Goal: Task Accomplishment & Management: Use online tool/utility

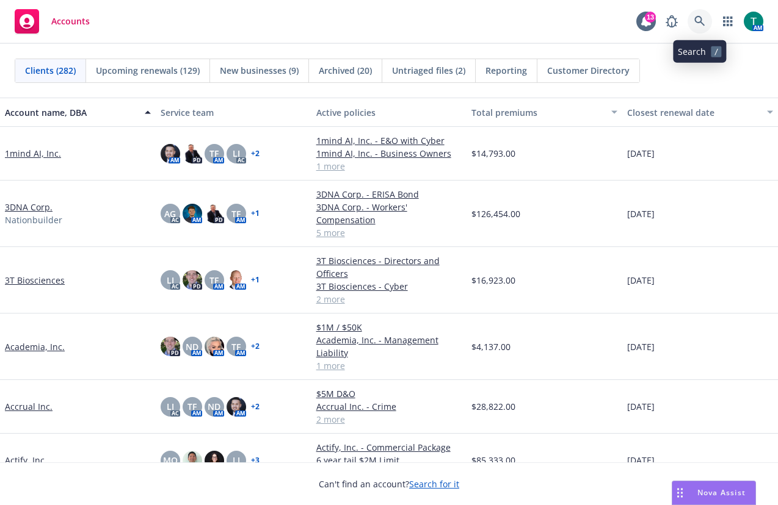
click at [701, 21] on icon at bounding box center [699, 21] width 10 height 10
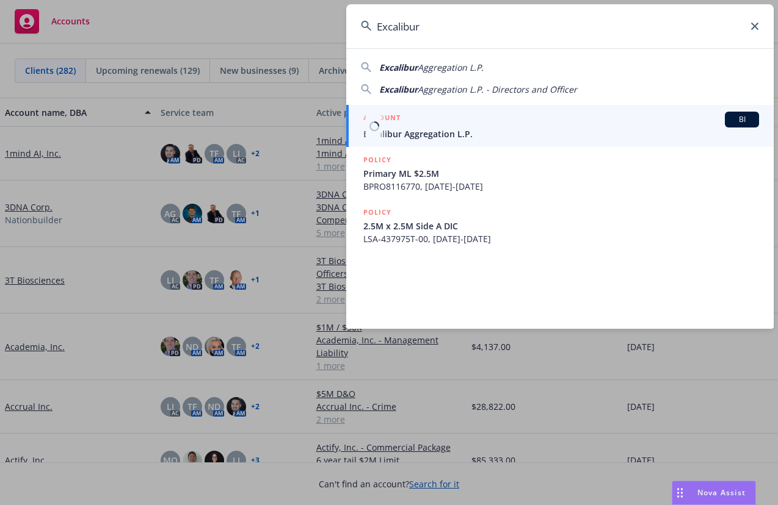
type input "Excalibur"
click at [742, 123] on span "BI" at bounding box center [742, 119] width 24 height 11
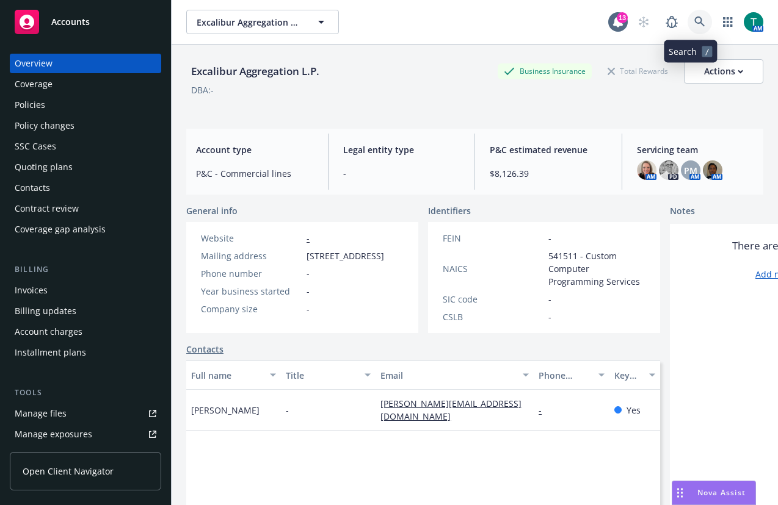
click at [694, 18] on icon at bounding box center [699, 21] width 10 height 10
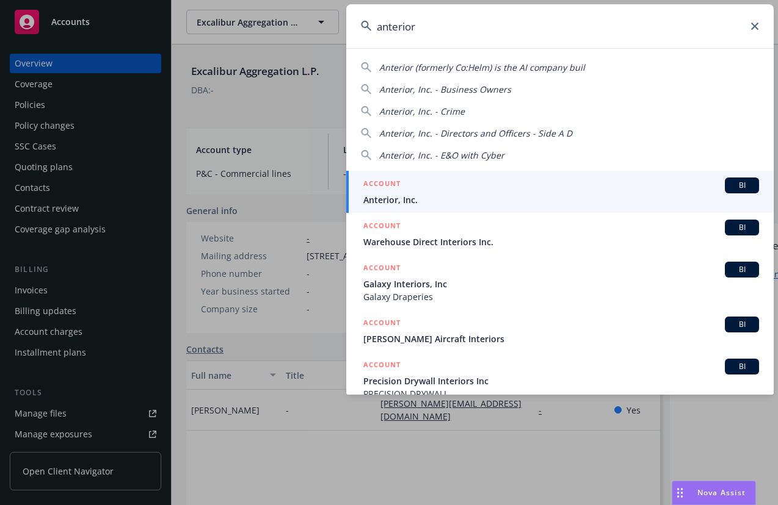
type input "anterior"
click at [733, 189] on span "BI" at bounding box center [742, 185] width 24 height 11
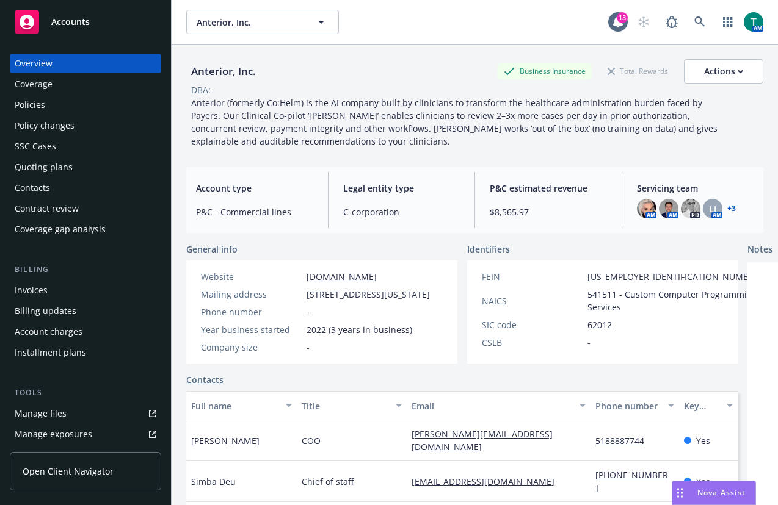
click at [60, 419] on div "Manage files" at bounding box center [41, 414] width 52 height 20
click at [694, 24] on icon at bounding box center [699, 21] width 11 height 11
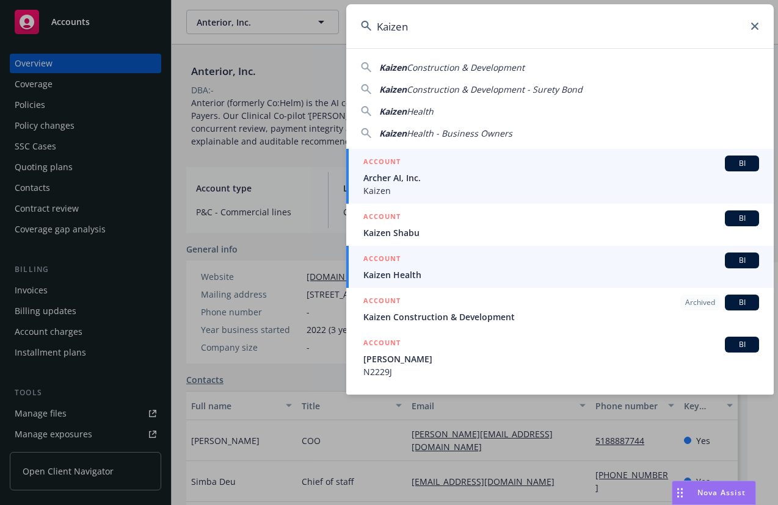
type input "Kaizen"
click at [742, 262] on span "BI" at bounding box center [742, 260] width 24 height 11
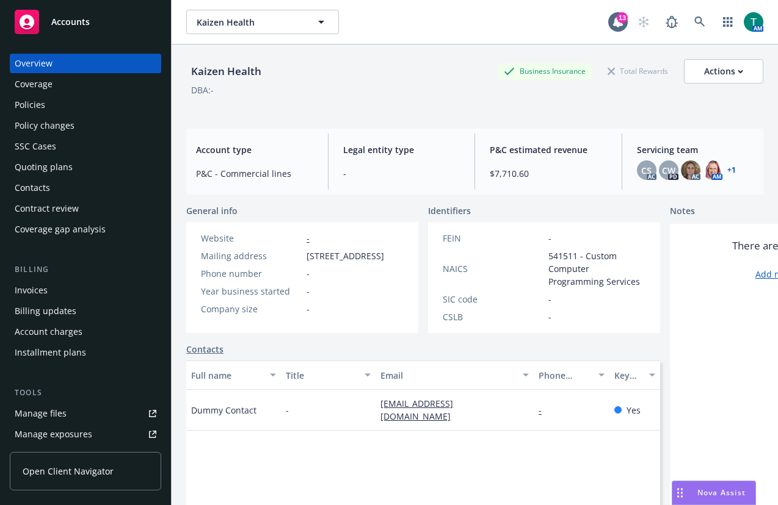
click at [45, 410] on div "Manage files" at bounding box center [41, 414] width 52 height 20
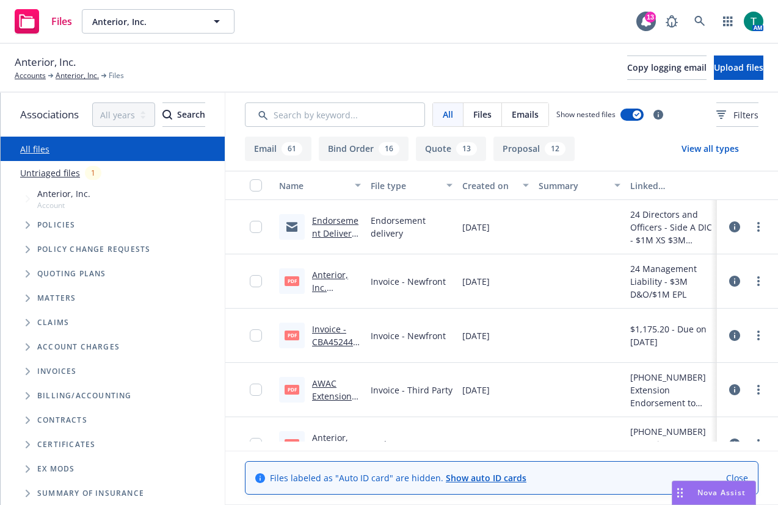
click at [27, 273] on icon "Tree Example" at bounding box center [28, 273] width 5 height 7
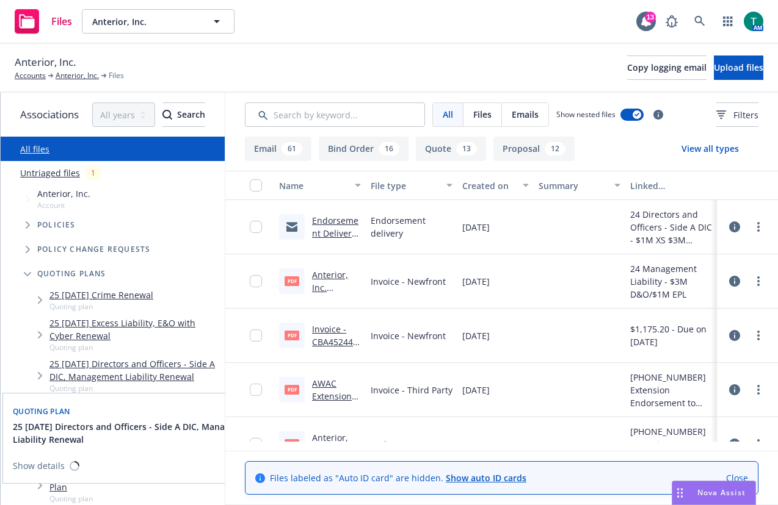
click at [125, 361] on link "25 08/12/25 Directors and Officers - Side A DIC, Management Liability Renewal" at bounding box center [134, 371] width 170 height 26
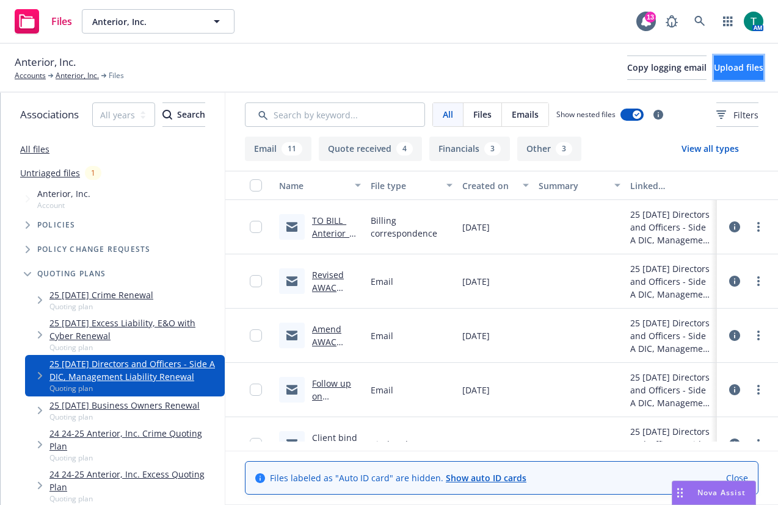
click at [737, 71] on span "Upload files" at bounding box center [738, 68] width 49 height 12
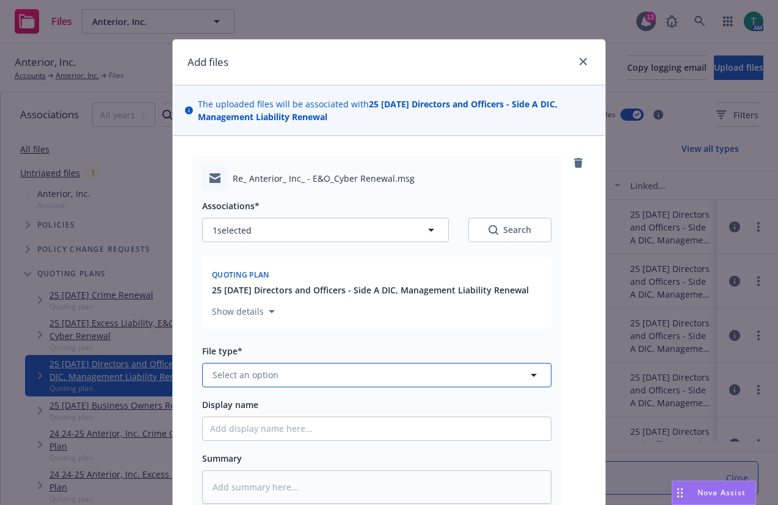
click at [244, 375] on span "Select an option" at bounding box center [245, 375] width 66 height 13
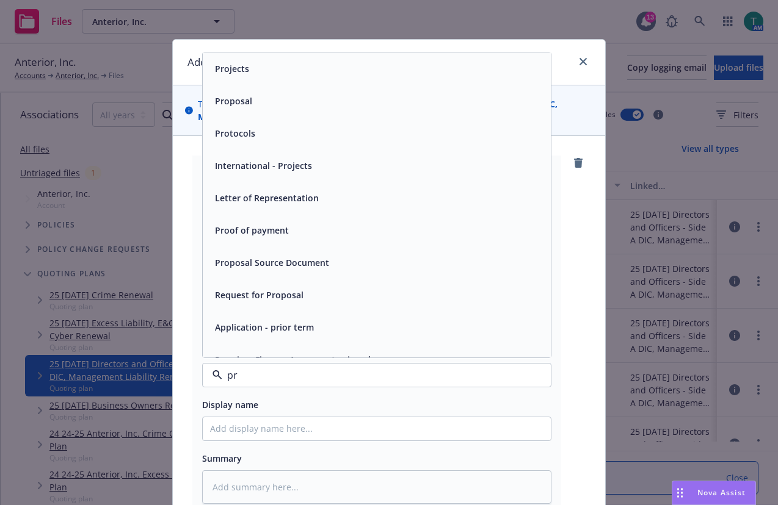
type input "p"
type input "bind"
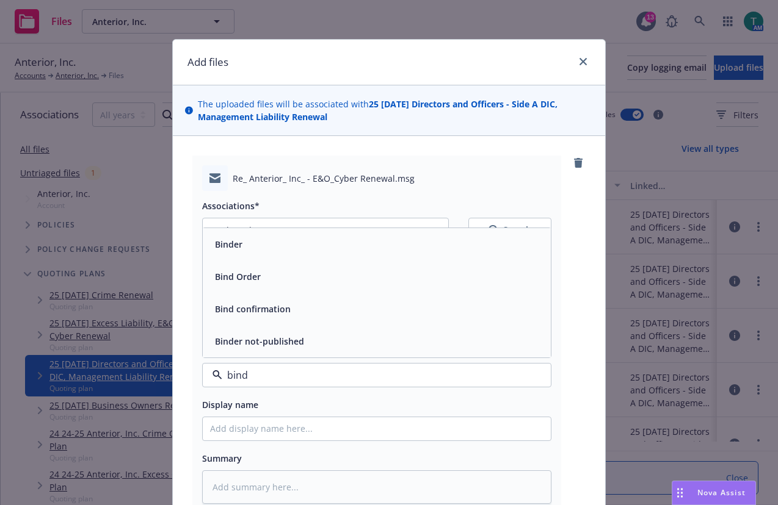
click at [299, 274] on div "Bind Order" at bounding box center [376, 277] width 333 height 18
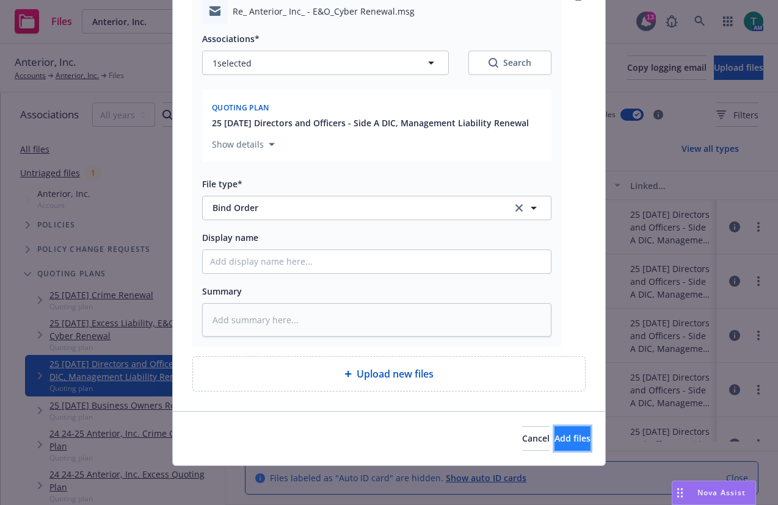
click at [554, 447] on button "Add files" at bounding box center [572, 439] width 36 height 24
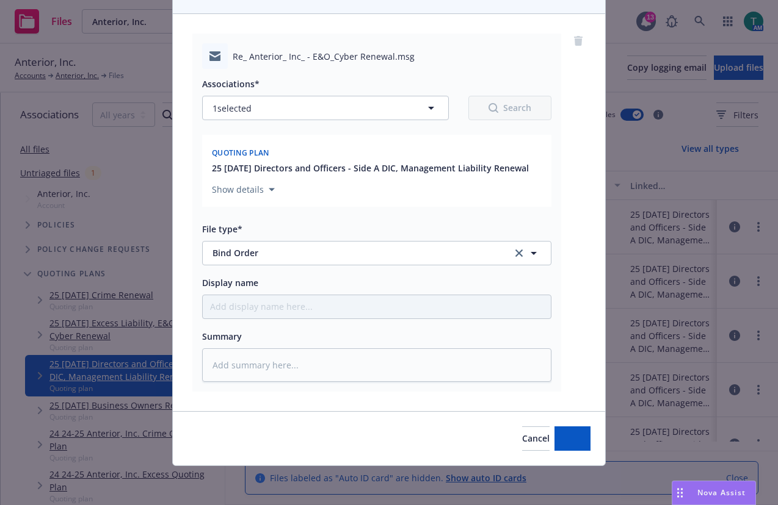
scroll to position [122, 0]
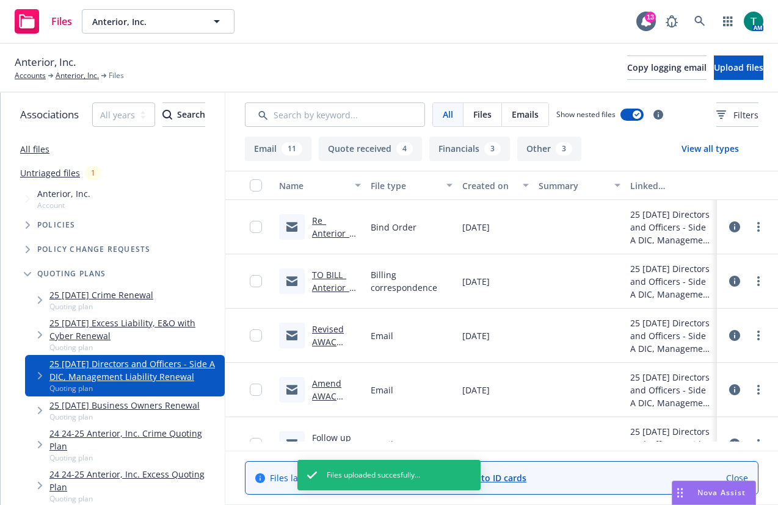
click at [340, 232] on link "Re_ Anterior_ Inc_ - E&O_Cyber Renewal.msg" at bounding box center [334, 253] width 45 height 76
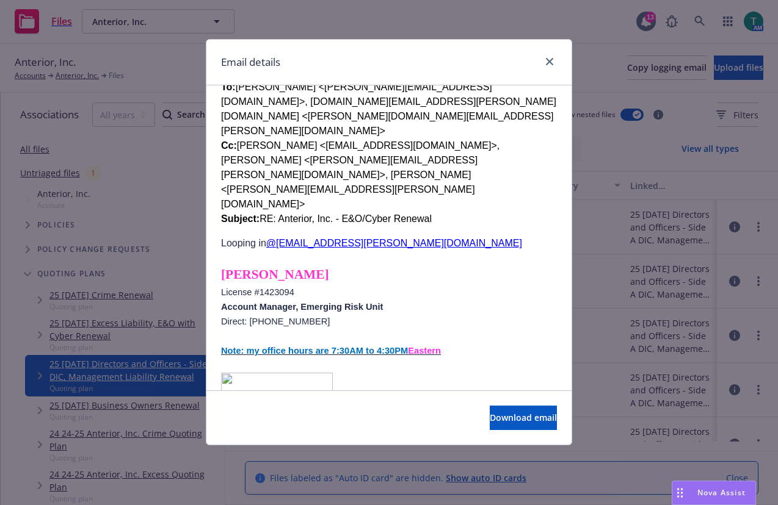
scroll to position [0, 0]
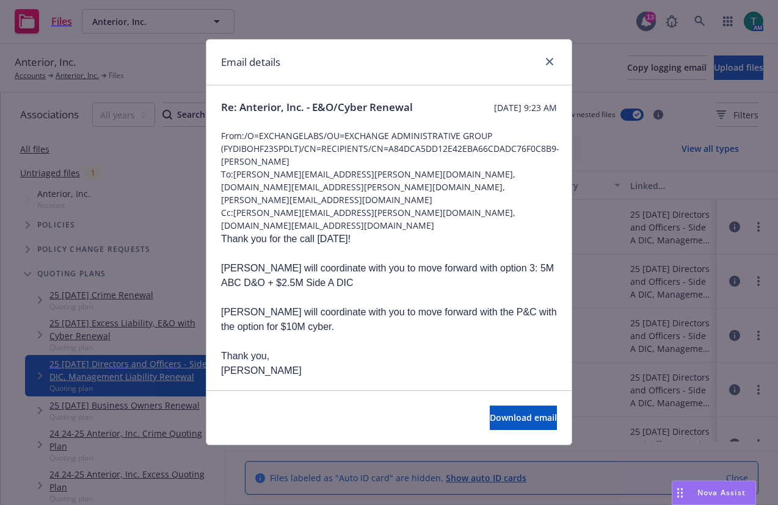
click at [554, 56] on div at bounding box center [547, 62] width 20 height 16
click at [551, 60] on icon "close" at bounding box center [549, 61] width 7 height 7
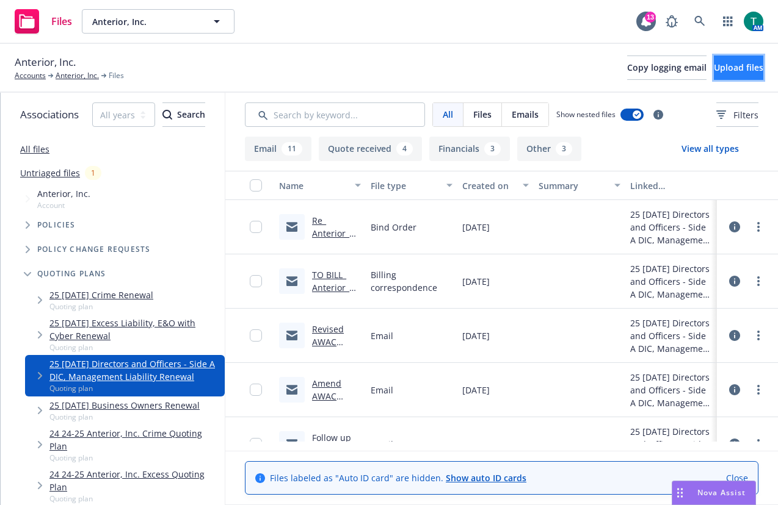
click at [716, 69] on span "Upload files" at bounding box center [738, 68] width 49 height 12
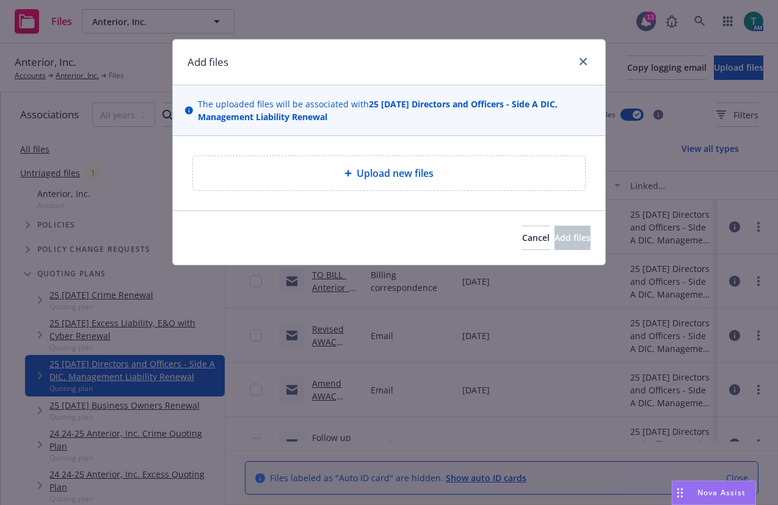
type textarea "x"
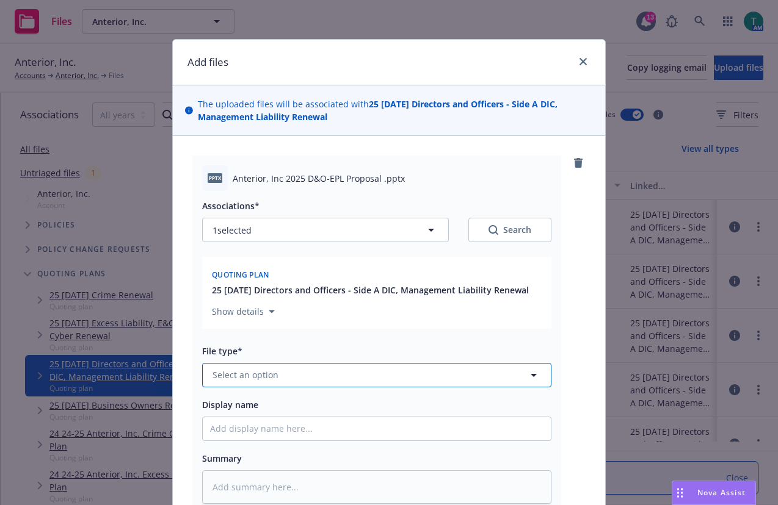
click at [298, 373] on button "Select an option" at bounding box center [376, 375] width 349 height 24
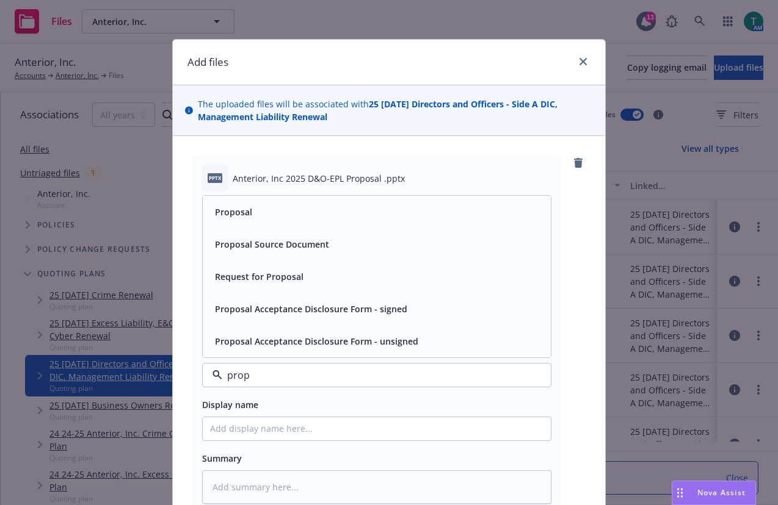
type input "propo"
click at [305, 208] on div "Proposal" at bounding box center [376, 212] width 333 height 18
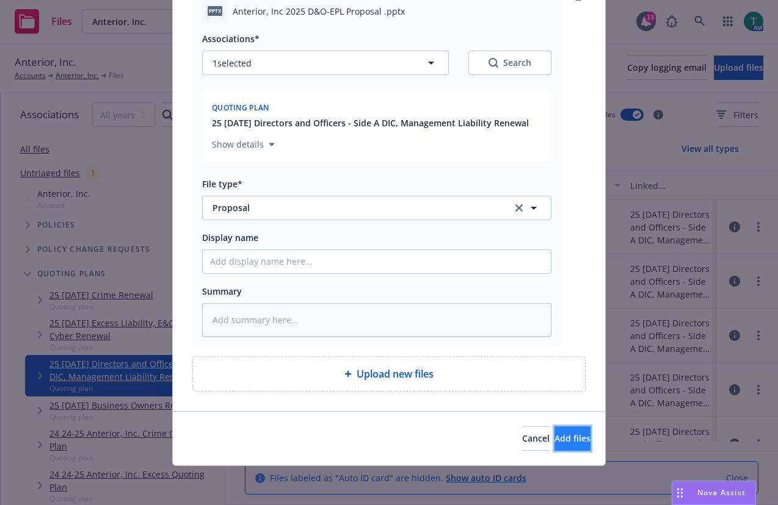
click at [563, 440] on span "Add files" at bounding box center [572, 439] width 36 height 12
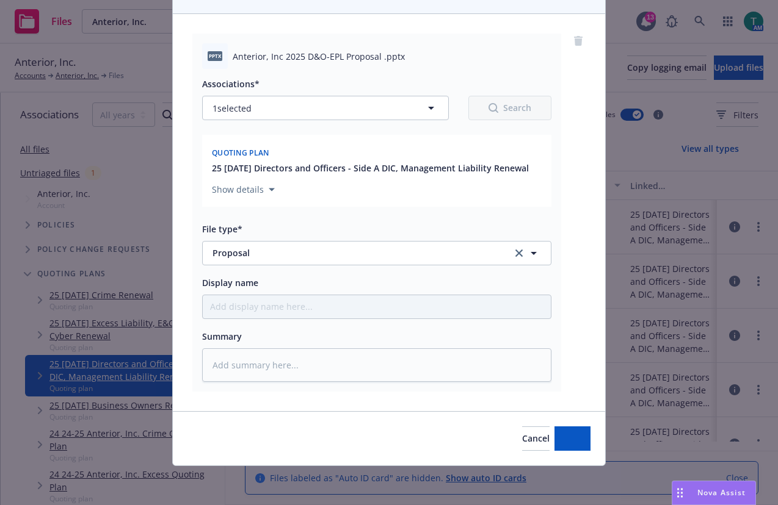
scroll to position [122, 0]
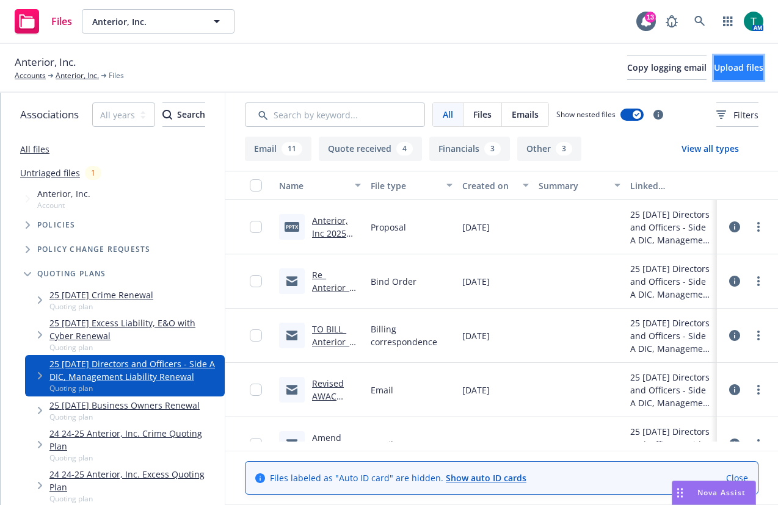
click at [719, 73] on span "Upload files" at bounding box center [738, 68] width 49 height 12
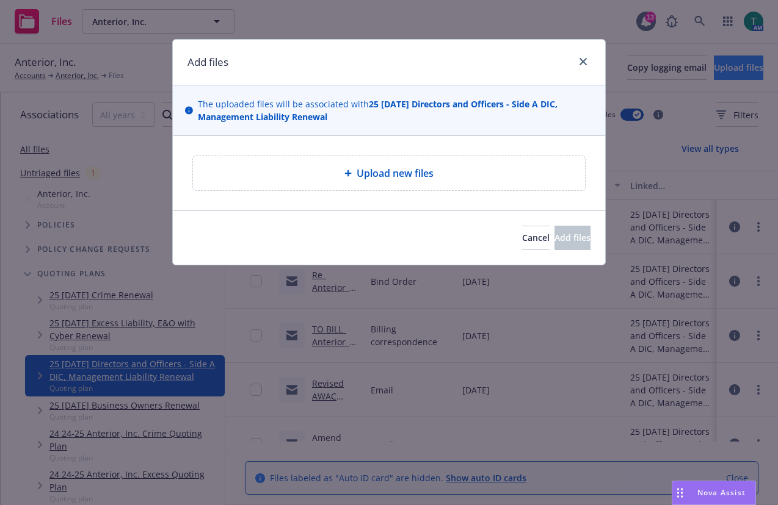
type textarea "x"
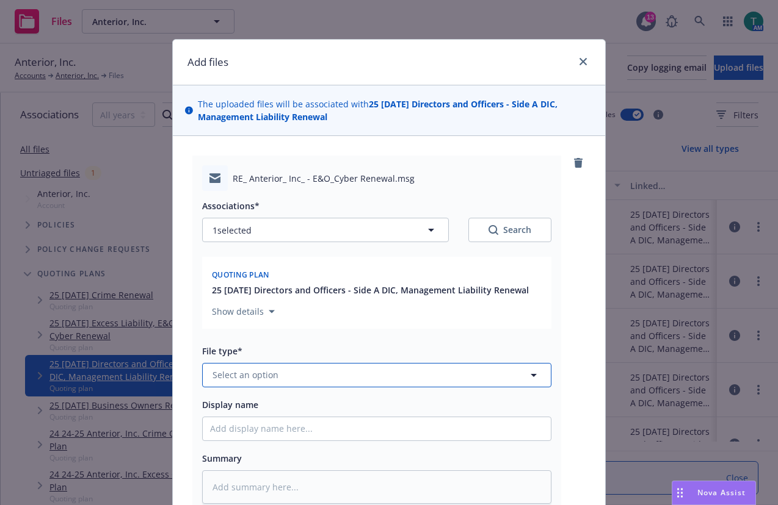
click at [234, 371] on span "Select an option" at bounding box center [245, 375] width 66 height 13
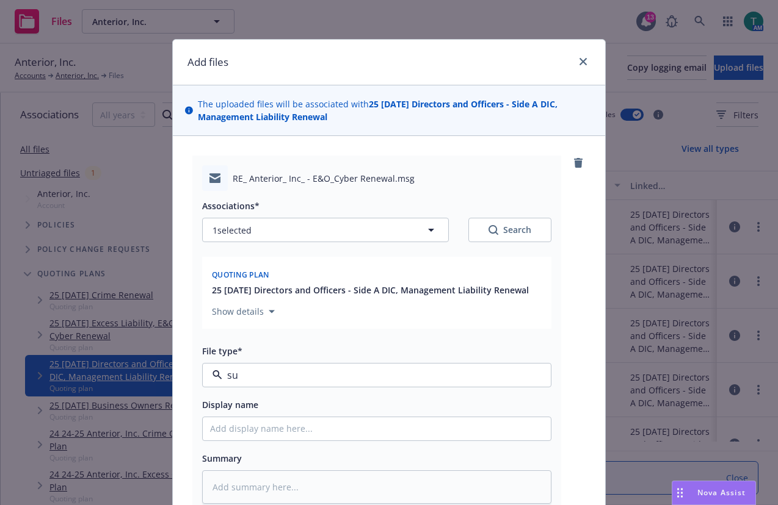
type input "sub"
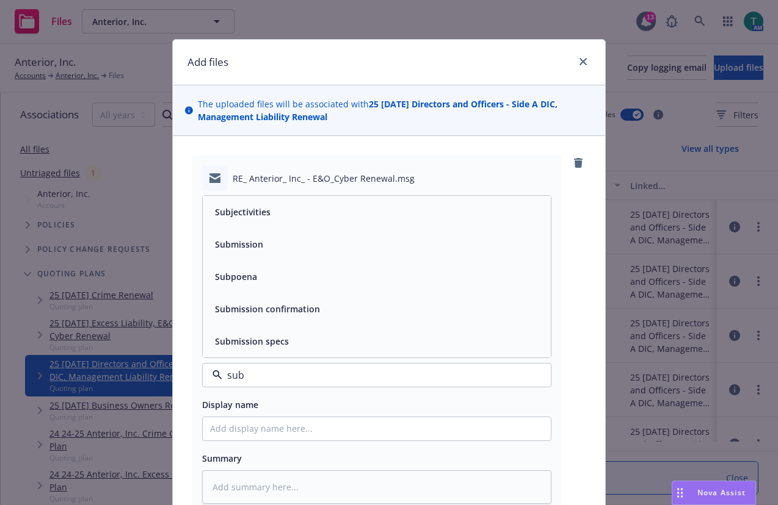
click at [247, 210] on span "Subjectivities" at bounding box center [243, 212] width 56 height 13
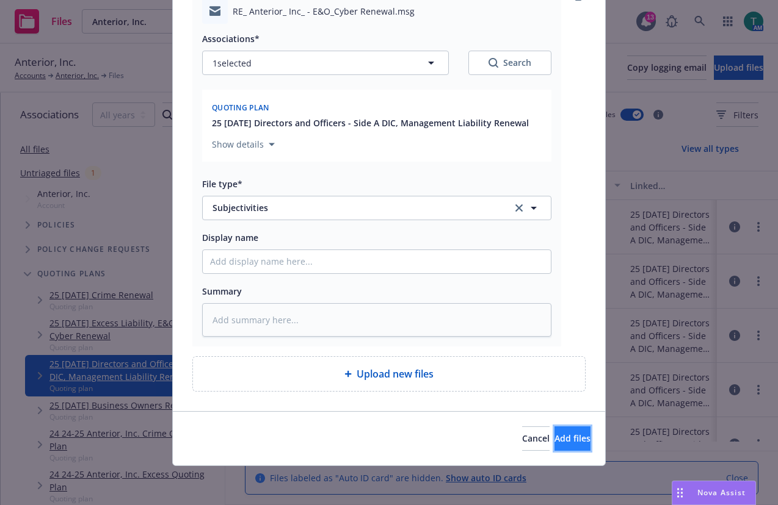
click at [562, 443] on span "Add files" at bounding box center [572, 439] width 36 height 12
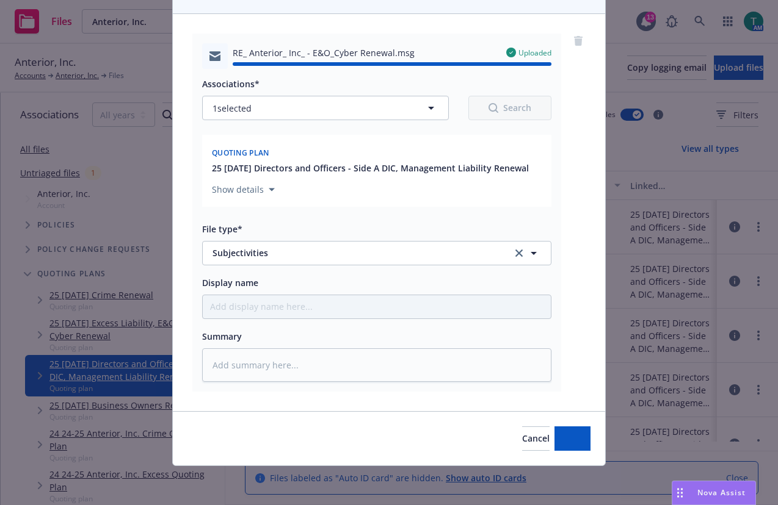
type textarea "x"
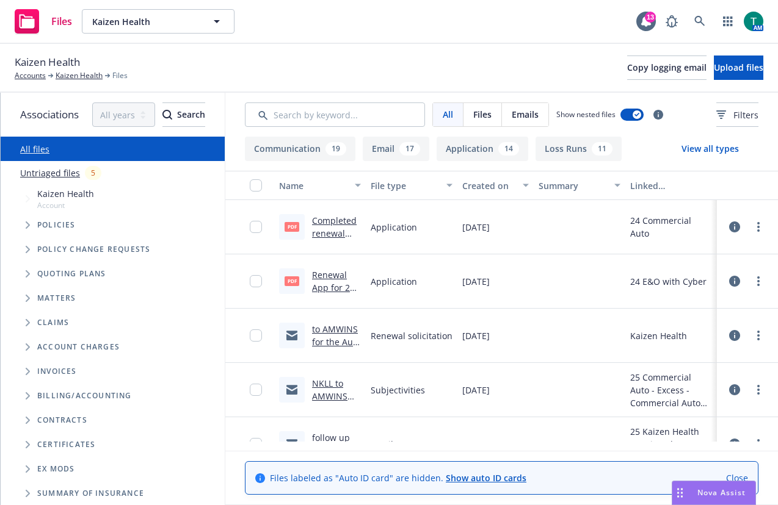
click at [23, 270] on span "Tree Example" at bounding box center [28, 274] width 20 height 20
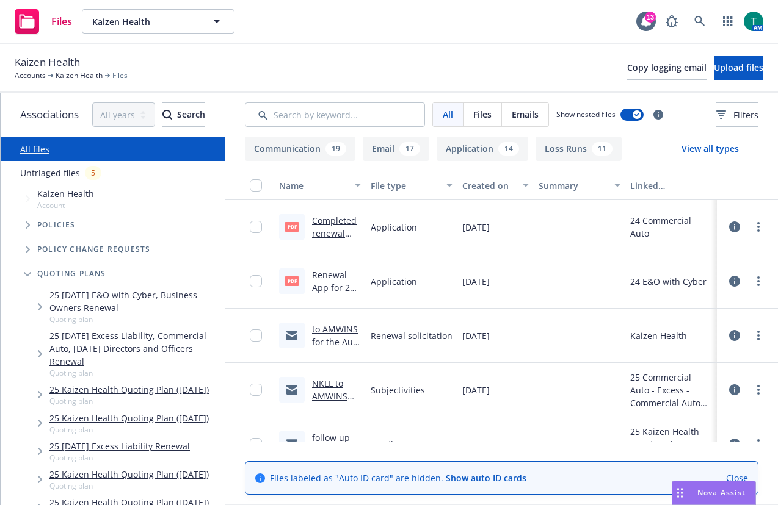
click at [106, 335] on link "25 [DATE] Excess Liability, Commercial Auto, [DATE] Directors and Officers Rene…" at bounding box center [134, 349] width 170 height 38
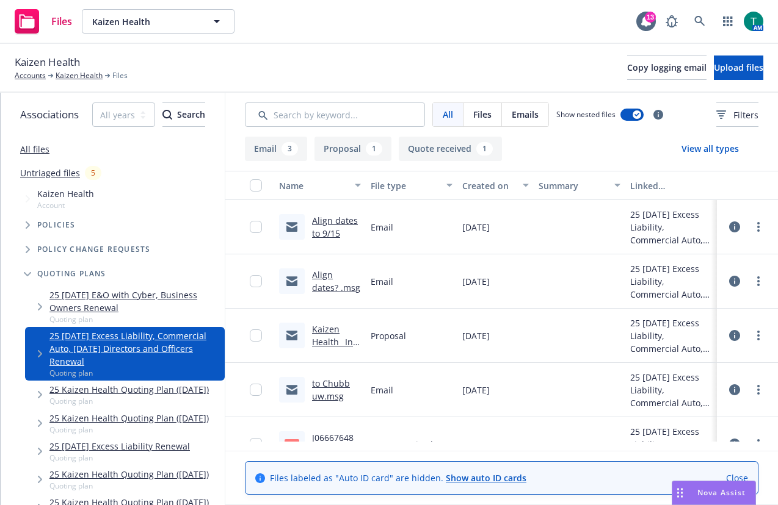
click at [698, 491] on span "Nova Assist" at bounding box center [721, 493] width 48 height 10
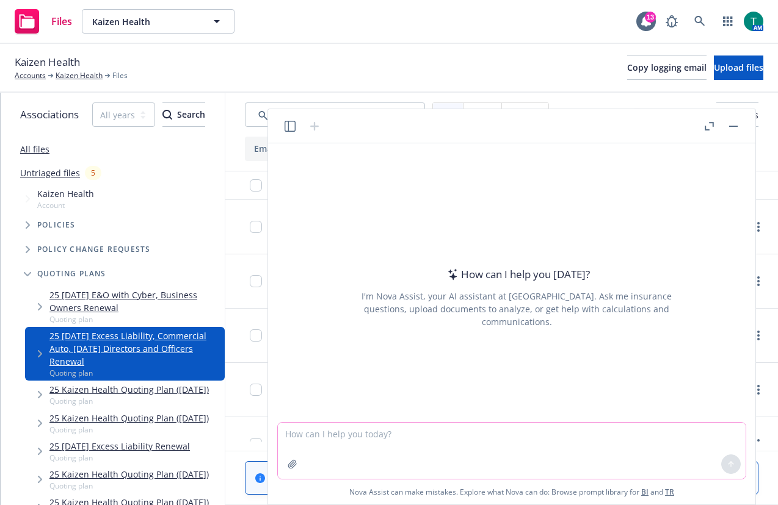
click at [462, 455] on textarea at bounding box center [512, 451] width 468 height 56
type textarea "refine email"
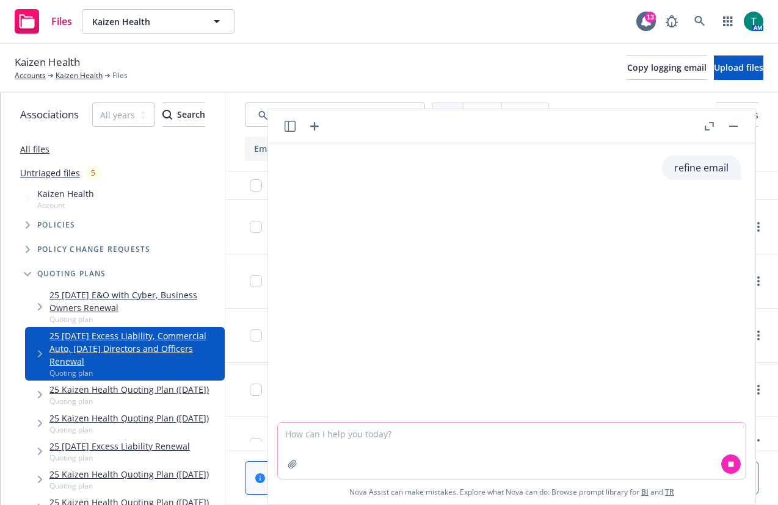
paste textarea "Chubb confirmed no change in pricing after reviewing the application and financ…"
type textarea "Chubb confirmed no change in pricing after reviewing the application and financ…"
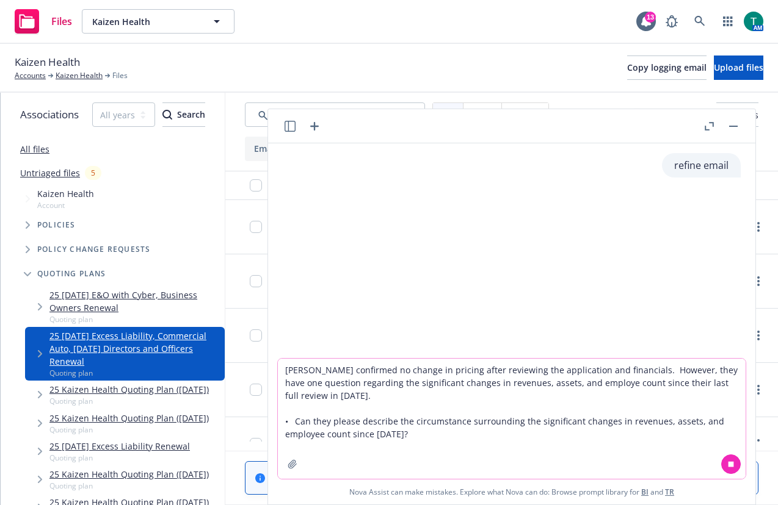
click at [446, 433] on textarea "Chubb confirmed no change in pricing after reviewing the application and financ…" at bounding box center [512, 419] width 468 height 120
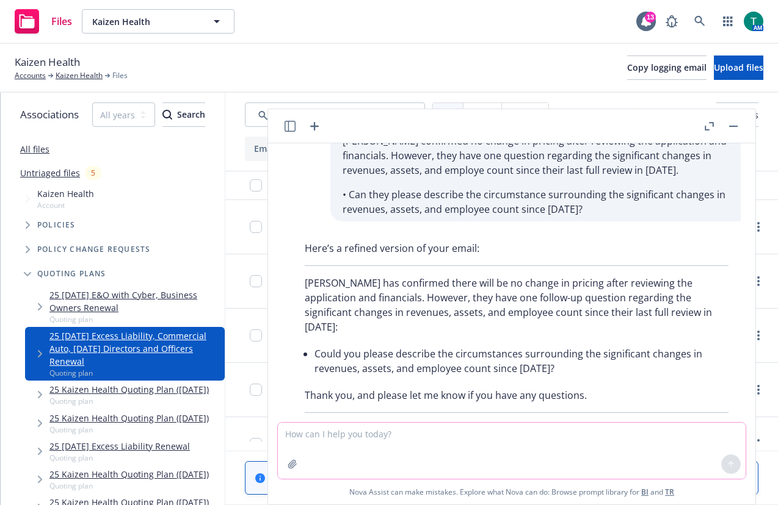
scroll to position [167, 0]
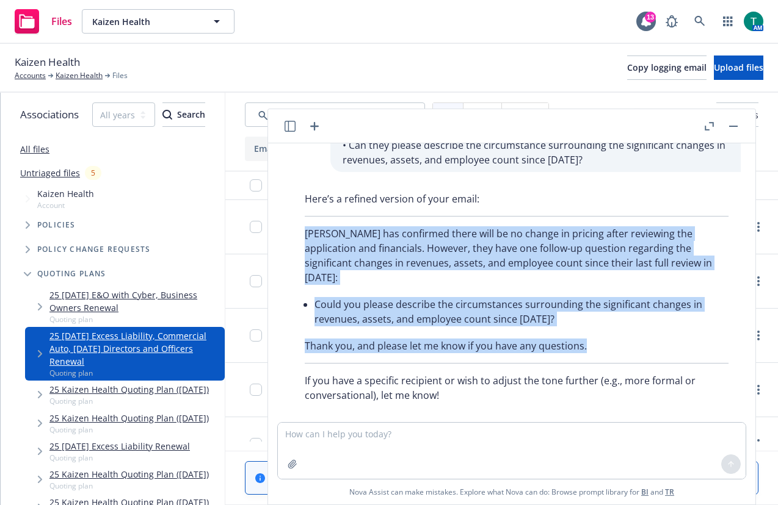
drag, startPoint x: 563, startPoint y: 317, endPoint x: 279, endPoint y: 230, distance: 297.0
click at [279, 231] on div "refine email Of course! Please provide the text of the email you'd like me to r…" at bounding box center [511, 282] width 477 height 279
copy div "Chubb has confirmed there will be no change in pricing after reviewing the appl…"
drag, startPoint x: 735, startPoint y: 125, endPoint x: 563, endPoint y: 328, distance: 266.4
click at [735, 126] on icon "button" at bounding box center [733, 126] width 9 height 1
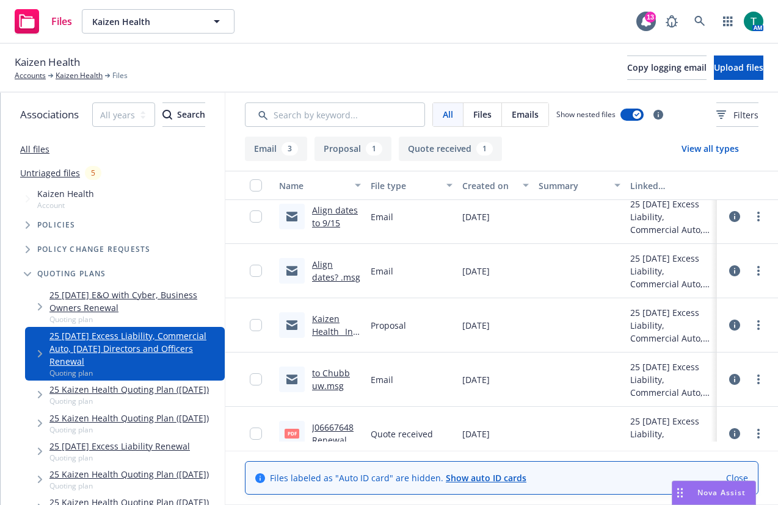
scroll to position [0, 0]
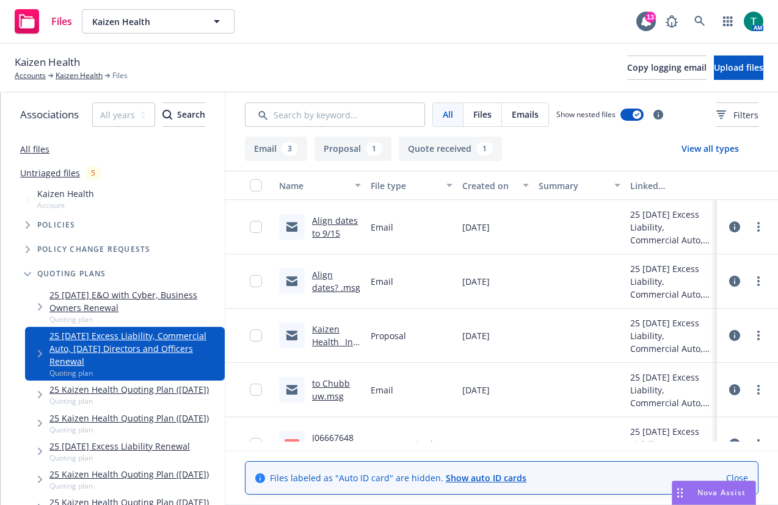
click at [346, 385] on link "to Chubb uw.msg" at bounding box center [331, 390] width 38 height 24
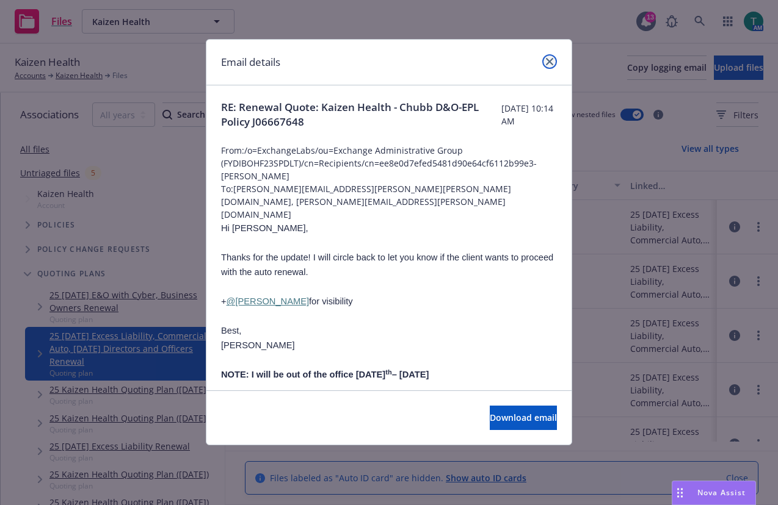
click at [554, 67] on link "close" at bounding box center [549, 61] width 15 height 15
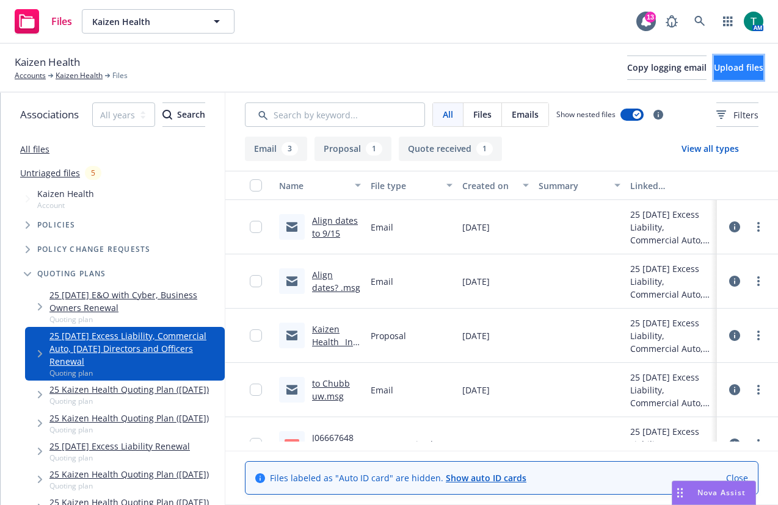
click at [721, 74] on button "Upload files" at bounding box center [738, 68] width 49 height 24
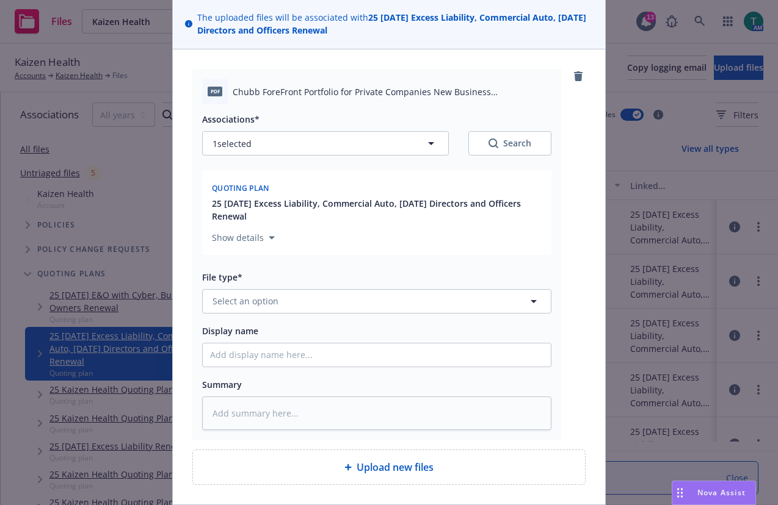
scroll to position [180, 0]
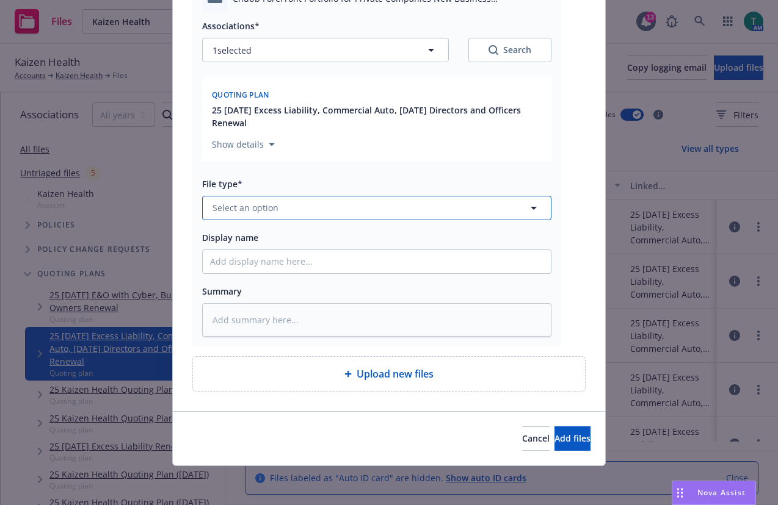
click at [262, 199] on button "Select an option" at bounding box center [376, 208] width 349 height 24
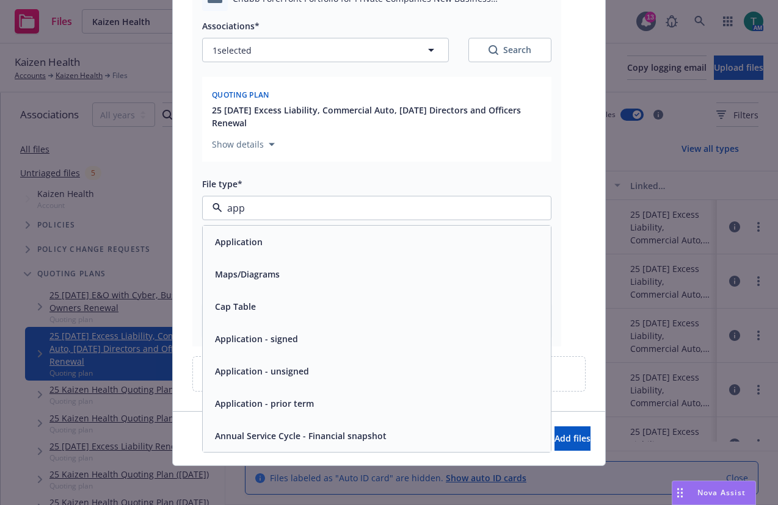
type input "appl"
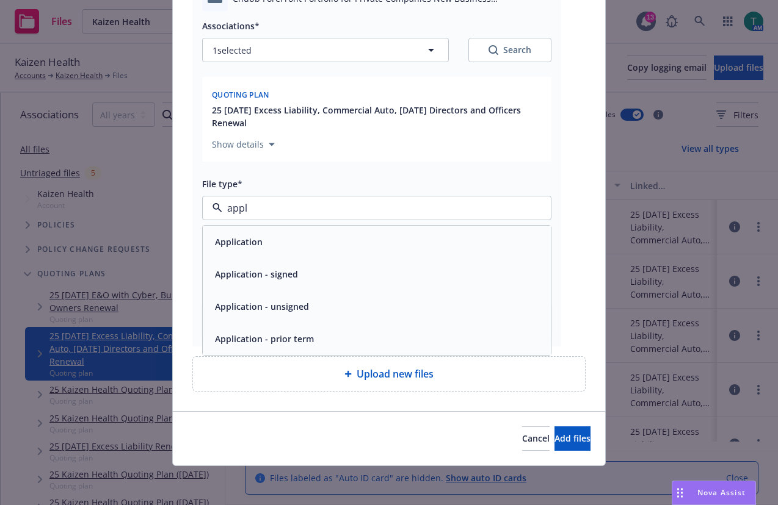
click at [280, 245] on div "Application" at bounding box center [376, 242] width 333 height 18
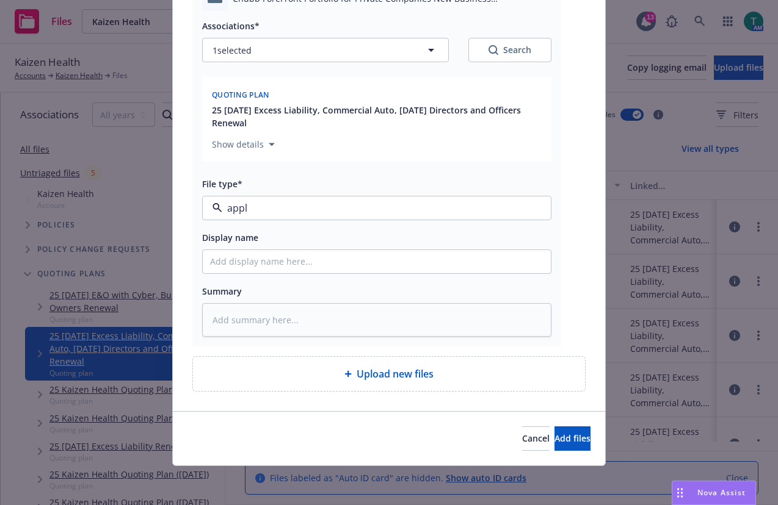
type textarea "x"
click at [447, 205] on span "Application" at bounding box center [353, 207] width 283 height 13
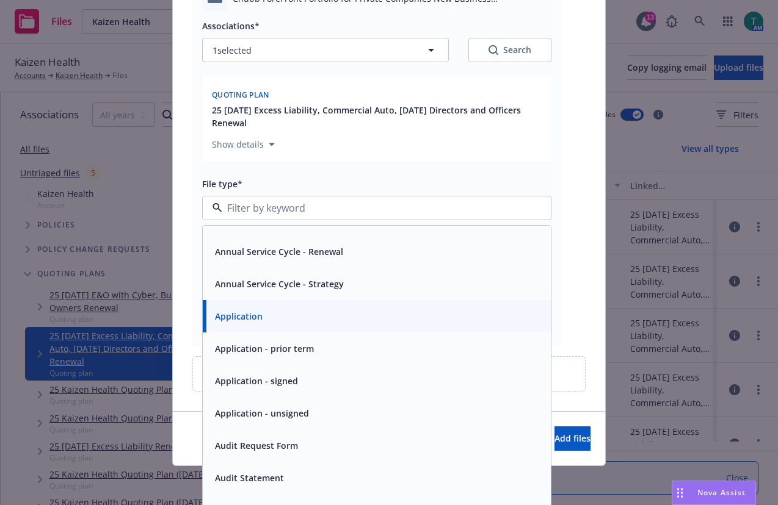
scroll to position [122, 0]
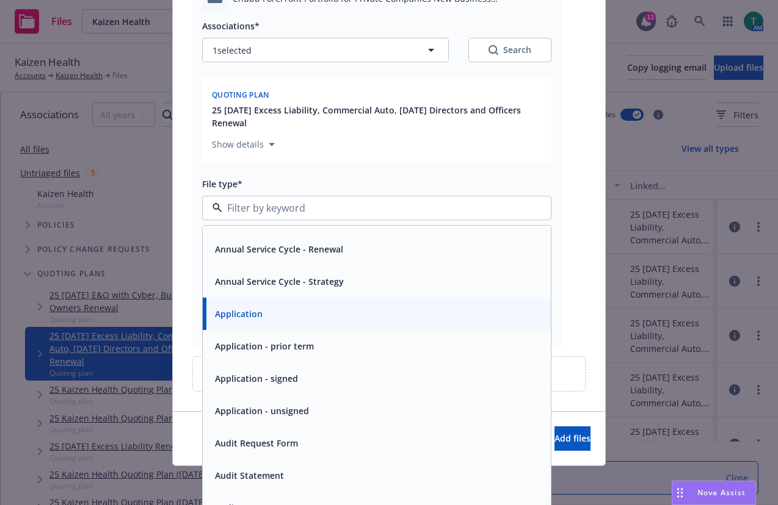
click at [284, 379] on span "Application - signed" at bounding box center [256, 378] width 83 height 13
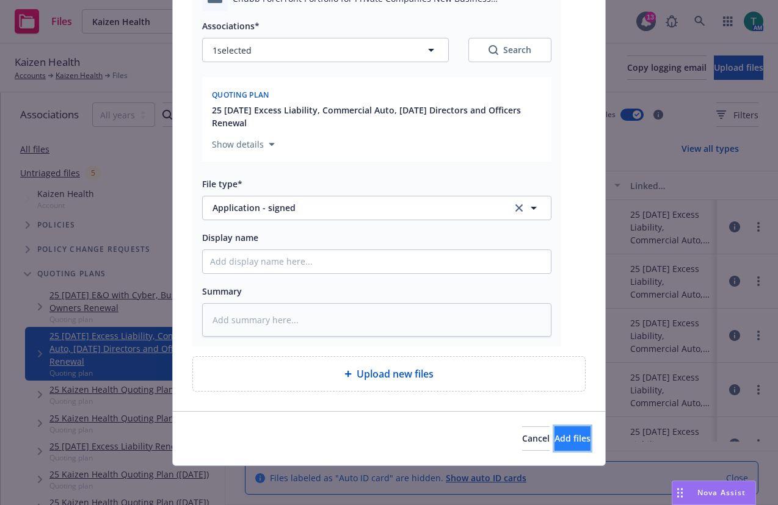
click at [554, 446] on button "Add files" at bounding box center [572, 439] width 36 height 24
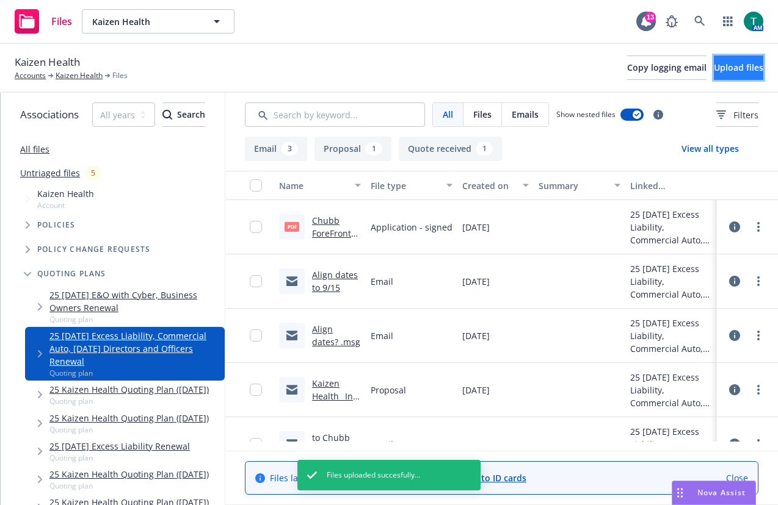
click at [714, 63] on span "Upload files" at bounding box center [738, 68] width 49 height 12
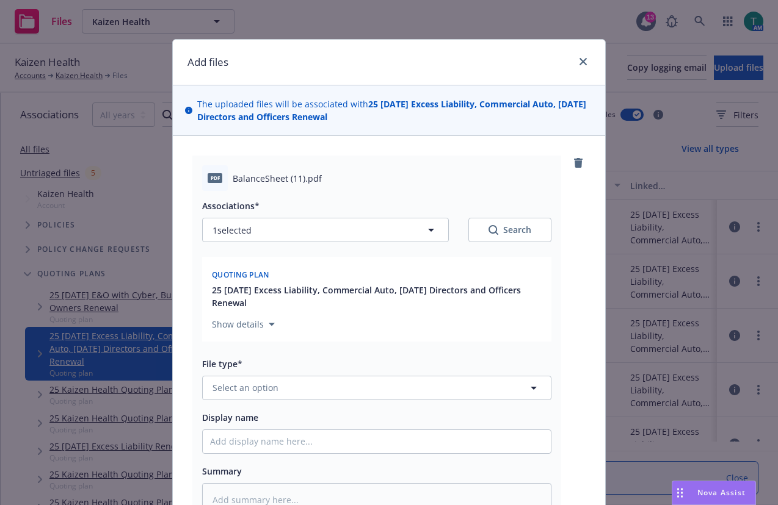
type textarea "x"
click at [268, 407] on div "Associations* 1 selected Search Quoting plan 25 09/15/25 Excess Liability, Comm…" at bounding box center [376, 354] width 349 height 326
click at [264, 385] on span "Select an option" at bounding box center [245, 388] width 66 height 13
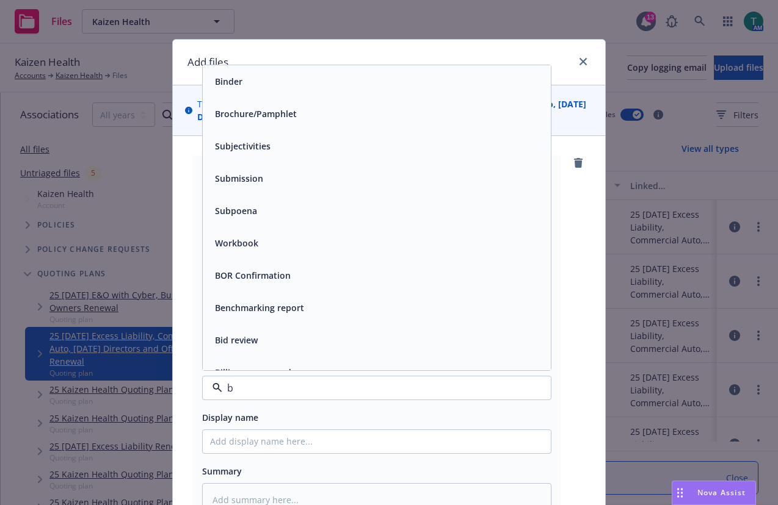
type input "ba"
type textarea "x"
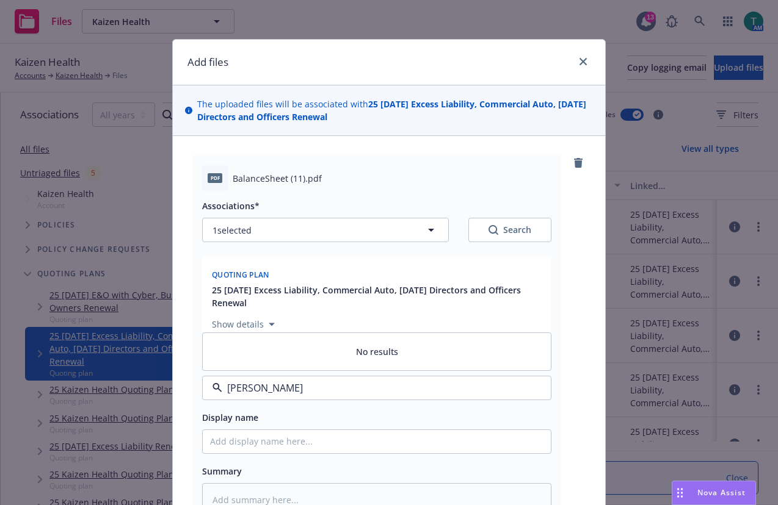
type input "balan"
click at [176, 363] on div "pdf BalanceSheet (11).pdf Associations* 1 selected Search Quoting plan 25 09/15…" at bounding box center [389, 363] width 432 height 455
click at [263, 377] on button "Select an option" at bounding box center [376, 388] width 349 height 24
drag, startPoint x: 291, startPoint y: 388, endPoint x: 135, endPoint y: 397, distance: 155.9
click at [137, 397] on div "Add files The uploaded files will be associated with 25 09/15/25 Excess Liabili…" at bounding box center [389, 252] width 778 height 505
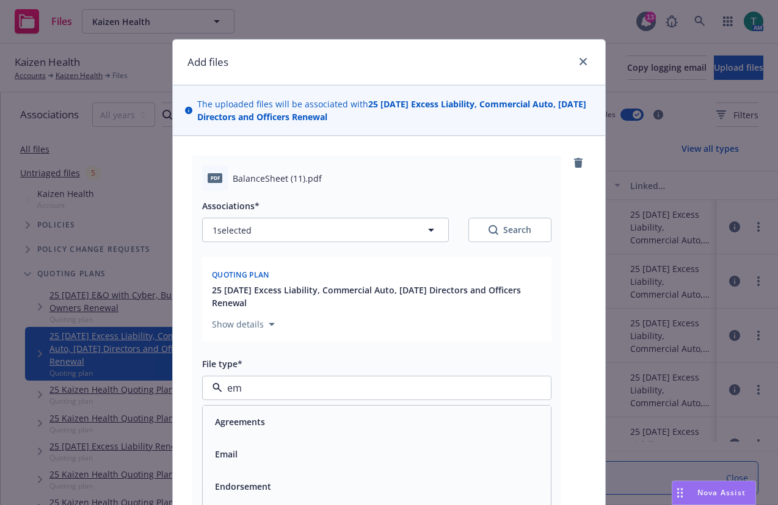
type input "e"
type input "finan"
drag, startPoint x: 221, startPoint y: 416, endPoint x: 272, endPoint y: 416, distance: 51.3
click at [222, 416] on span "Financials" at bounding box center [235, 422] width 41 height 13
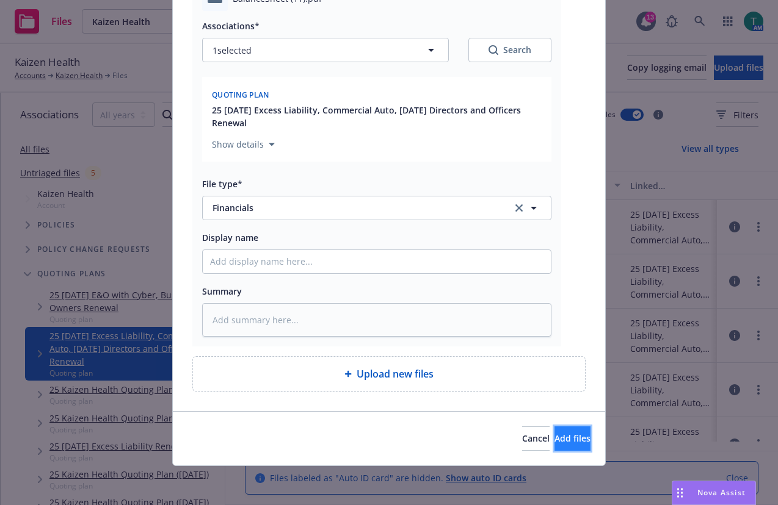
click at [576, 438] on button "Add files" at bounding box center [572, 439] width 36 height 24
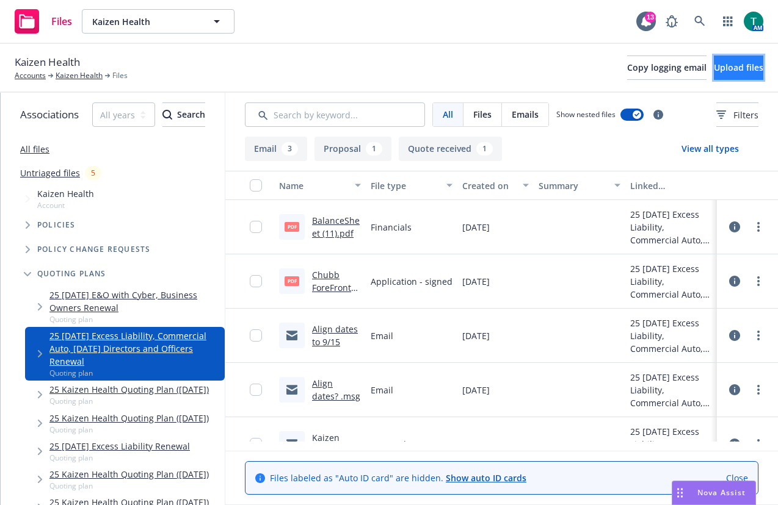
click at [714, 67] on span "Upload files" at bounding box center [738, 68] width 49 height 12
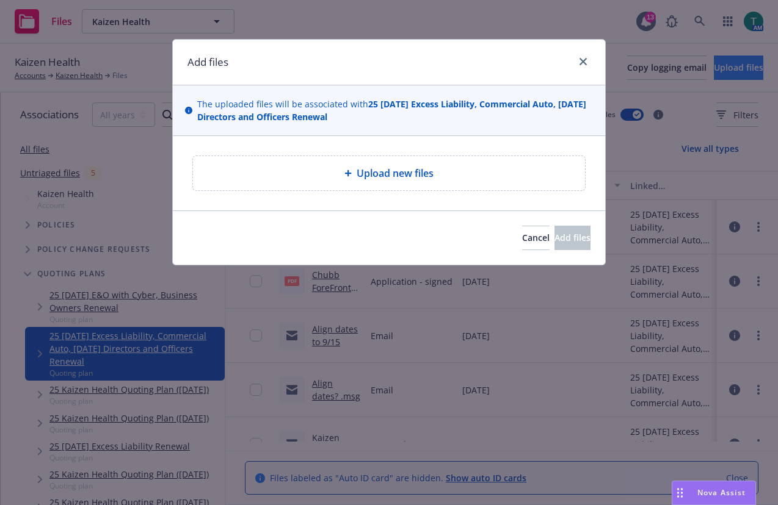
type textarea "x"
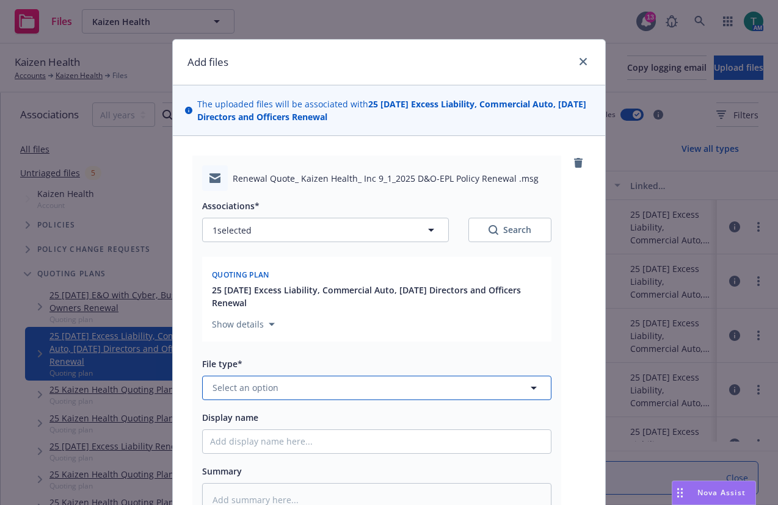
click at [240, 391] on span "Select an option" at bounding box center [245, 388] width 66 height 13
type input "email"
click at [252, 359] on div "Email" at bounding box center [376, 355] width 333 height 18
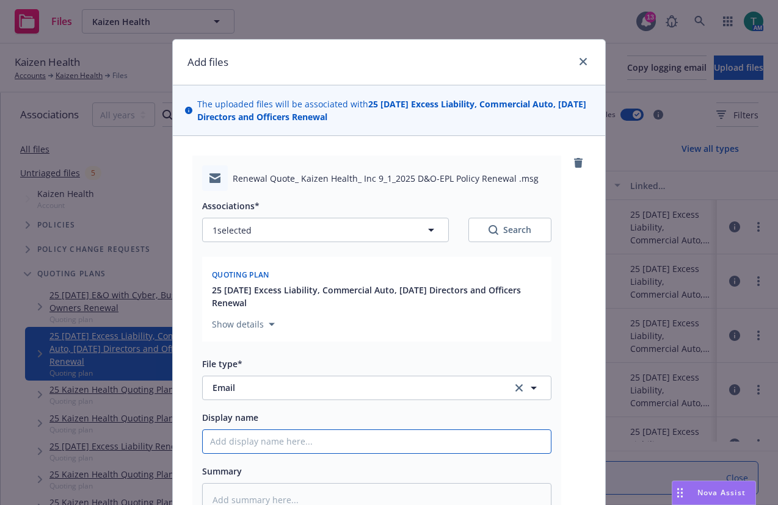
click at [244, 437] on input "Display name" at bounding box center [377, 441] width 348 height 23
type textarea "x"
type input "F"
type textarea "x"
type input "Fr"
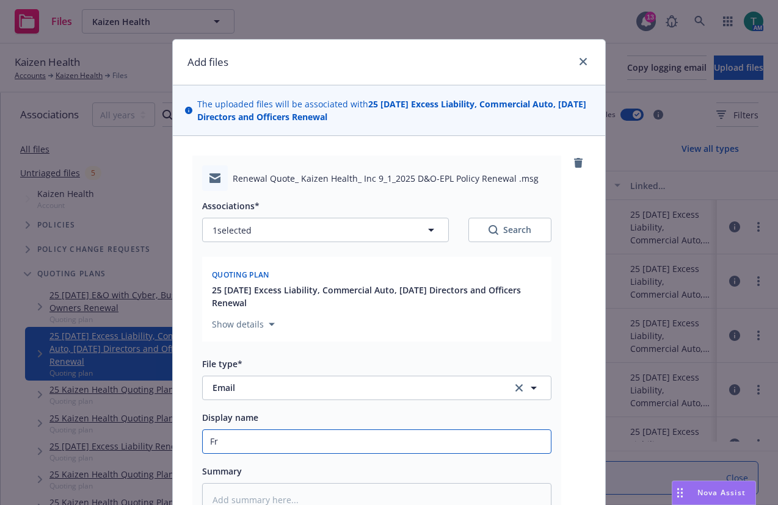
type textarea "x"
type input "From"
type textarea "x"
type input "From"
type textarea "x"
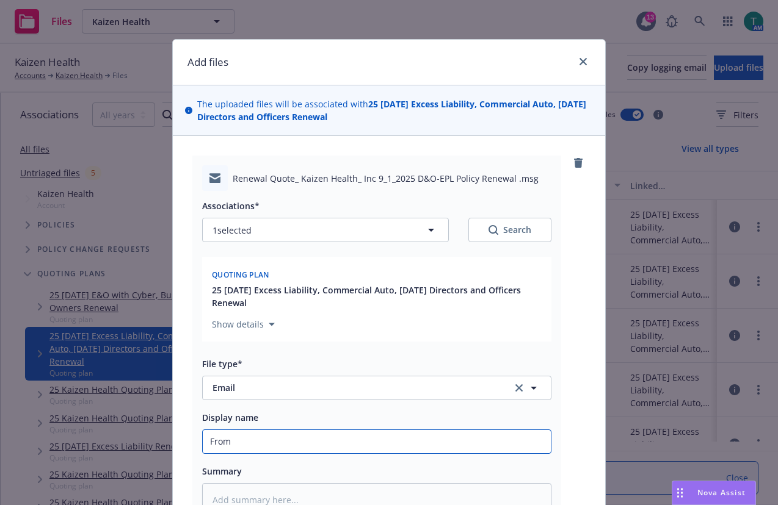
type input "From h"
type textarea "x"
type input "From hu"
type textarea "x"
type input "From hub"
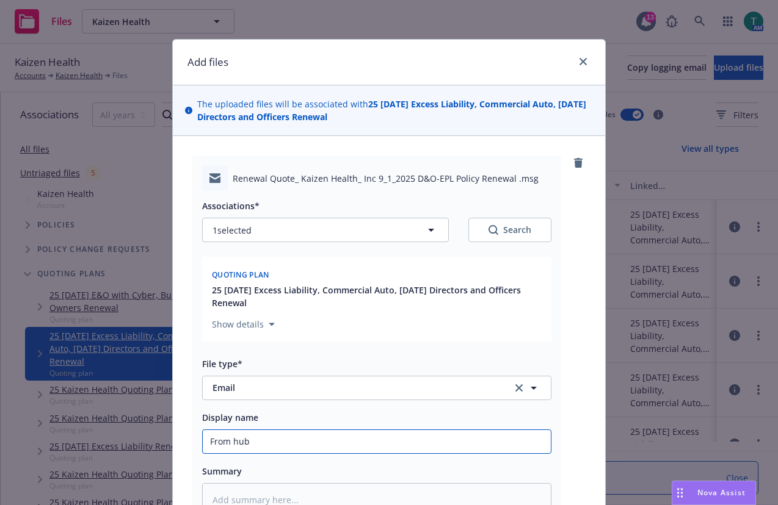
type textarea "x"
type input "From hu"
type textarea "x"
type input "From h"
type textarea "x"
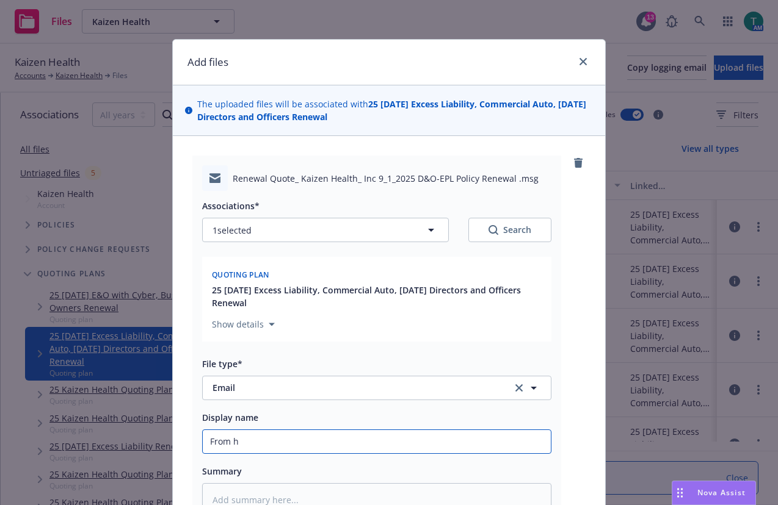
type input "From"
type textarea "x"
type input "From C"
type textarea "x"
type input "From Ch"
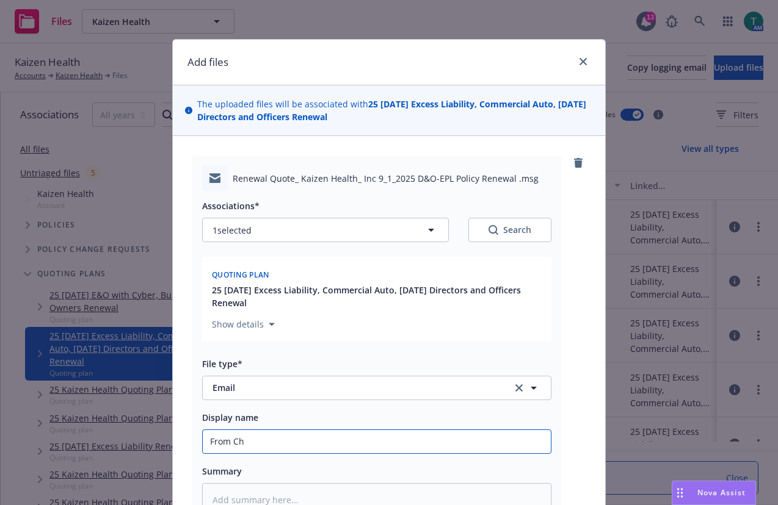
type textarea "x"
type input "From Chu"
type textarea "x"
type input "From Chub"
type textarea "x"
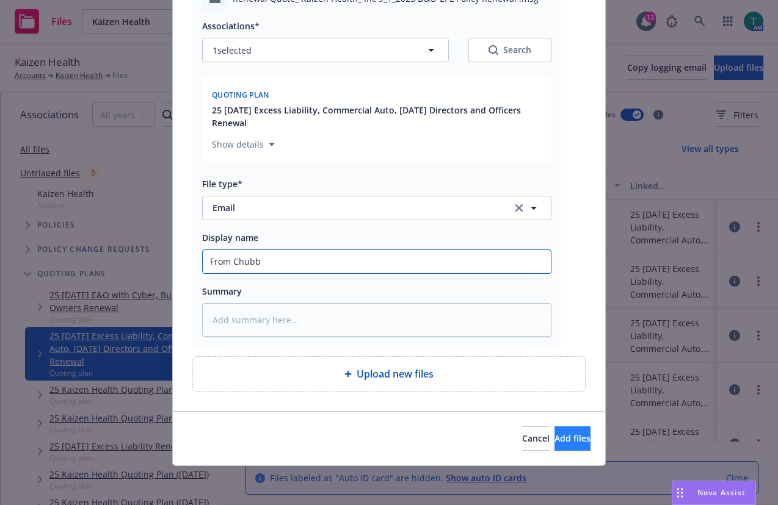
type input "From Chubb"
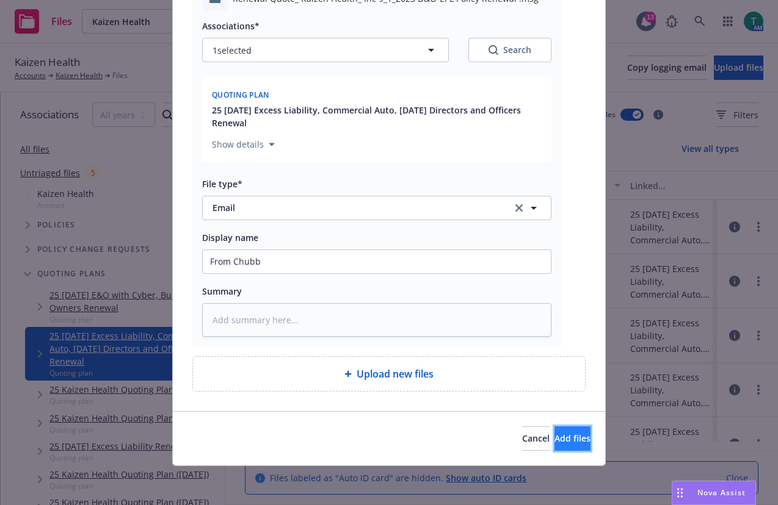
click at [554, 433] on span "Add files" at bounding box center [572, 439] width 36 height 12
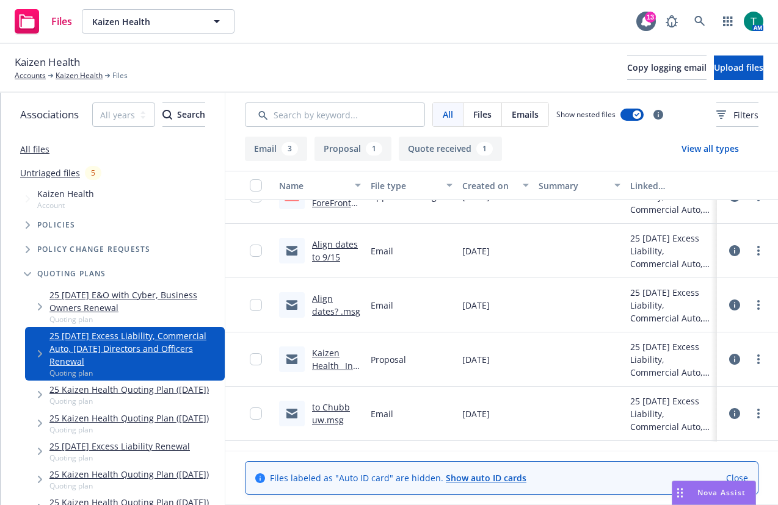
scroll to position [192, 0]
click at [335, 303] on link "Kaizen Health_ Inc 9_1_2025 D&O-EPL Policy Renewal .msg" at bounding box center [334, 338] width 45 height 89
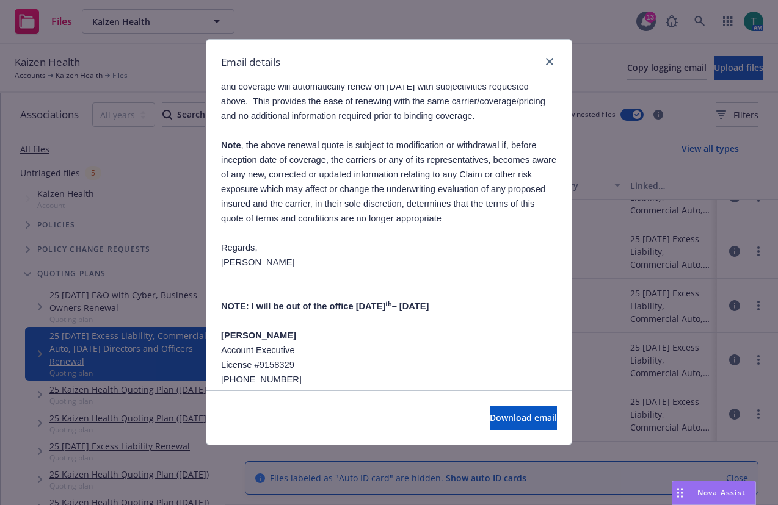
scroll to position [183, 0]
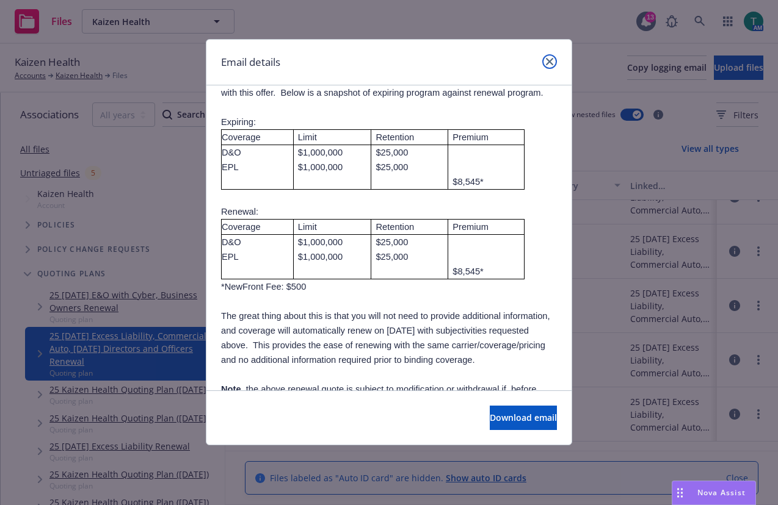
click at [553, 62] on icon "close" at bounding box center [549, 61] width 7 height 7
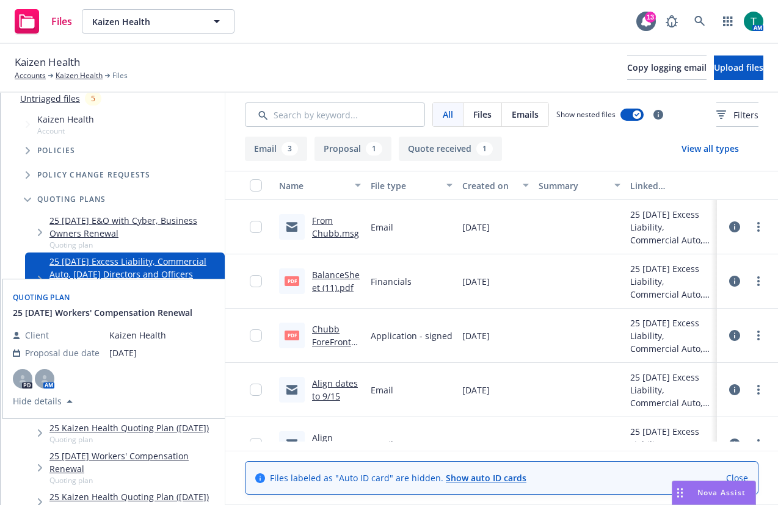
scroll to position [0, 0]
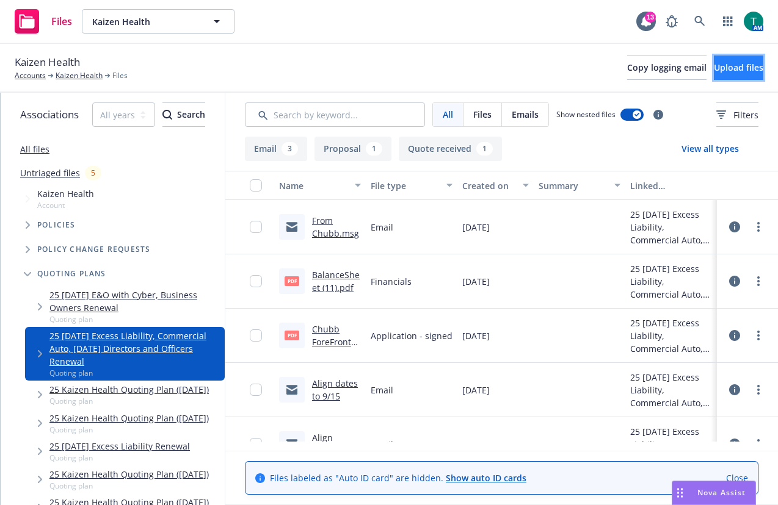
click at [714, 64] on span "Upload files" at bounding box center [738, 68] width 49 height 12
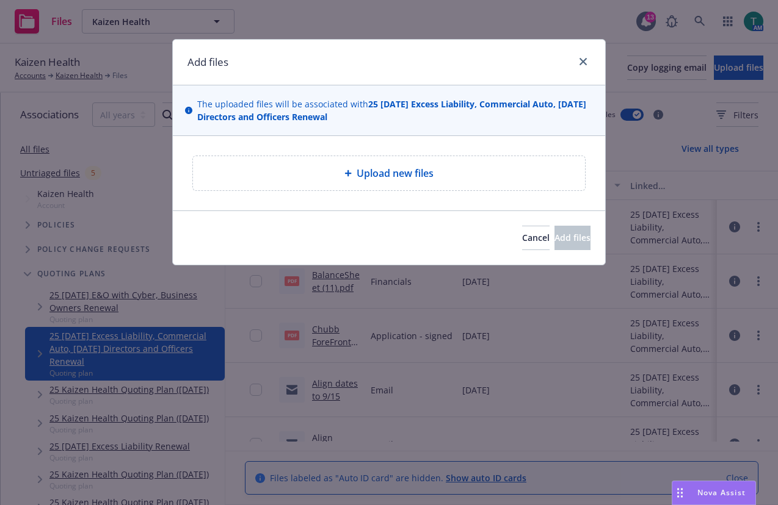
type textarea "x"
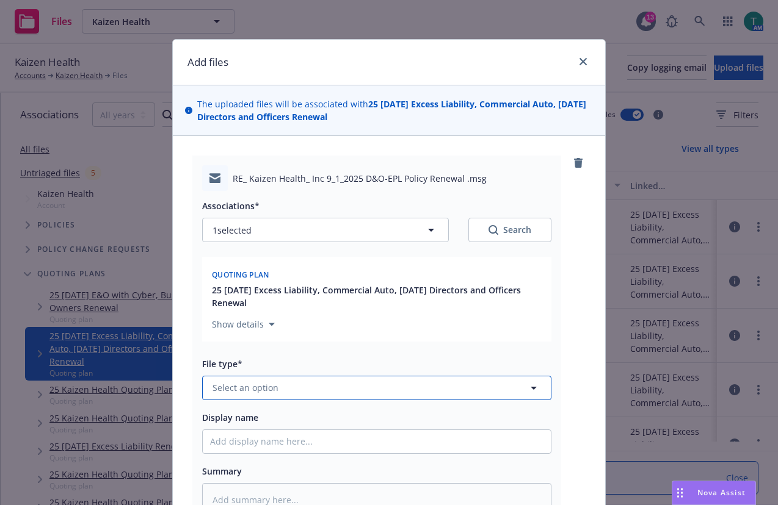
click at [250, 393] on span "Select an option" at bounding box center [245, 388] width 66 height 13
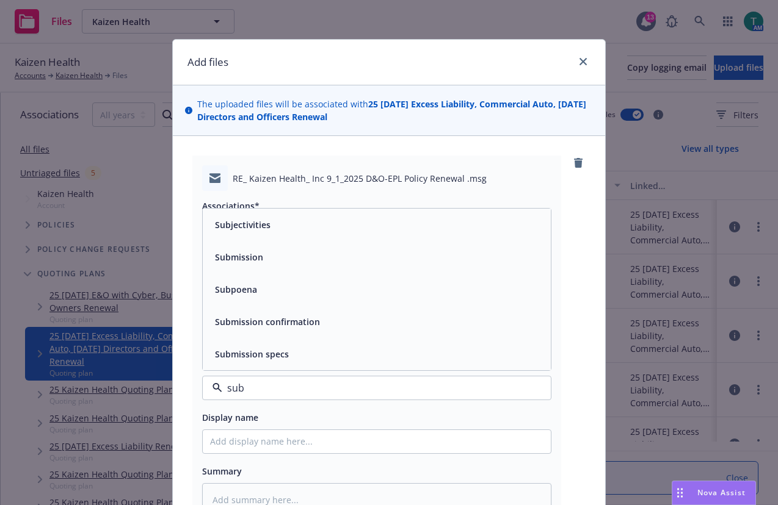
type input "subj"
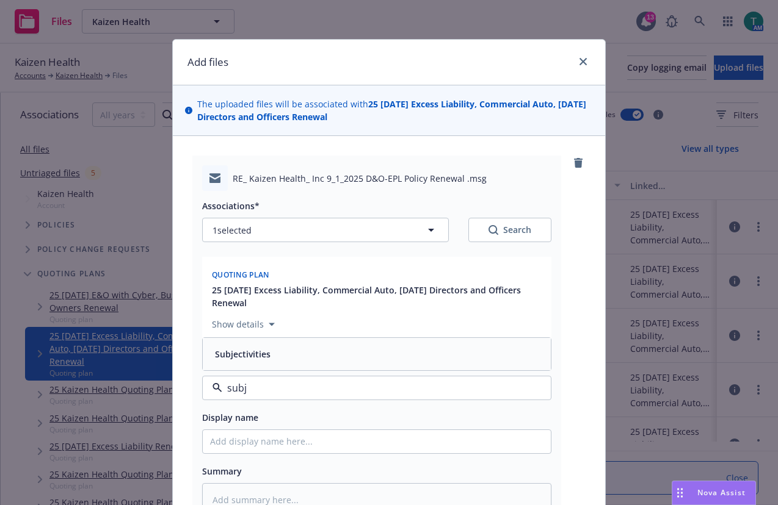
click at [267, 357] on div "Subjectivities" at bounding box center [241, 355] width 63 height 18
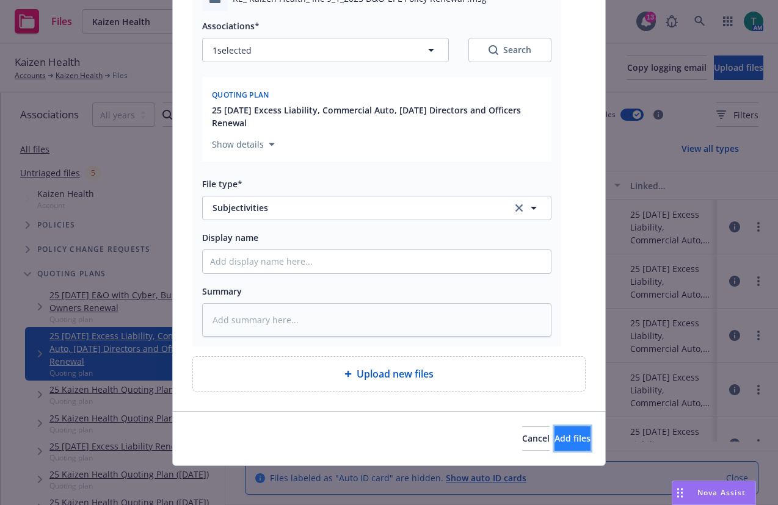
click at [554, 435] on span "Add files" at bounding box center [572, 439] width 36 height 12
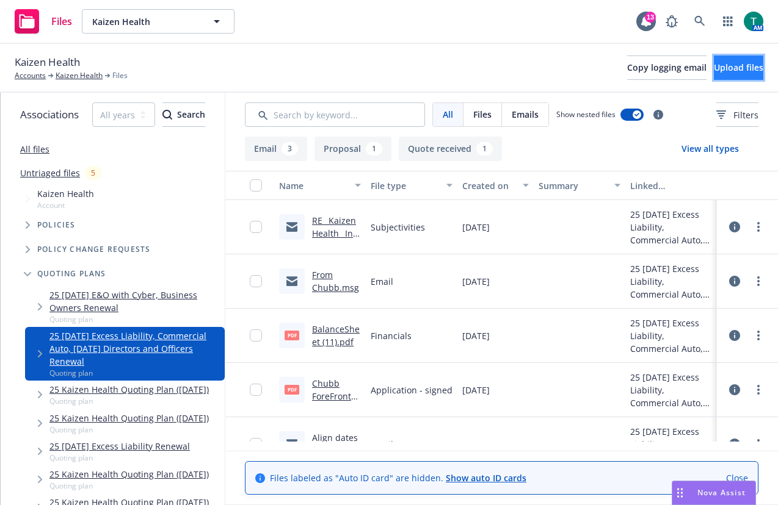
click at [726, 75] on button "Upload files" at bounding box center [738, 68] width 49 height 24
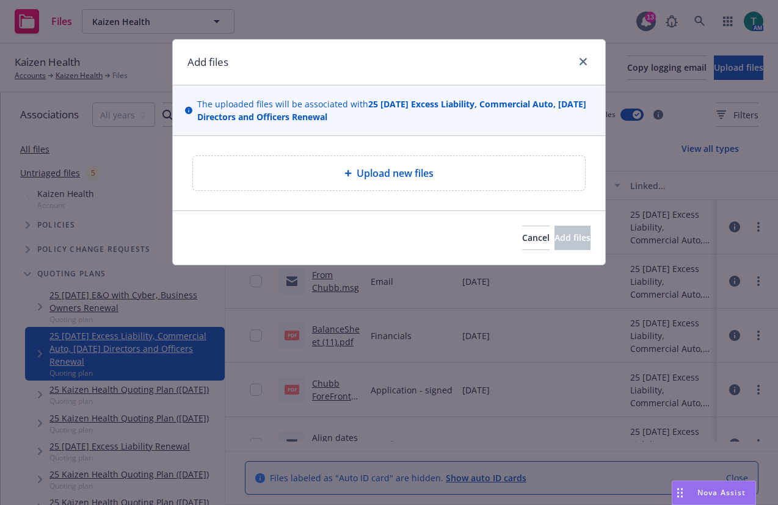
type textarea "x"
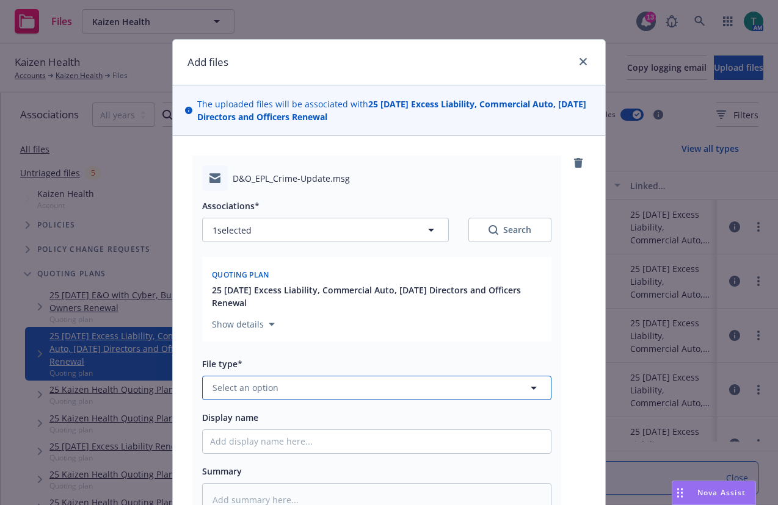
click at [241, 387] on span "Select an option" at bounding box center [245, 388] width 66 height 13
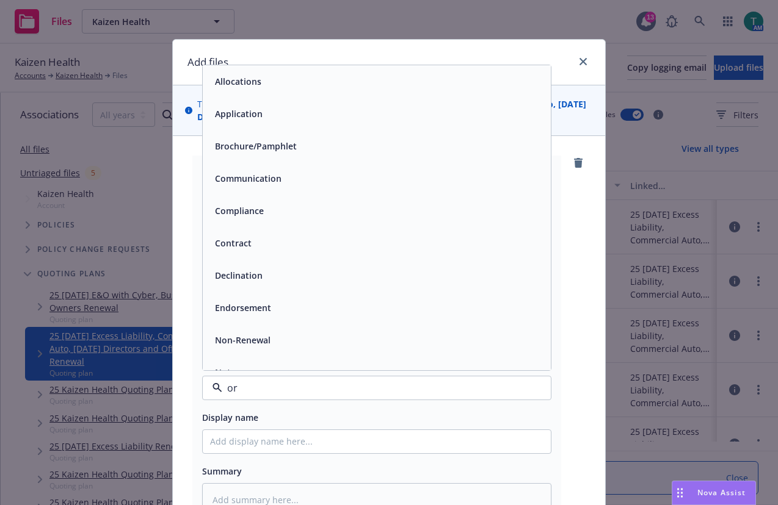
type input "oro"
type textarea "x"
type input "o"
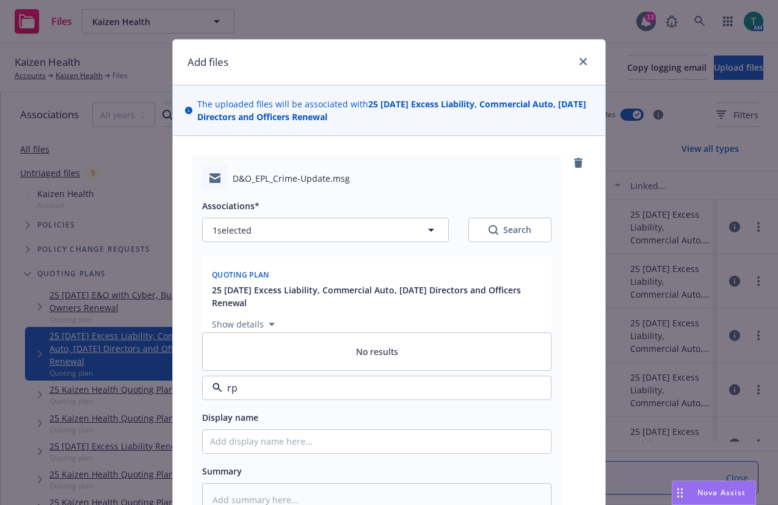
type input "r"
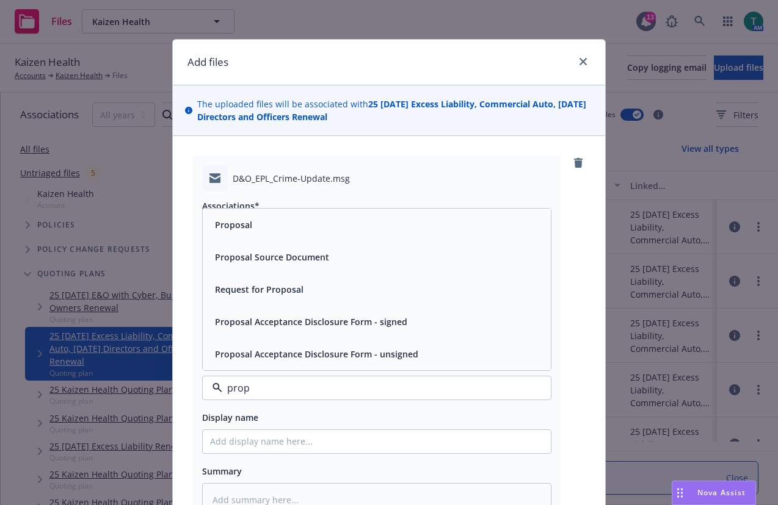
type input "propo"
click at [292, 227] on div "Proposal" at bounding box center [376, 225] width 333 height 18
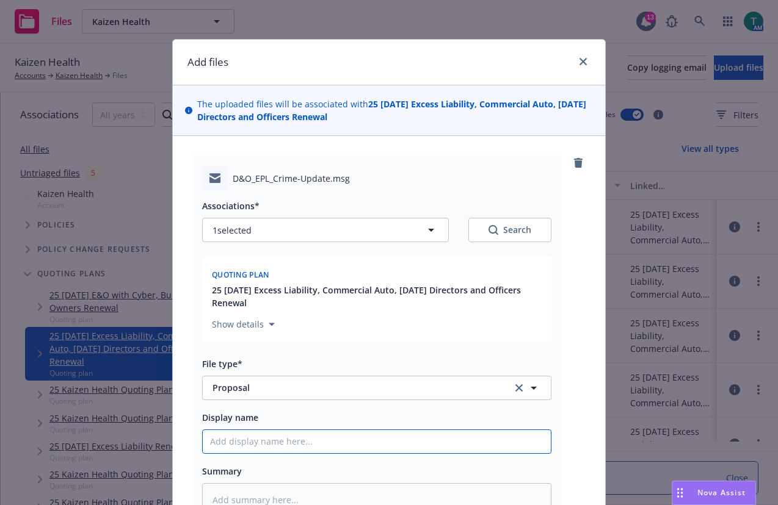
click at [256, 441] on input "Display name" at bounding box center [377, 441] width 348 height 23
type textarea "x"
type input "C"
type textarea "x"
type input "Cr"
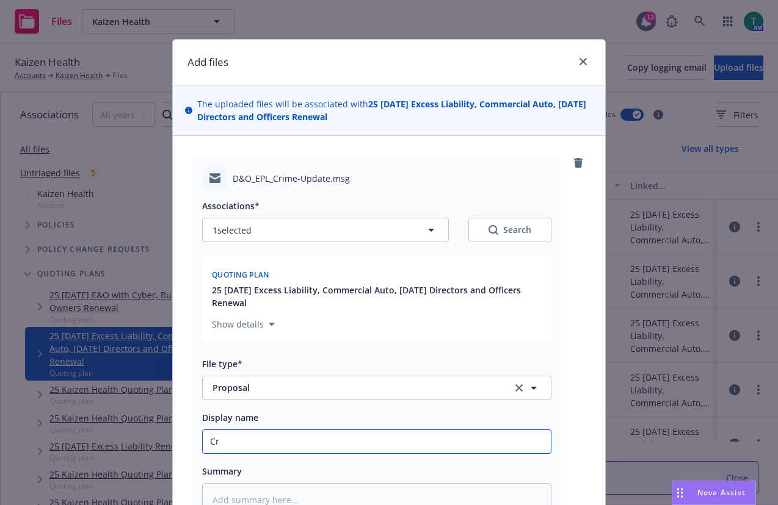
type textarea "x"
type input "Crim"
type textarea "x"
type input "Crime"
type textarea "x"
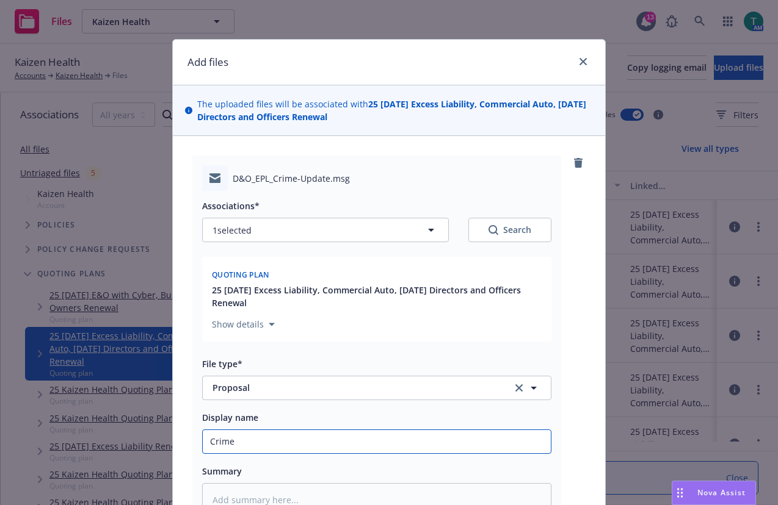
type input "Crim"
type textarea "x"
type input "Cri"
type textarea "x"
type input "Cr"
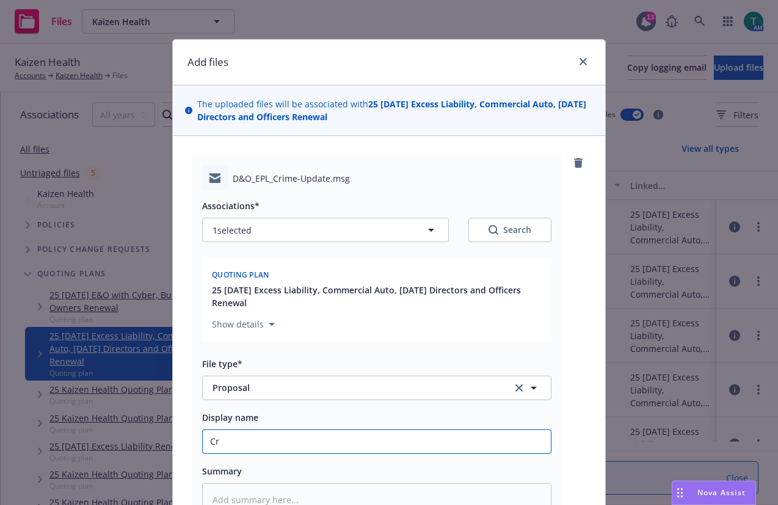
type textarea "x"
type input "C"
type textarea "x"
type input "D"
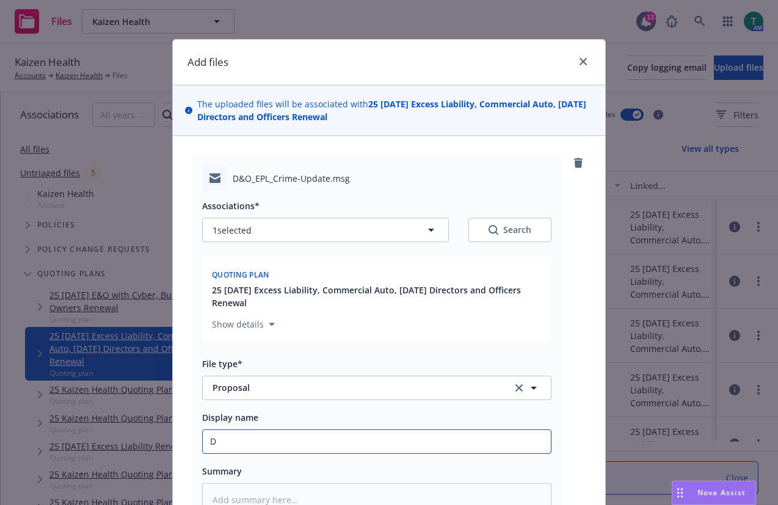
type textarea "x"
type input "D&"
type textarea "x"
type input "D&O"
type textarea "x"
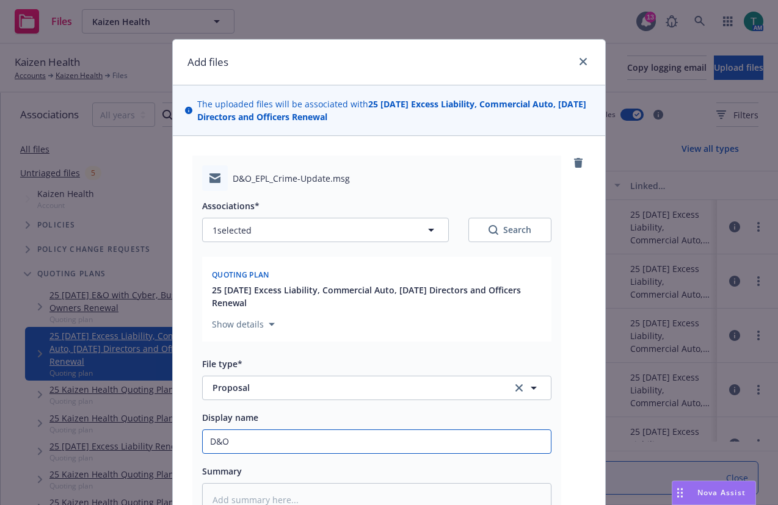
type input "D&O,"
type textarea "x"
type input "D&O,"
type textarea "x"
type input "D&O, E"
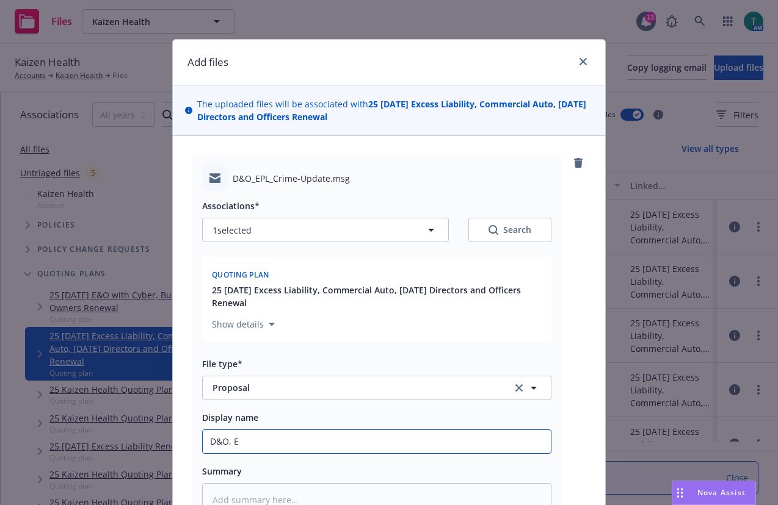
type textarea "x"
type input "D&O, EP"
type textarea "x"
type input "D&O, EPL"
type textarea "x"
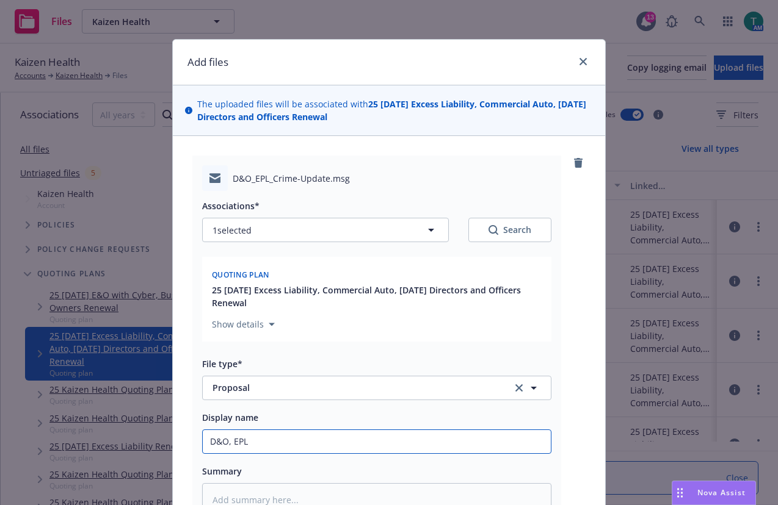
type input "D&O, EPL"
type textarea "x"
type input "D&O, EPL +"
type textarea "x"
type input "D&O, EPL + C"
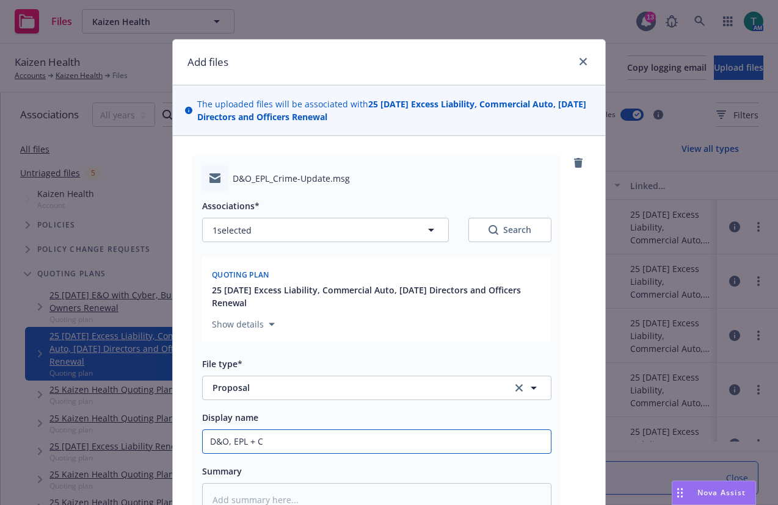
type textarea "x"
type input "D&O, EPL + Cr"
type textarea "x"
type input "D&O, EPL + Crim"
type textarea "x"
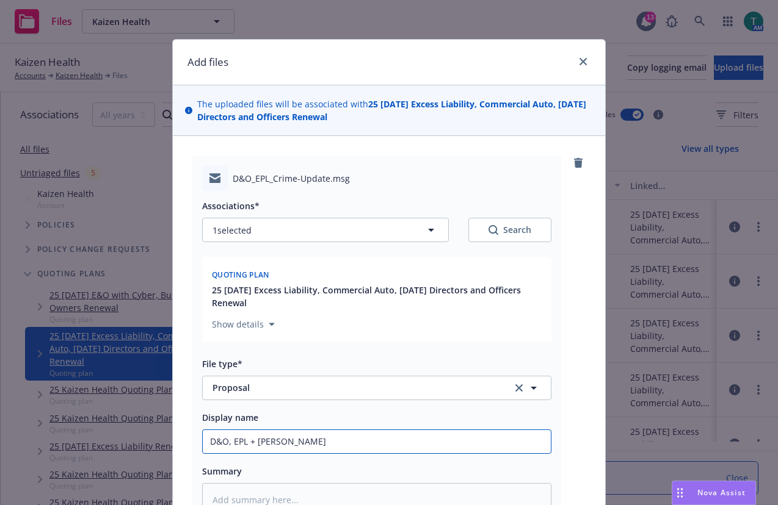
type input "D&O, EPL + Crime"
type textarea "x"
type input "D&O, EPL + Crime,"
type textarea "x"
type input "D&O, EPL + Crime,"
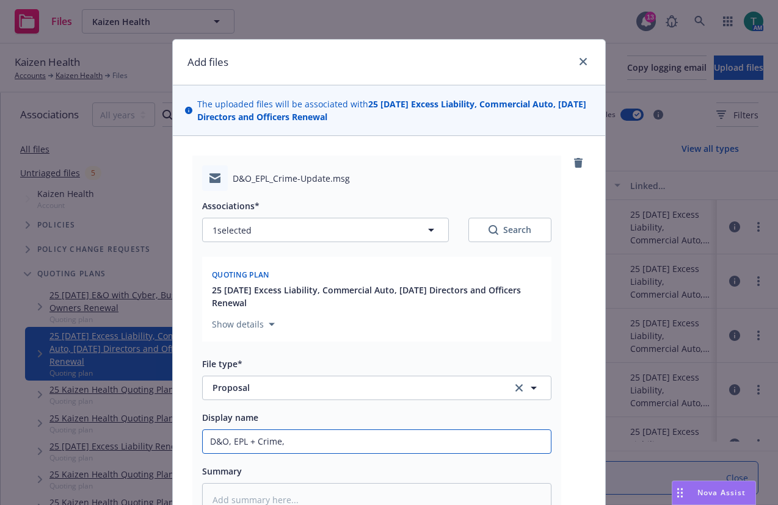
type textarea "x"
type input "D&O, EPL + Crime, al"
type textarea "x"
type input "D&O, EPL + Crime, ali"
type textarea "x"
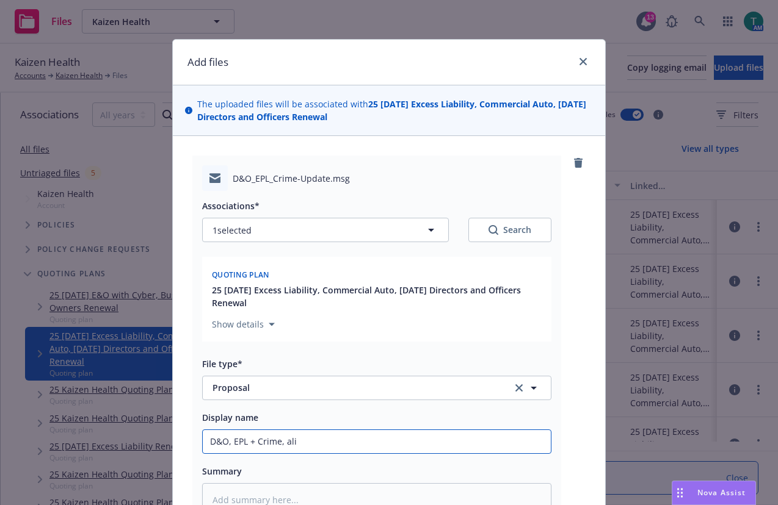
type input "D&O, EPL + Crime, alig"
type textarea "x"
type input "D&O, EPL + Crime, align"
type textarea "x"
type input "D&O, EPL + Crime, align"
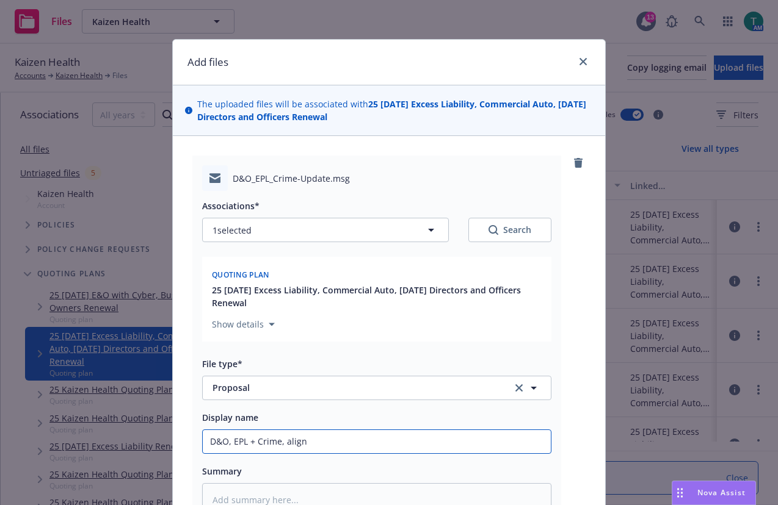
type textarea "x"
type input "D&O, EPL + Crime, align d"
type textarea "x"
type input "D&O, EPL + Crime, align da"
type textarea "x"
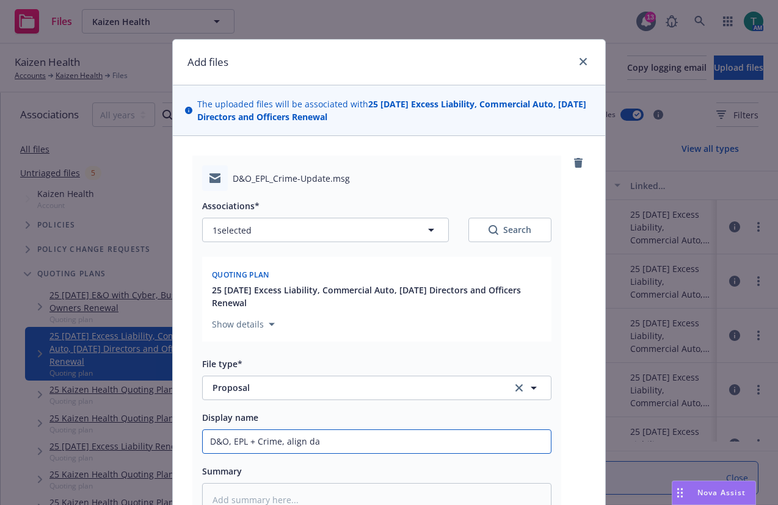
type input "D&O, EPL + Crime, align dat"
type textarea "x"
type input "D&O, EPL + Crime, align date"
type textarea "x"
type input "D&O, EPL + Crime, align dates"
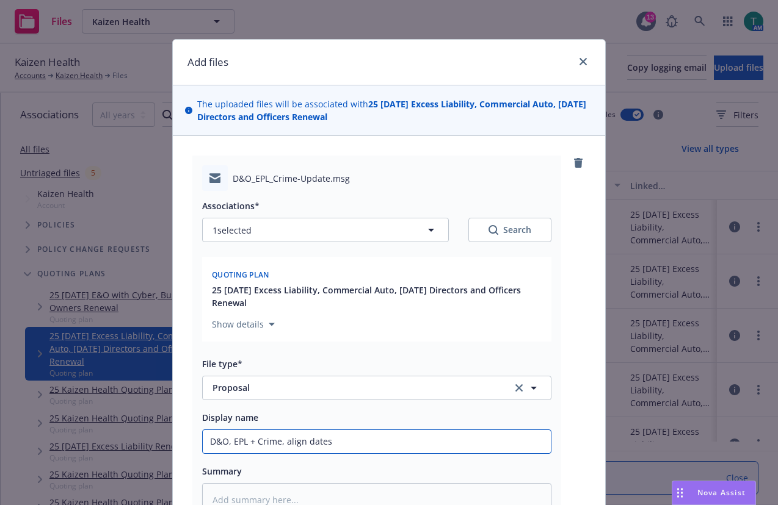
type textarea "x"
type input "D&O, EPL + Crime, align dates"
type textarea "x"
type input "D&O, EPL + Crime, align dates t"
type textarea "x"
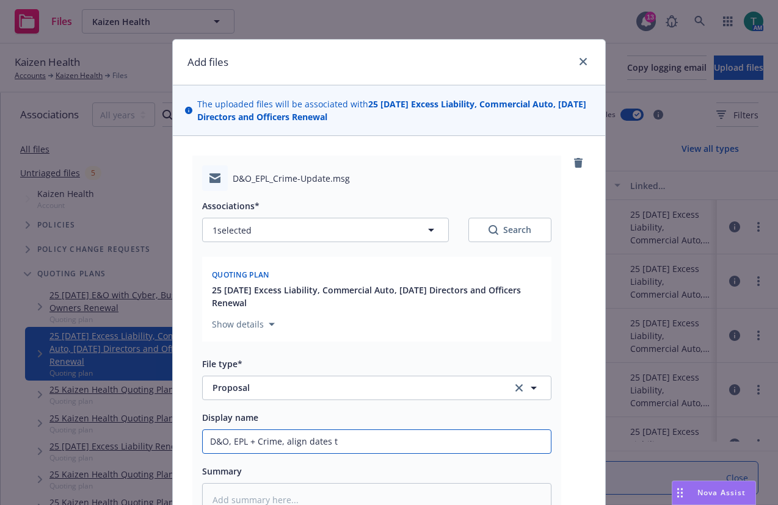
type input "D&O, EPL + Crime, align dates to"
type textarea "x"
type input "D&O, EPL + Crime, align dates to"
type textarea "x"
type input "D&O, EPL + Crime, align dates to 9"
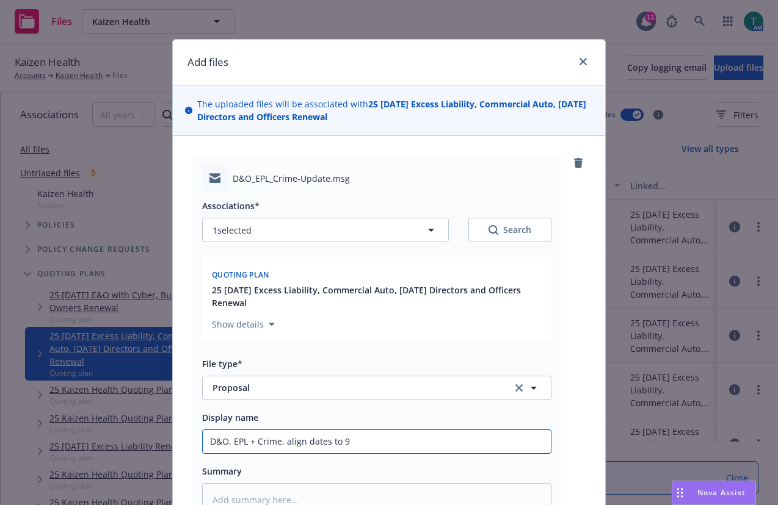
type textarea "x"
type input "D&O, EPL + Crime, align dates to 9/"
type textarea "x"
type input "D&O, EPL + Crime, align dates to 9/1"
type textarea "x"
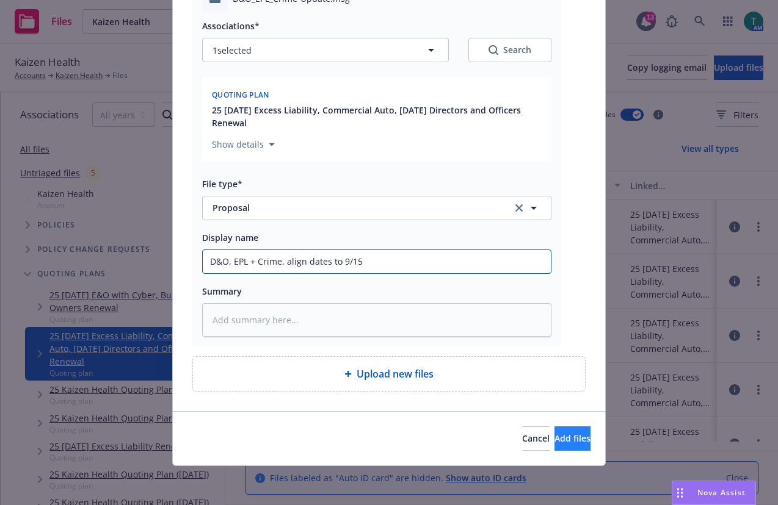
type input "D&O, EPL + Crime, align dates to 9/15"
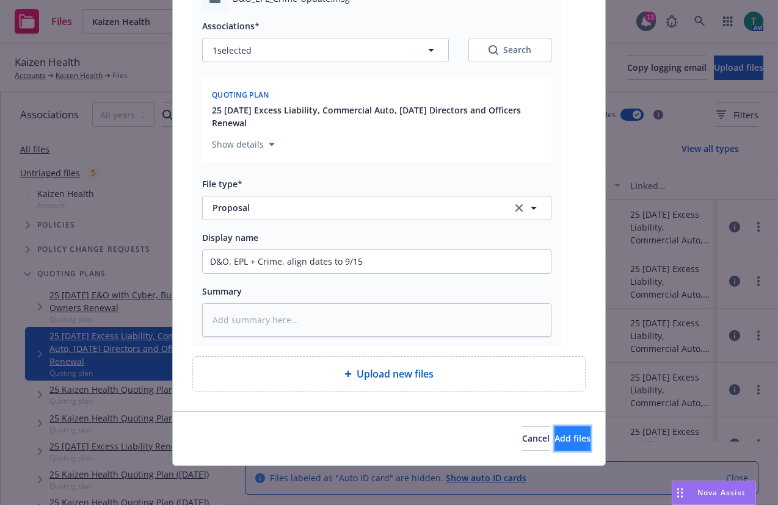
click at [556, 433] on span "Add files" at bounding box center [572, 439] width 36 height 12
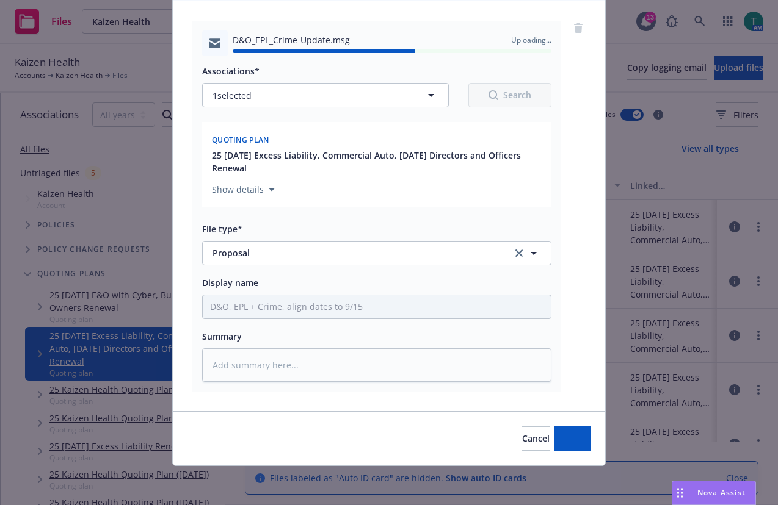
type textarea "x"
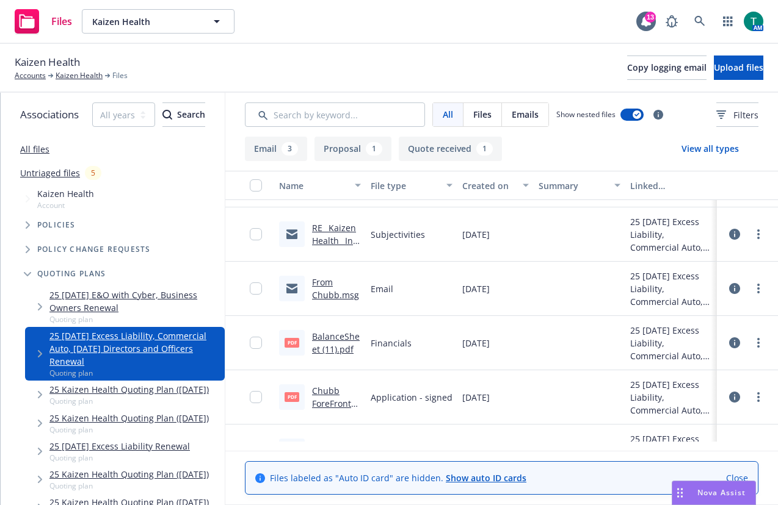
scroll to position [0, 0]
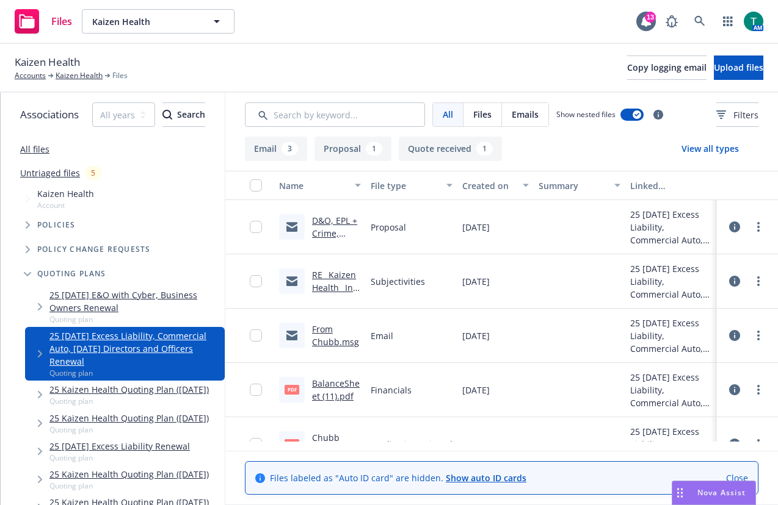
click at [338, 274] on link "RE_ Kaizen Health_ Inc 9_1_2025 D&O-EPL Policy Renewal .msg" at bounding box center [334, 313] width 45 height 89
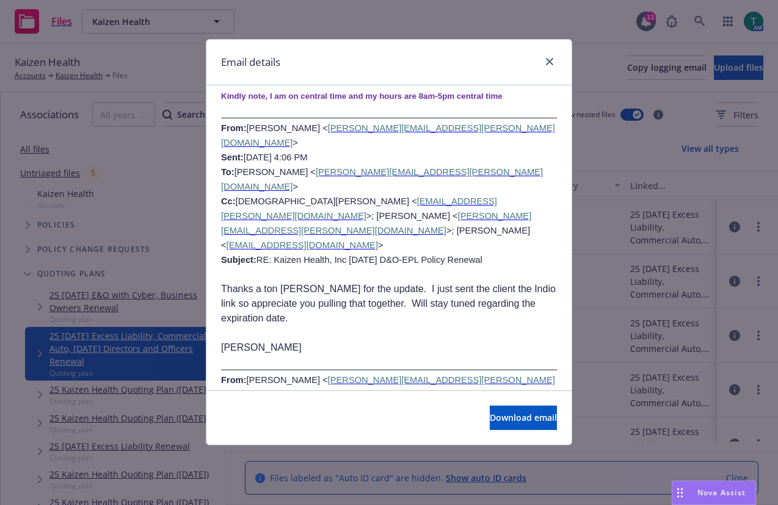
scroll to position [4945, 0]
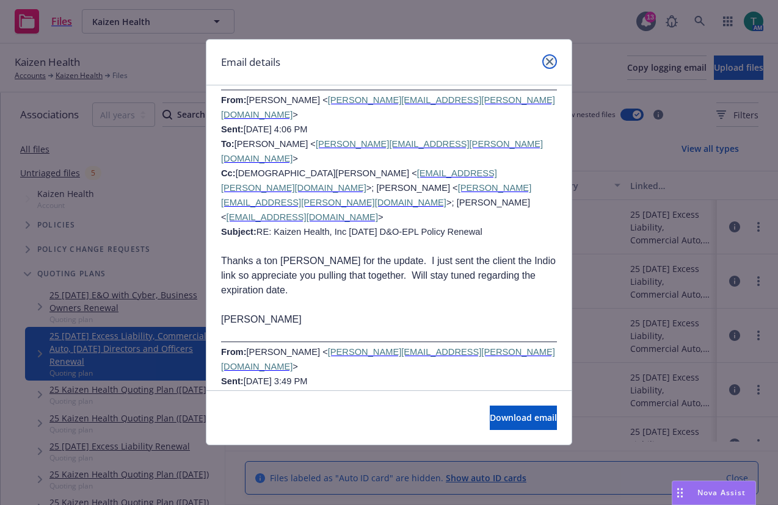
click at [550, 64] on icon "close" at bounding box center [549, 61] width 7 height 7
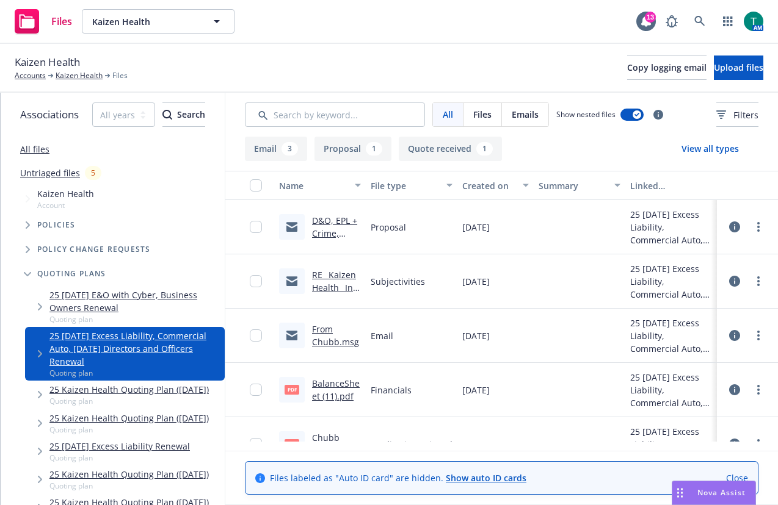
click at [337, 230] on link "D&O, EPL + Crime, align dates to 9/15.msg" at bounding box center [336, 240] width 48 height 50
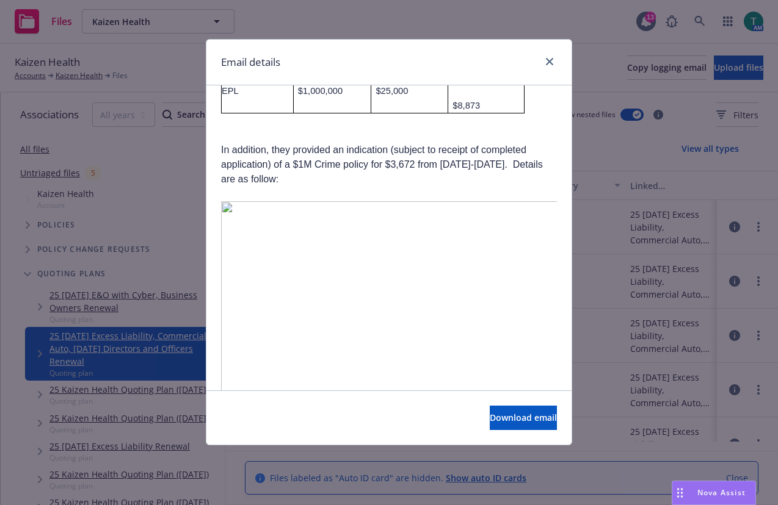
scroll to position [366, 0]
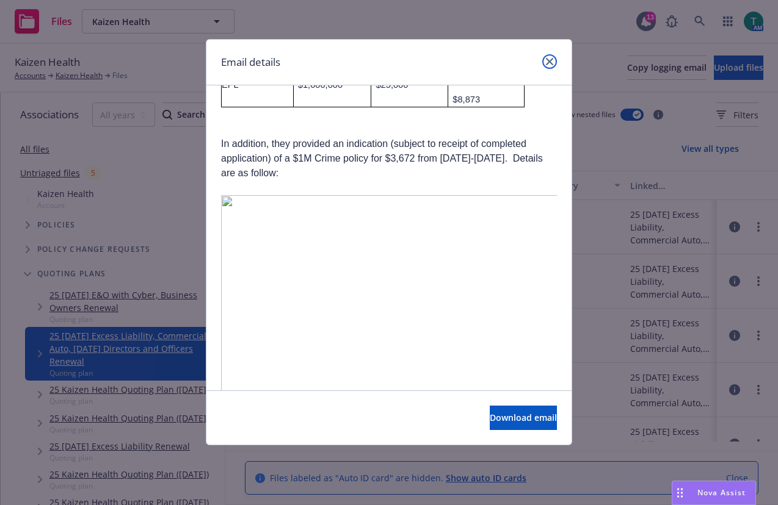
drag, startPoint x: 551, startPoint y: 61, endPoint x: 403, endPoint y: 159, distance: 178.0
click at [551, 62] on icon "close" at bounding box center [549, 61] width 7 height 7
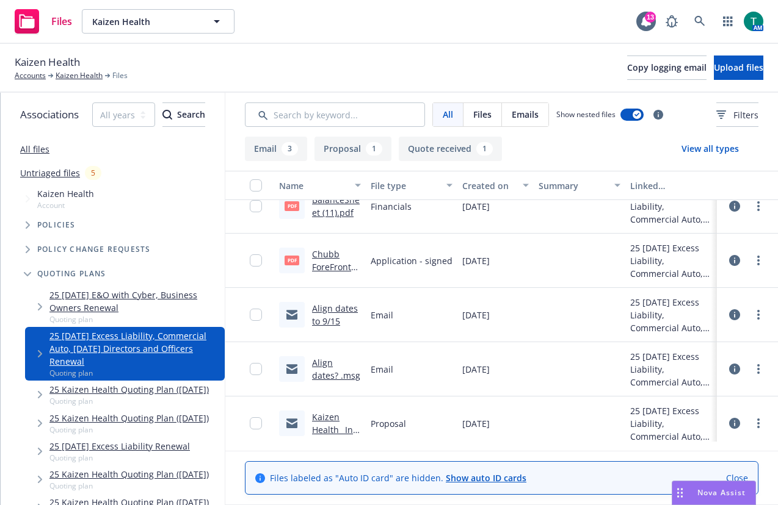
scroll to position [183, 0]
click at [336, 258] on link "Chubb ForeFront Portfolio for Private Companies New Business Application.pdf" at bounding box center [336, 305] width 49 height 114
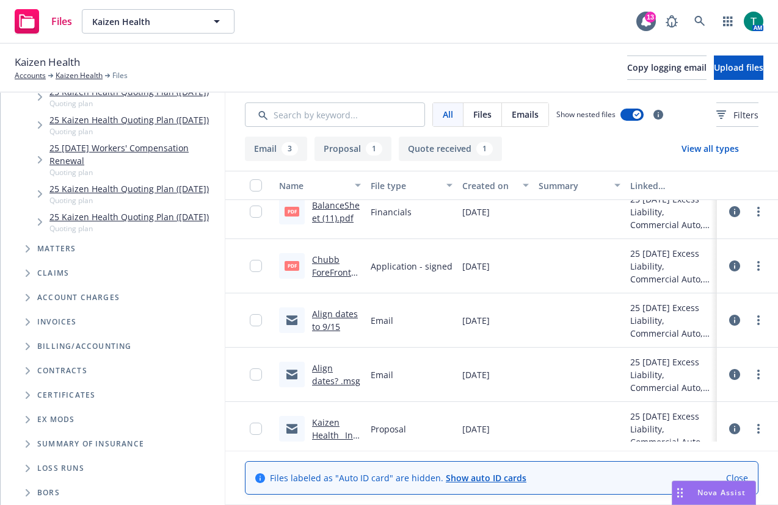
scroll to position [469, 0]
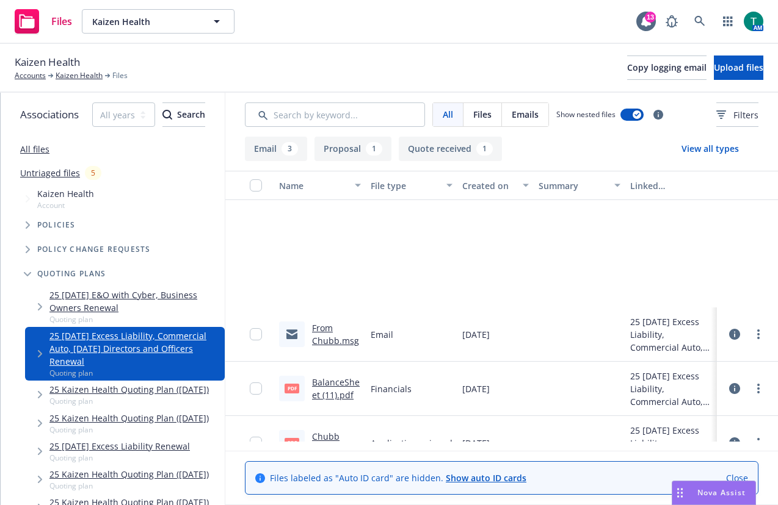
scroll to position [167, 0]
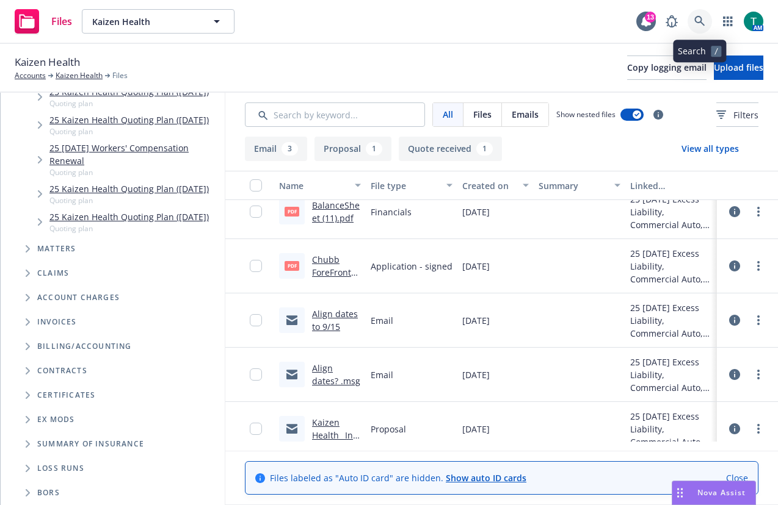
click at [697, 29] on link at bounding box center [699, 21] width 24 height 24
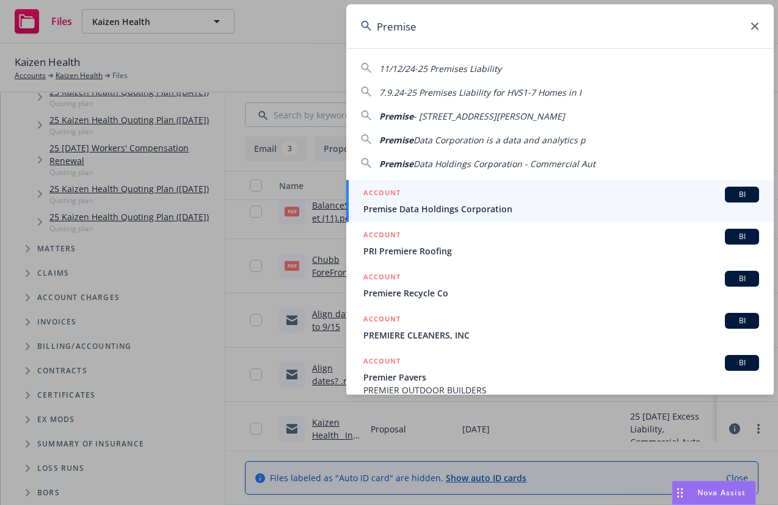
type input "Premise"
click at [747, 192] on div "BI" at bounding box center [742, 195] width 34 height 16
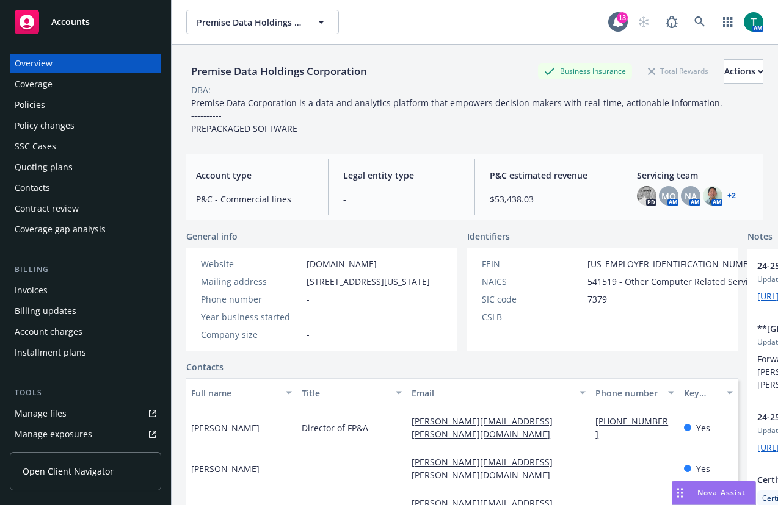
click at [58, 282] on div "Invoices" at bounding box center [86, 291] width 142 height 20
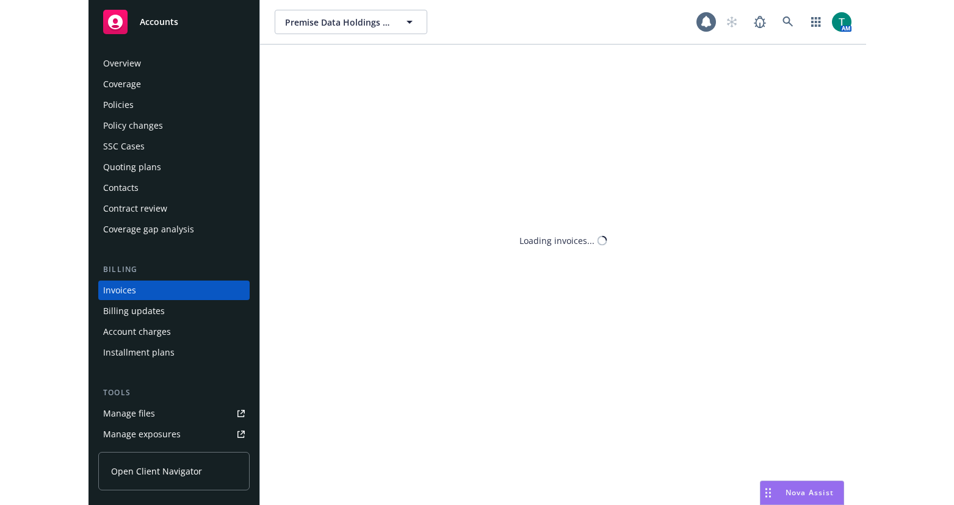
scroll to position [18, 0]
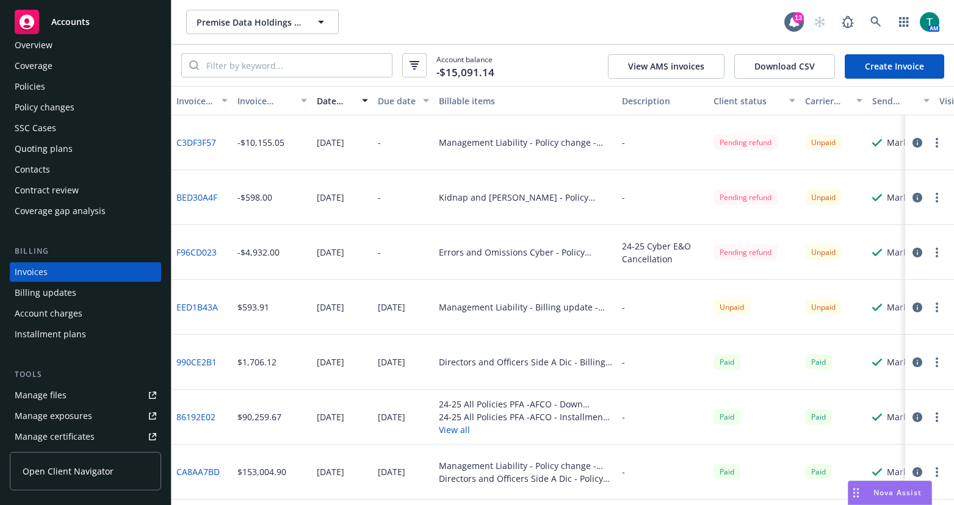
click at [777, 146] on button "button" at bounding box center [937, 143] width 15 height 15
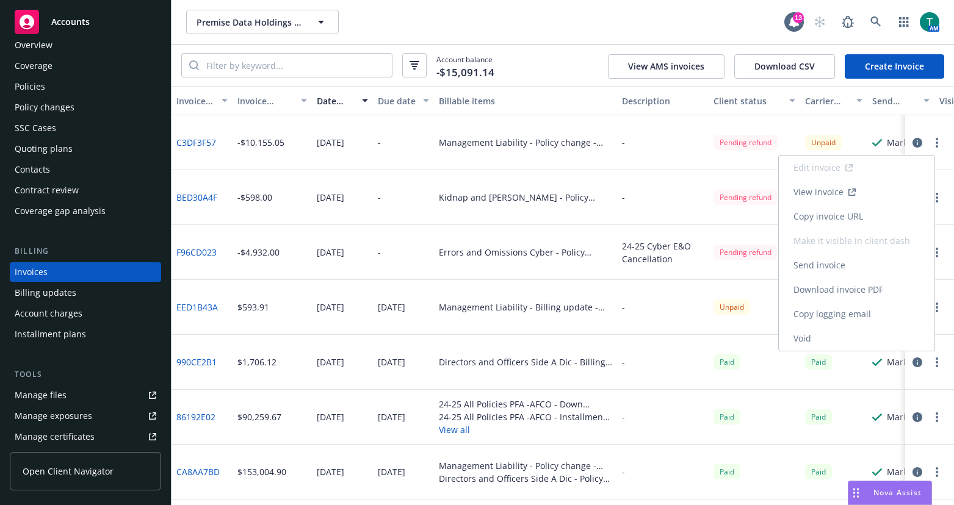
click at [777, 195] on link "View invoice" at bounding box center [857, 192] width 156 height 24
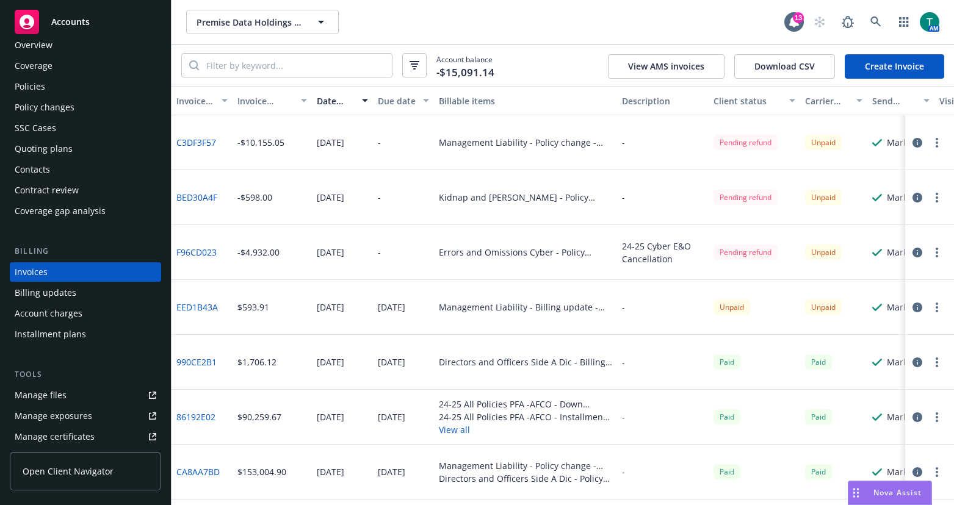
click at [777, 202] on circle "button" at bounding box center [937, 201] width 2 height 2
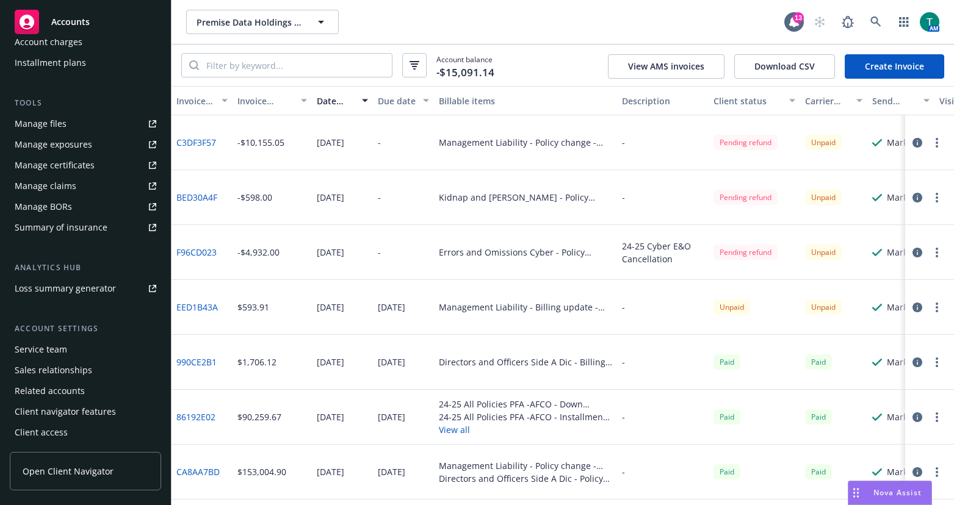
scroll to position [0, 0]
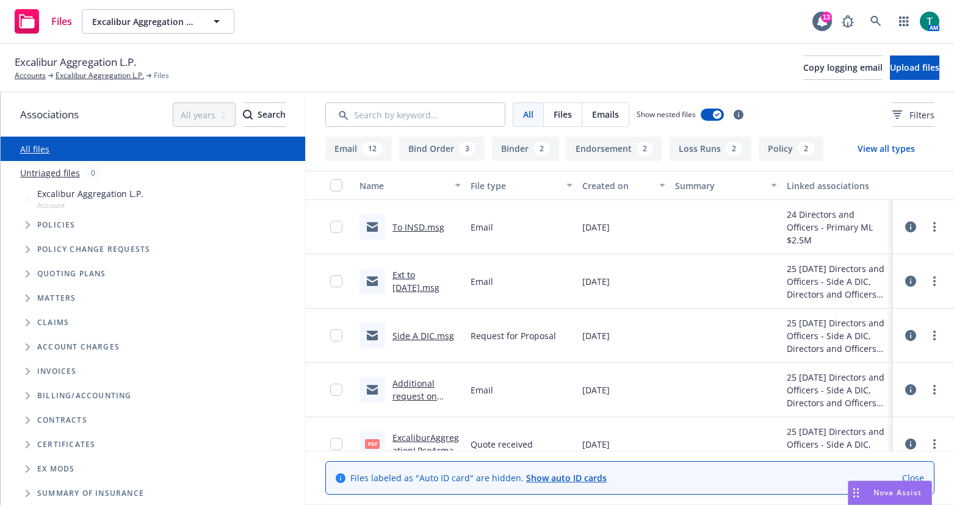
click at [880, 496] on span "Nova Assist" at bounding box center [898, 493] width 48 height 10
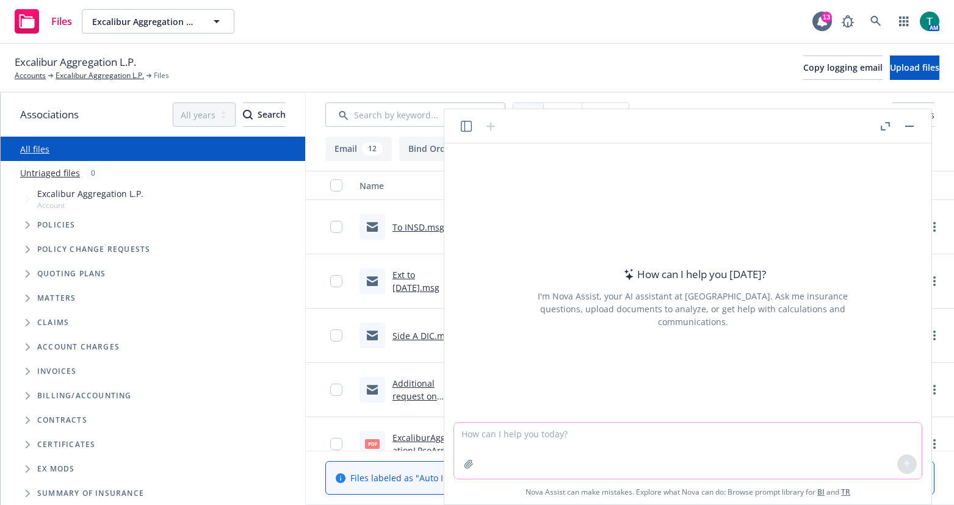
click at [654, 437] on textarea at bounding box center [688, 451] width 468 height 56
type textarea "refine email"
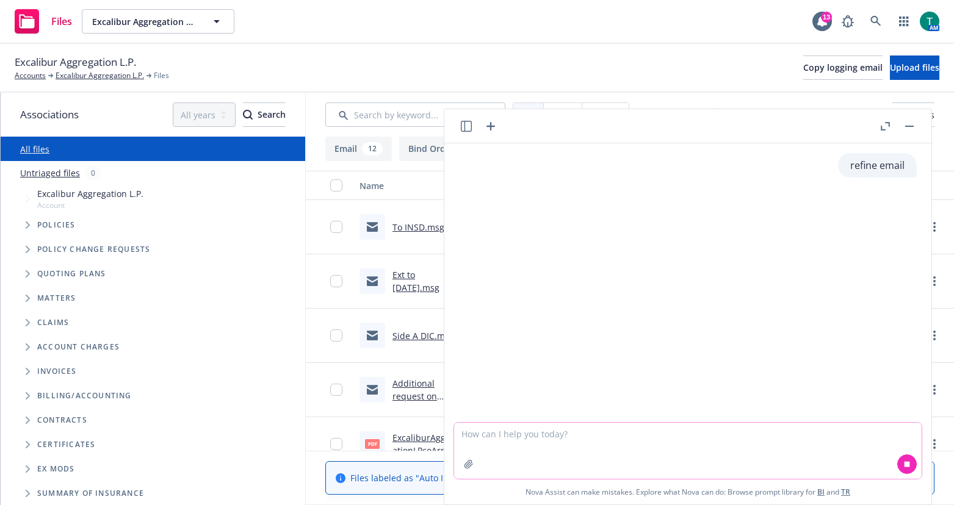
paste textarea "The delay mainly was due to negotiations to get this on a form that we feel bes…"
type textarea "The delay mainly was due to negotiations to get this on a form that we feel bes…"
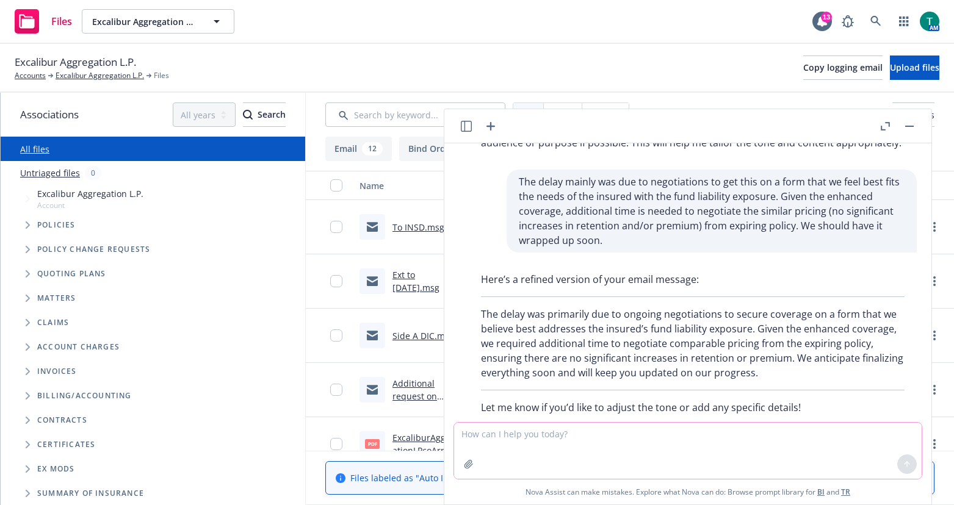
scroll to position [103, 0]
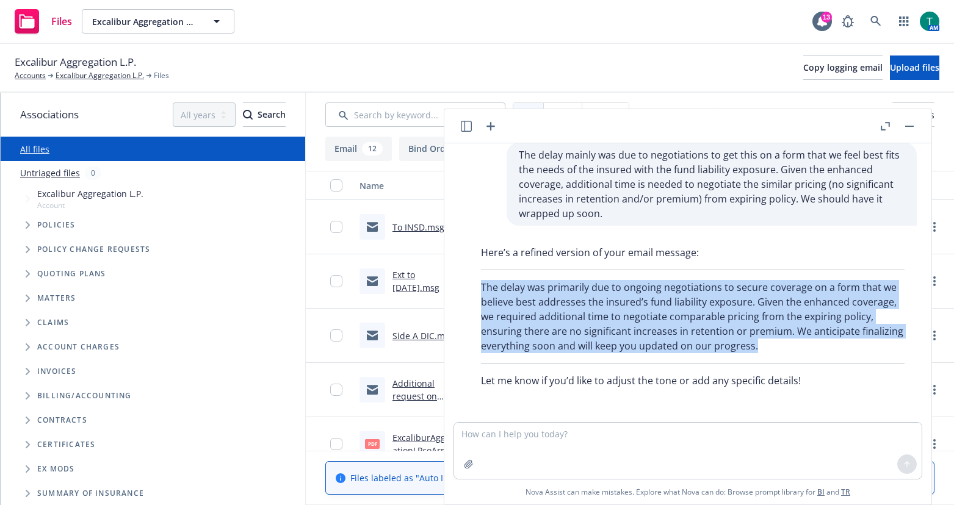
drag, startPoint x: 828, startPoint y: 350, endPoint x: 472, endPoint y: 284, distance: 361.9
click at [472, 284] on div "Here’s a refined version of your email message: The delay was primarily due to …" at bounding box center [693, 317] width 448 height 153
copy p "The delay was primarily due to ongoing negotiations to secure coverage on a for…"
click at [913, 125] on button "button" at bounding box center [909, 126] width 15 height 15
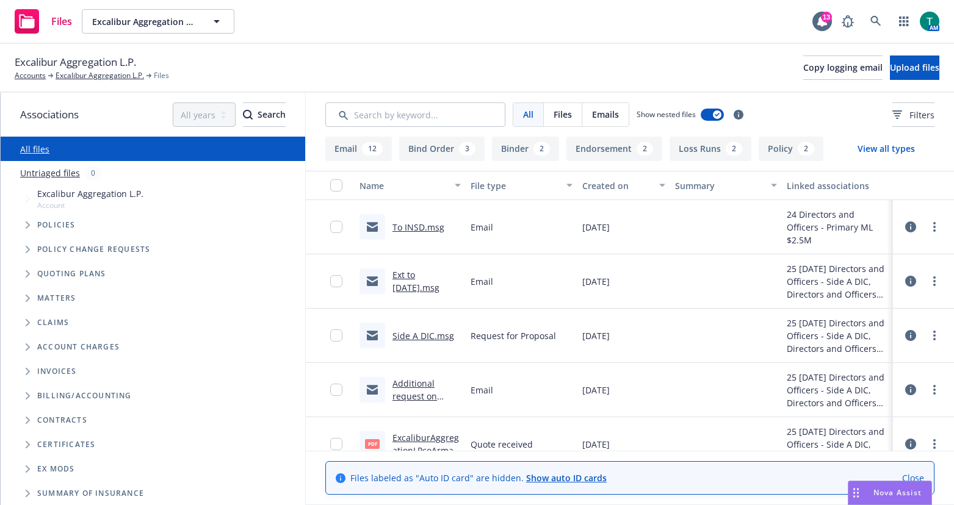
drag, startPoint x: 888, startPoint y: 499, endPoint x: 805, endPoint y: 493, distance: 82.7
click at [888, 499] on div "Nova Assist" at bounding box center [890, 493] width 83 height 23
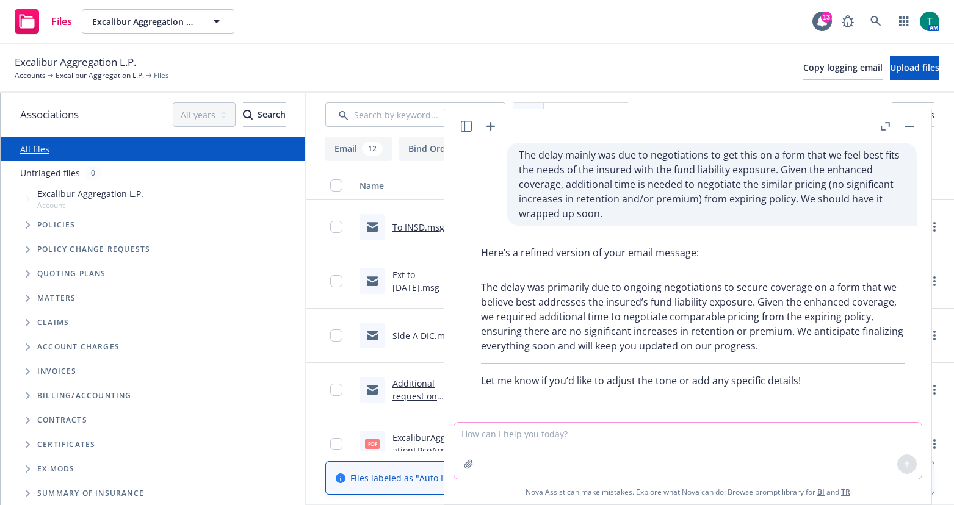
click at [496, 440] on textarea at bounding box center [688, 451] width 468 height 56
paste textarea "working on getting the figures from 2023 to compare to this year’s risk exposur…"
type textarea "working on getting the figures from 2023 to compare to this year’s risk exposur…"
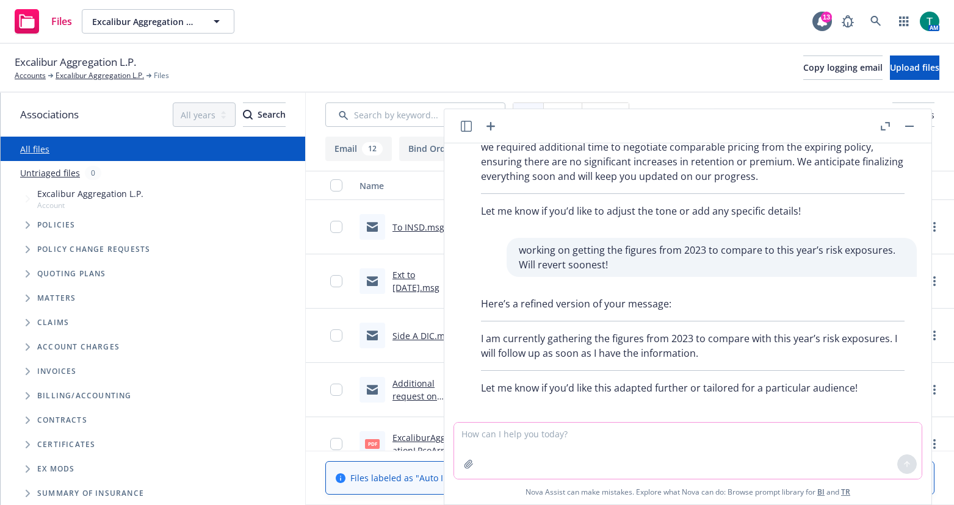
scroll to position [280, 0]
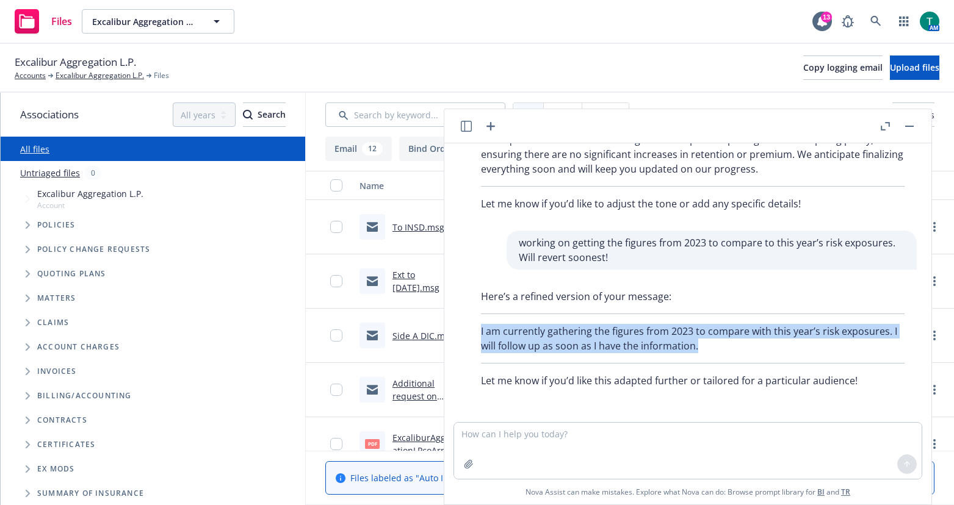
drag, startPoint x: 682, startPoint y: 342, endPoint x: 477, endPoint y: 325, distance: 205.2
click at [477, 325] on div "Here’s a refined version of your message: I am currently gathering the figures …" at bounding box center [693, 338] width 448 height 109
copy p "I am currently gathering the figures from 2023 to compare with this year’s risk…"
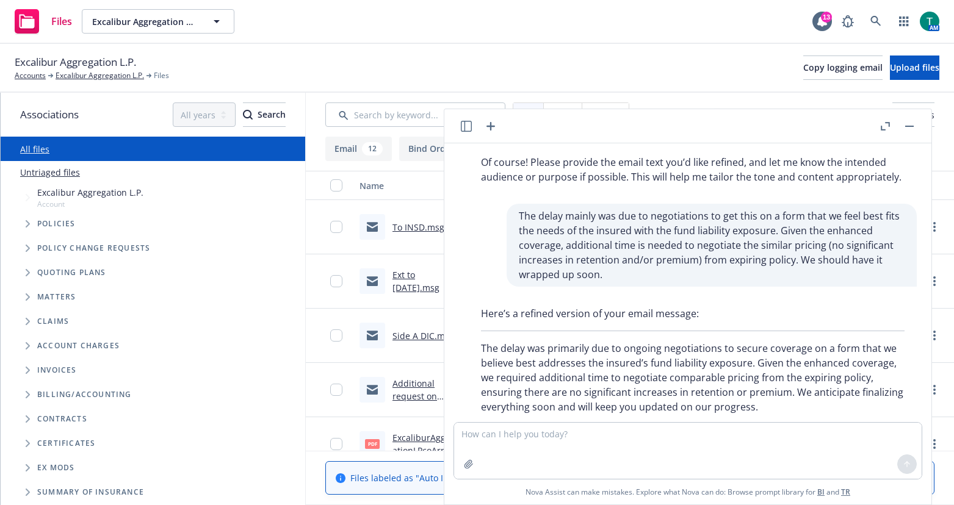
scroll to position [0, 0]
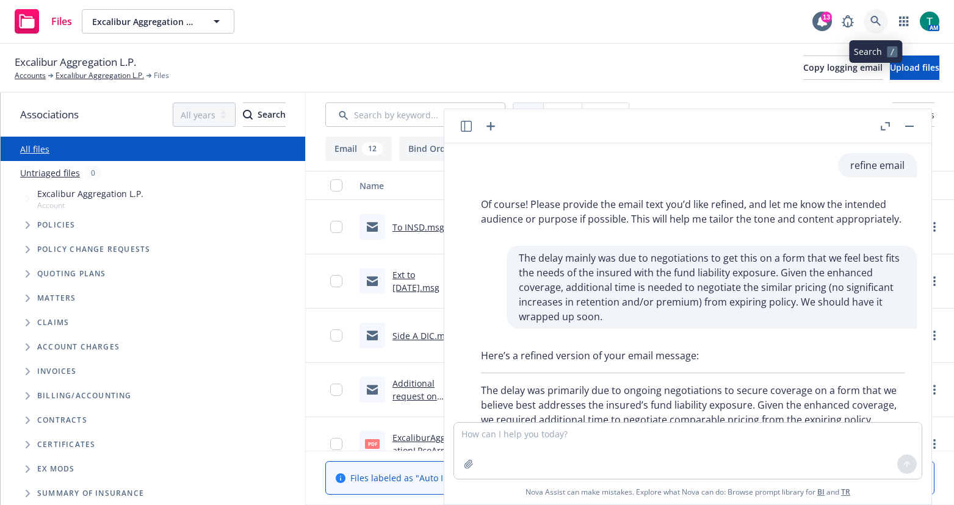
click at [881, 19] on icon at bounding box center [876, 21] width 11 height 11
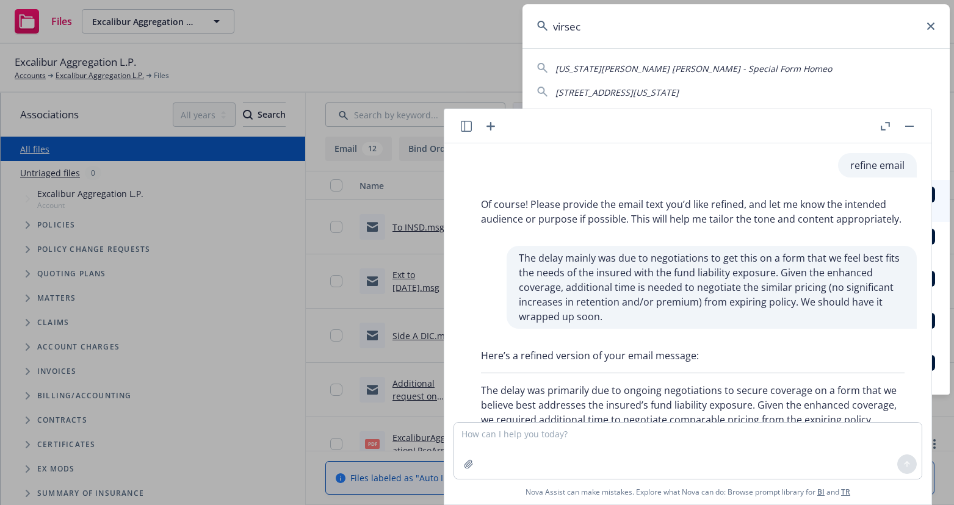
type input "virsec"
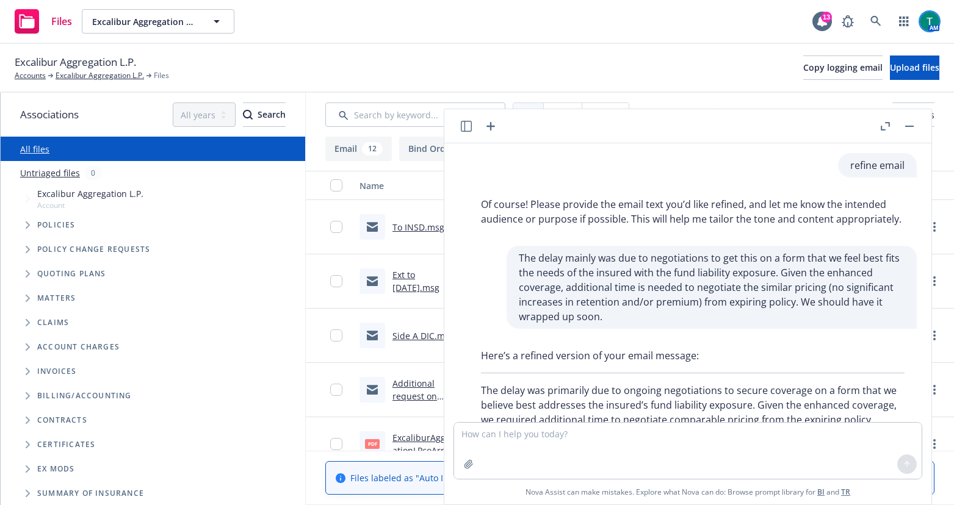
drag, startPoint x: 908, startPoint y: 130, endPoint x: 921, endPoint y: 19, distance: 111.9
click at [908, 126] on button "button" at bounding box center [909, 126] width 15 height 15
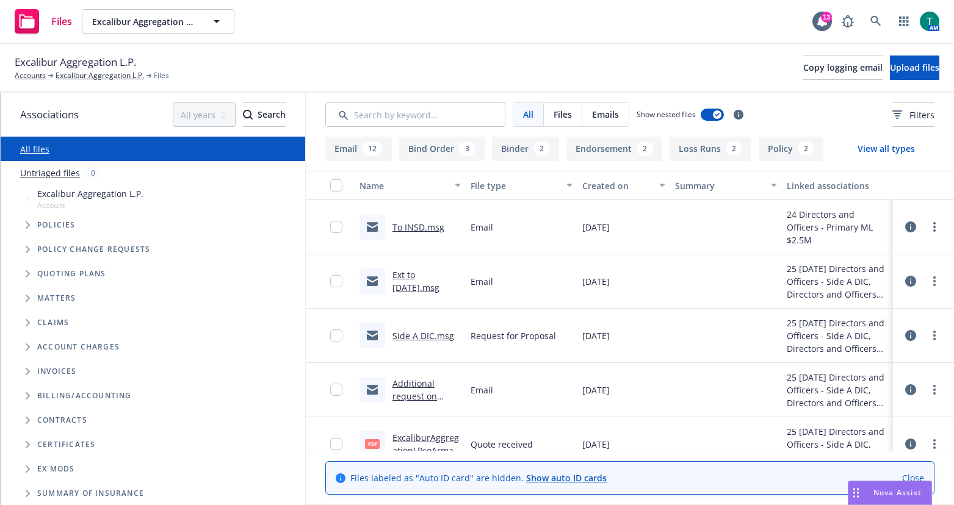
scroll to position [280, 0]
click at [405, 230] on link "To INSD.msg" at bounding box center [419, 228] width 52 height 12
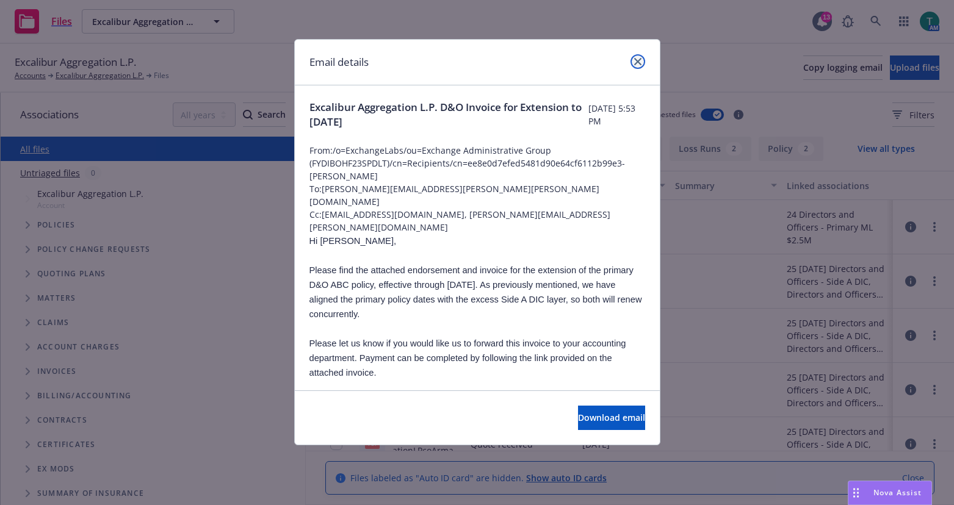
click at [642, 59] on link "close" at bounding box center [638, 61] width 15 height 15
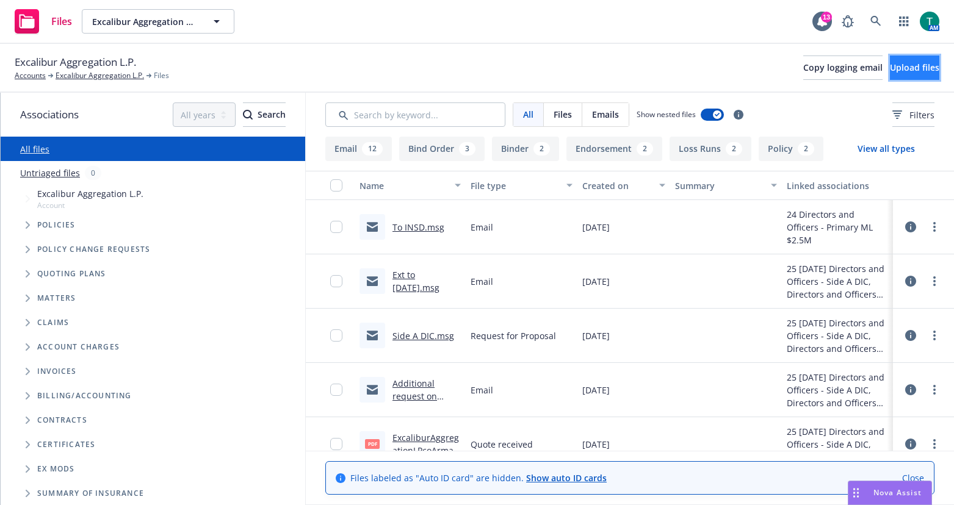
click at [919, 69] on button "Upload files" at bounding box center [914, 68] width 49 height 24
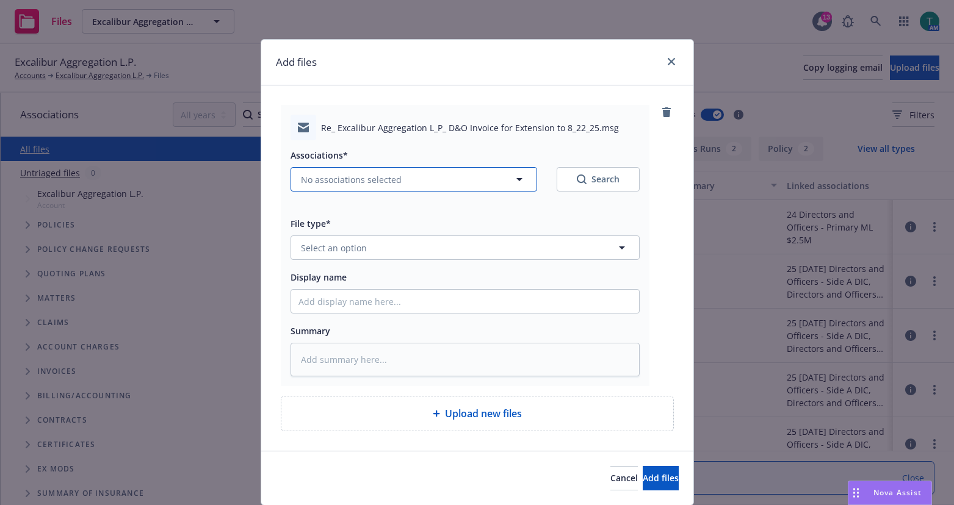
click at [306, 184] on span "No associations selected" at bounding box center [351, 179] width 101 height 13
type textarea "x"
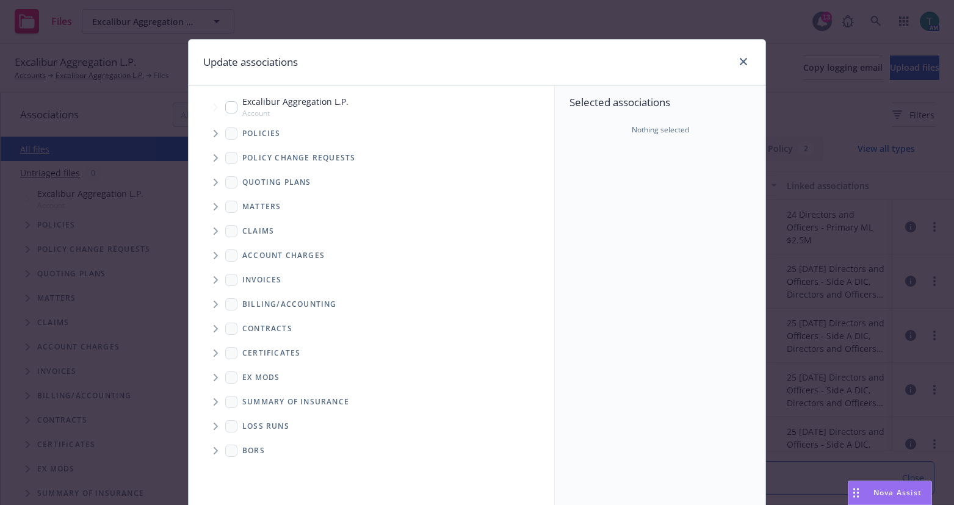
click at [228, 108] on input "Tree Example" at bounding box center [231, 107] width 12 height 12
checkbox input "true"
click at [214, 184] on icon "Tree Example" at bounding box center [216, 182] width 5 height 7
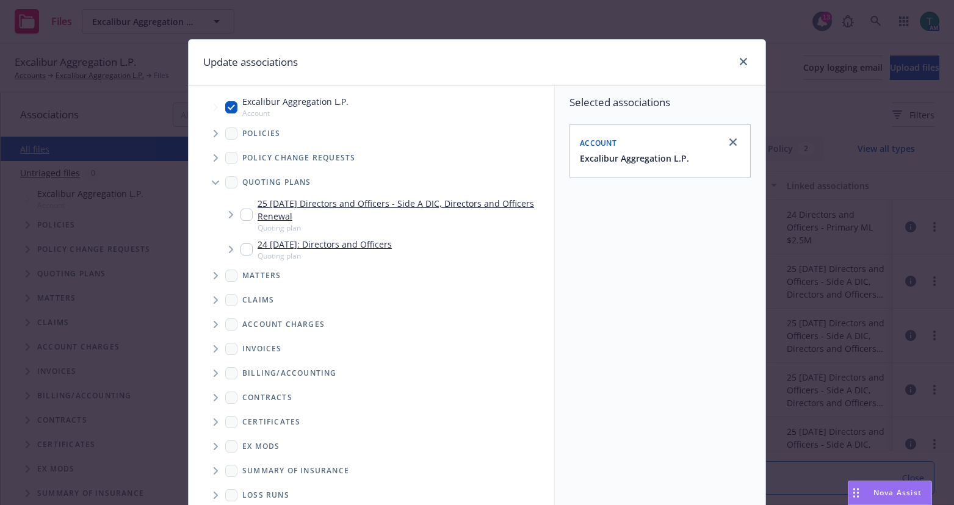
click at [245, 216] on input "Tree Example" at bounding box center [247, 215] width 12 height 12
checkbox input "true"
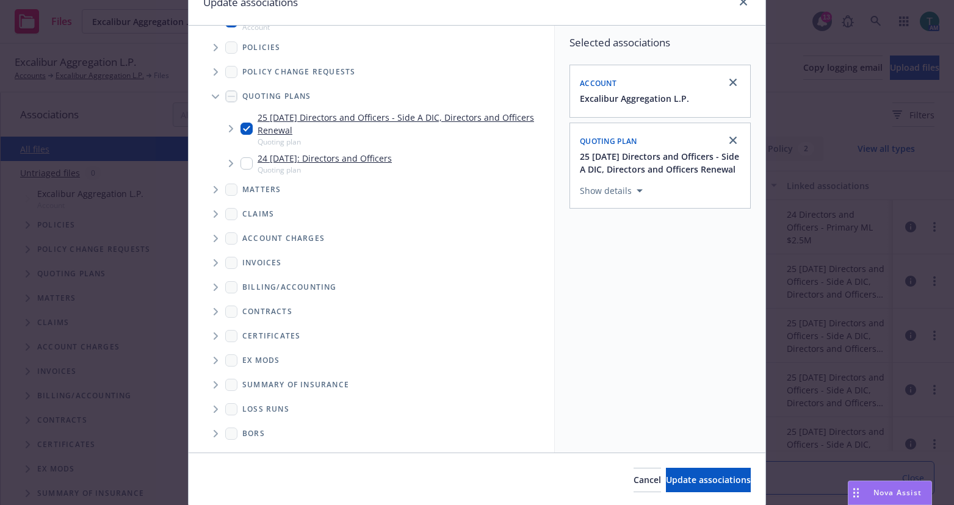
scroll to position [101, 0]
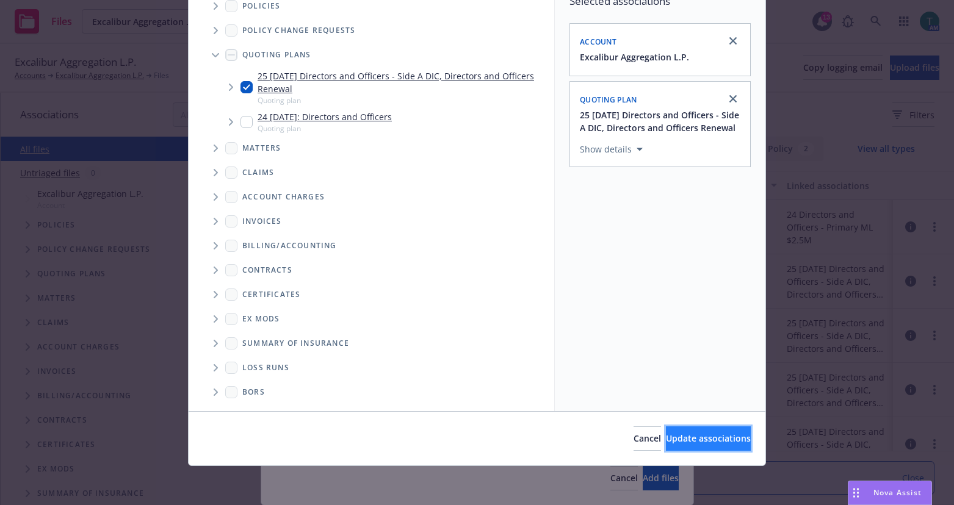
click at [719, 437] on span "Update associations" at bounding box center [708, 439] width 85 height 12
type textarea "x"
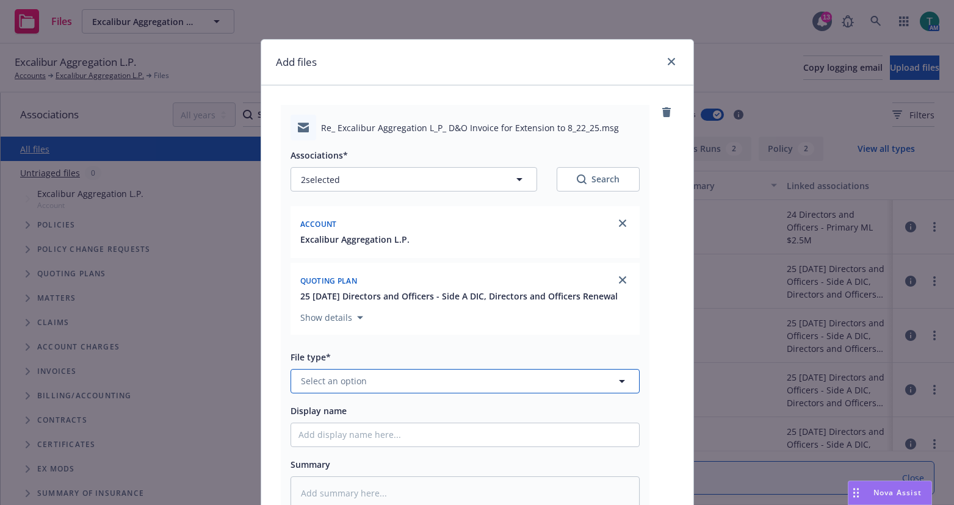
click at [328, 386] on span "Select an option" at bounding box center [334, 381] width 66 height 13
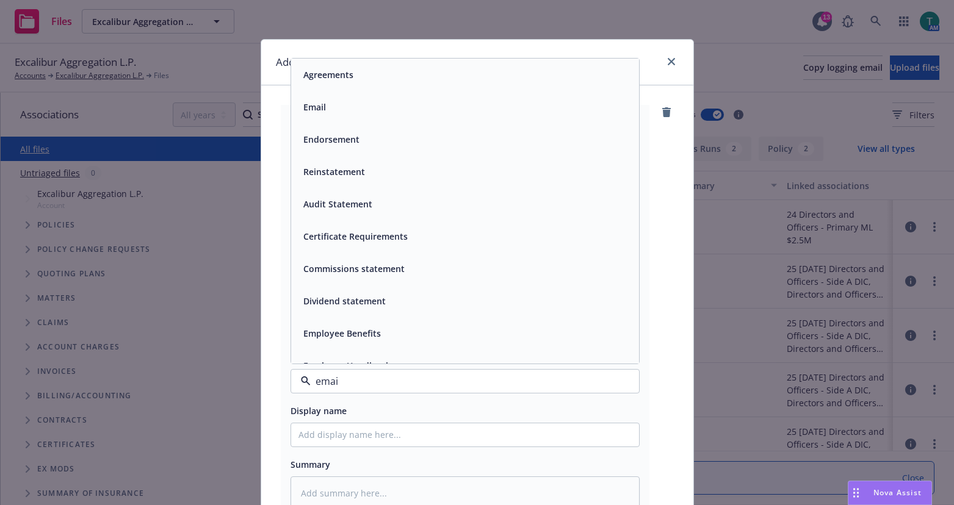
type input "email"
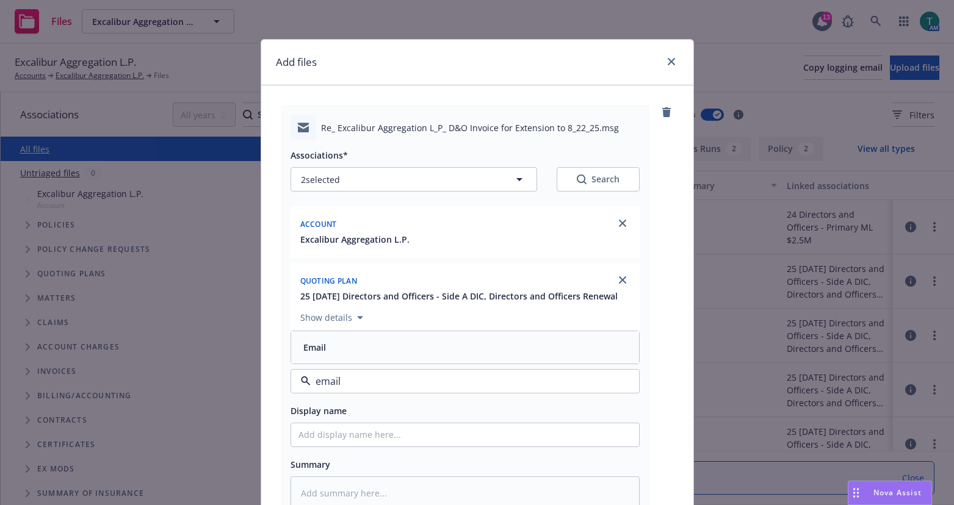
click at [313, 342] on span "Email" at bounding box center [314, 347] width 23 height 13
click at [300, 430] on input "Display name" at bounding box center [465, 435] width 348 height 23
type textarea "x"
type input "T"
type textarea "x"
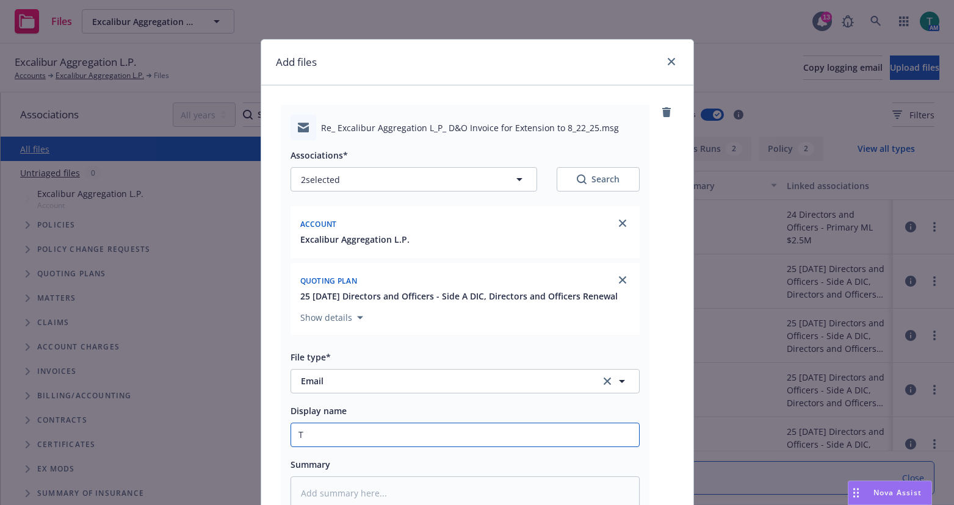
type input "TO"
type textarea "x"
type input "TO"
type textarea "x"
type input "TO"
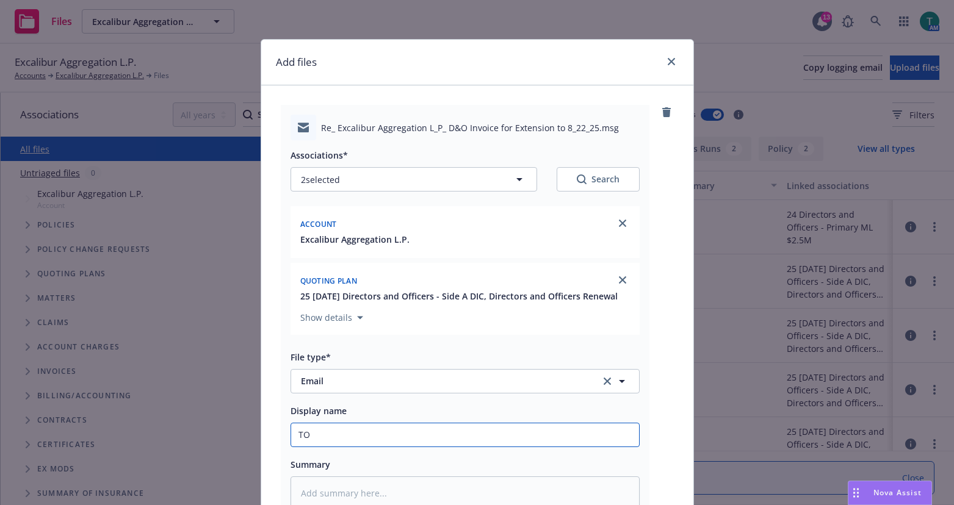
type textarea "x"
type input "T"
type textarea "x"
type input "To"
type textarea "x"
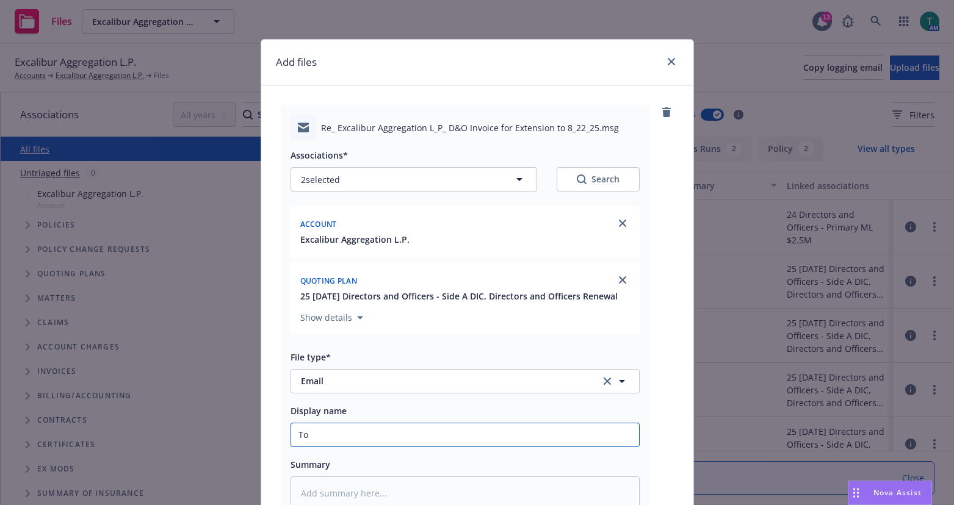
type input "To I"
type textarea "x"
type input "To INS"
type textarea "x"
type input "To INSD"
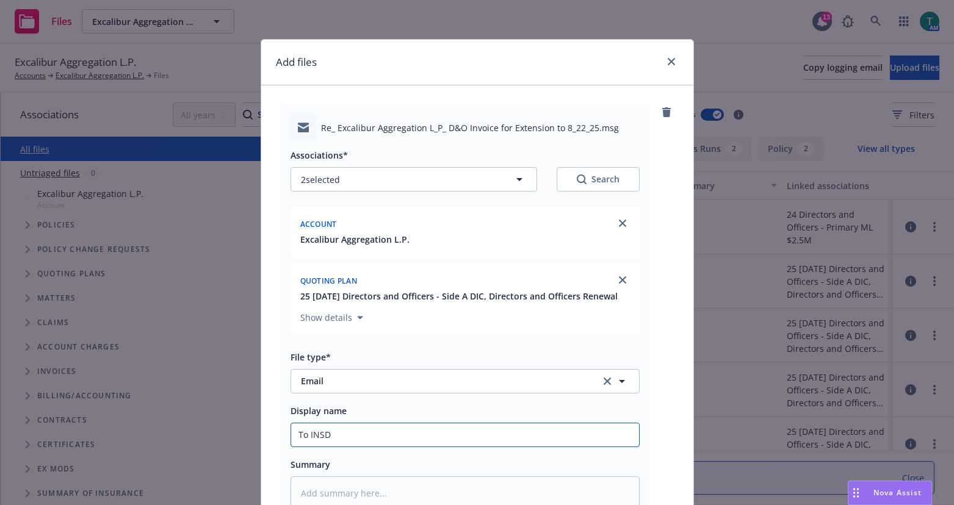
type textarea "x"
type input "To INSD"
type textarea "x"
type input "To INSD ="
type textarea "x"
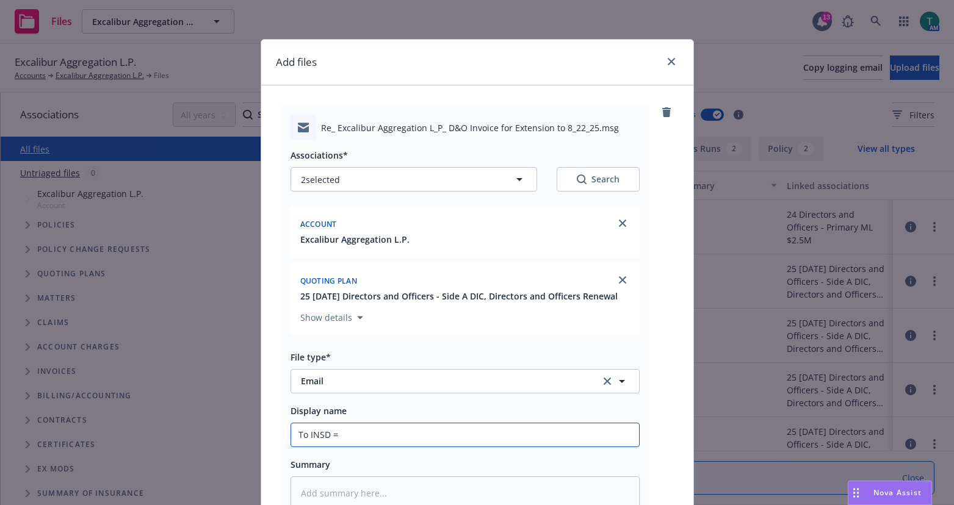
type input "To INSD =r"
type textarea "x"
type input "To INSD =re"
type textarea "x"
type input "To INSD =req"
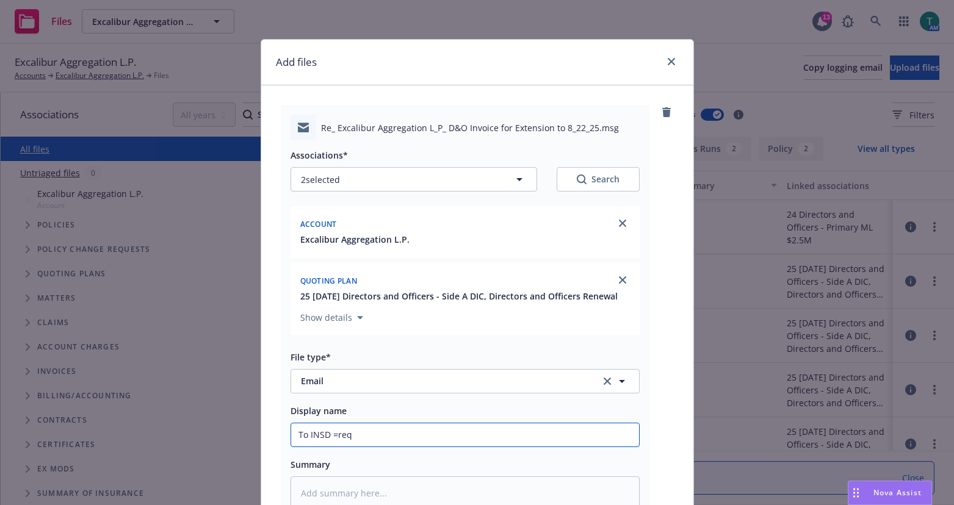
type textarea "x"
type input "To INSD =re"
type textarea "x"
type input "To INSD =r"
type textarea "x"
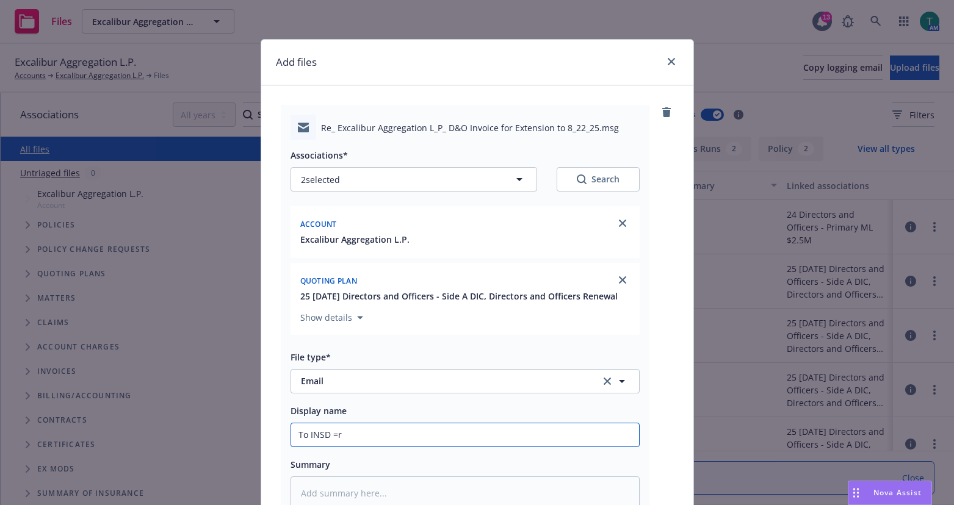
type input "To INSD ="
type textarea "x"
type input "To INSD"
type textarea "x"
type input "To INSD -"
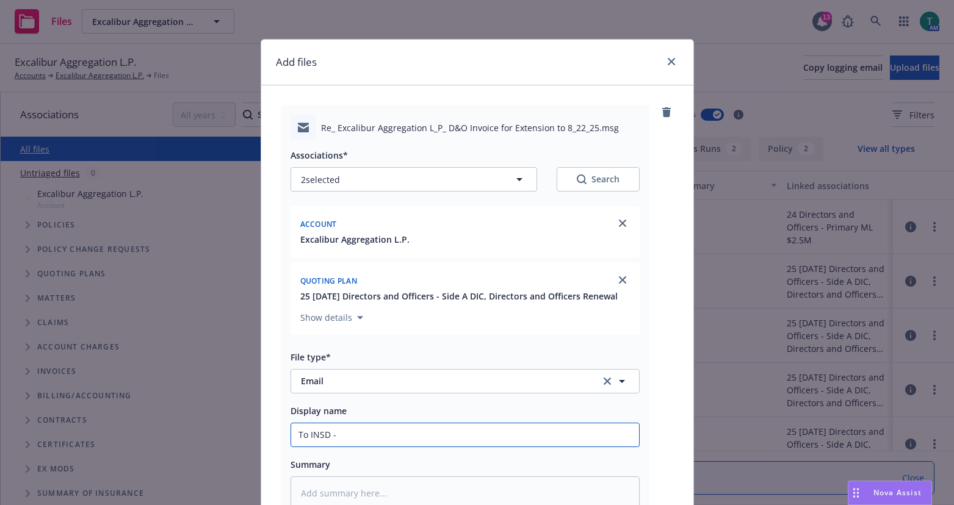
type textarea "x"
type input "To INSD - a"
type textarea "x"
type input "To INSD - ap"
type textarea "x"
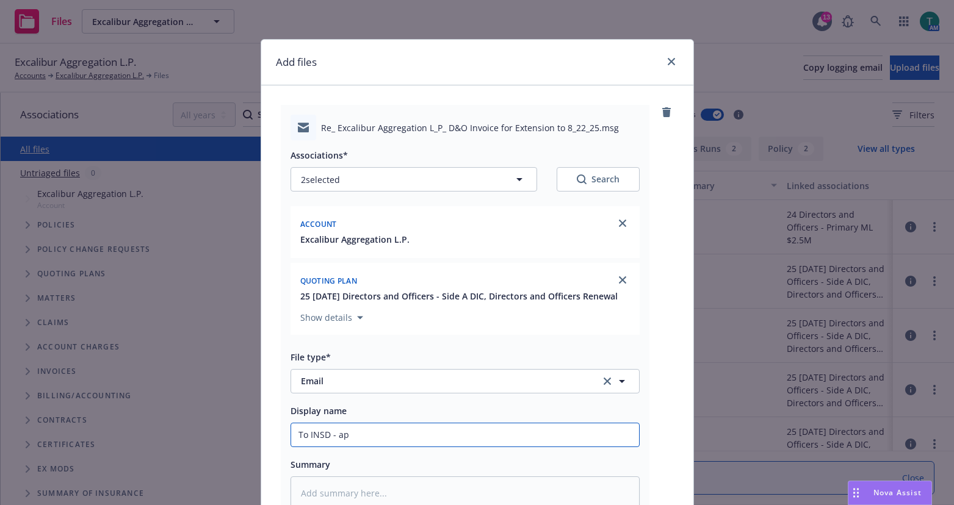
type input "To INSD - app"
type textarea "x"
type input "To INSD - appr"
type textarea "x"
type input "To INSD - appro"
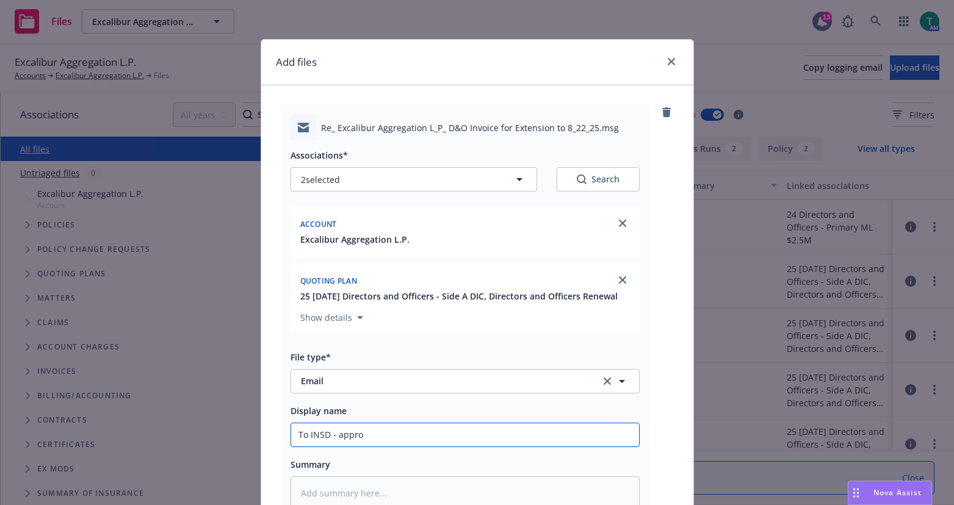
type textarea "x"
type input "To INSD - approa"
type textarea "x"
type input "To INSD - appro"
type textarea "x"
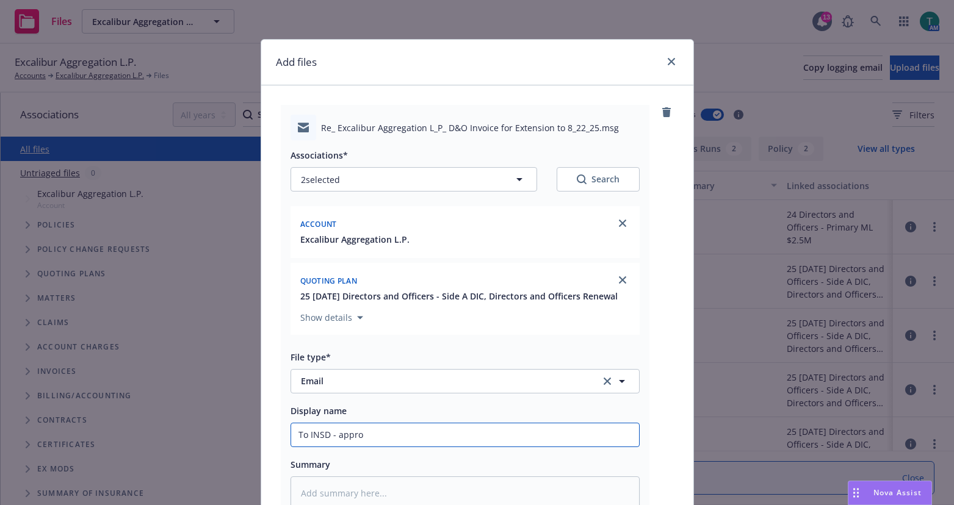
type input "To INSD - appr"
type textarea "x"
type input "To INSD - app"
type textarea "x"
type input "To INSD - ap"
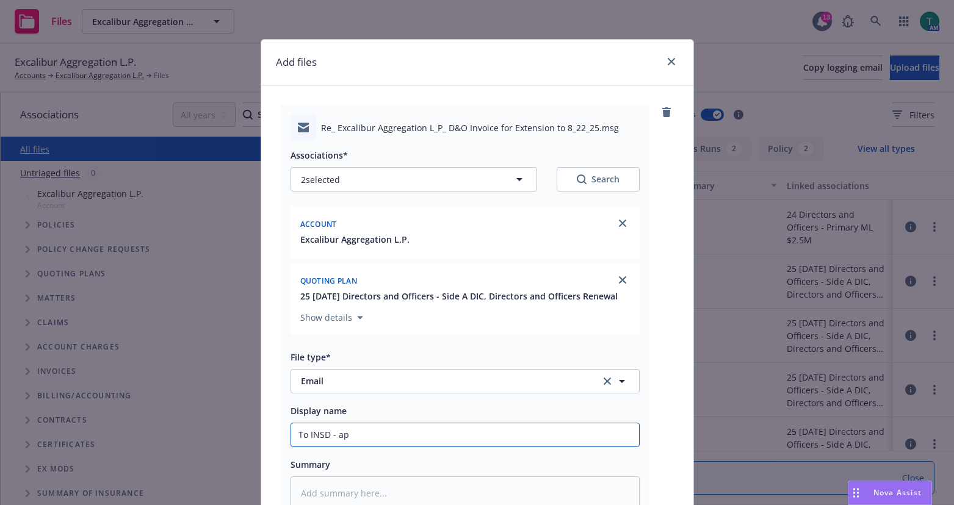
type textarea "x"
type input "To INSD - a"
type textarea "x"
type input "To INSD -"
type textarea "x"
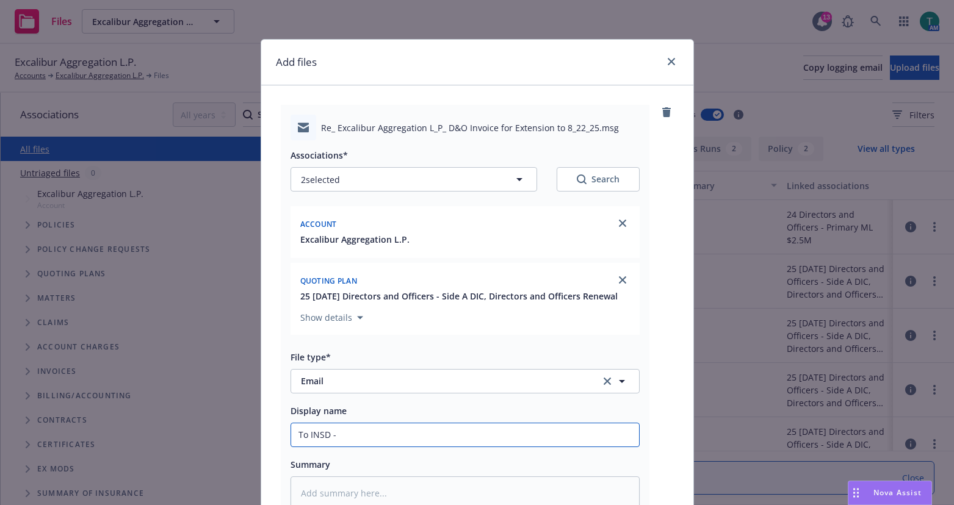
type input "To INSD - n"
type textarea "x"
type input "To INSD - ne"
type textarea "x"
type input "To INSD - nee"
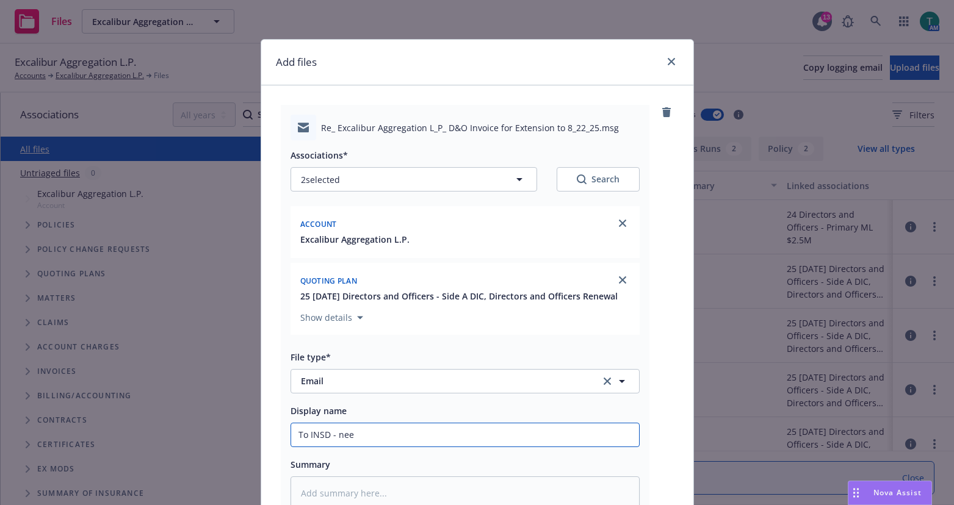
type textarea "x"
type input "To INSD - need"
type textarea "x"
type input "To INSD - need"
type textarea "x"
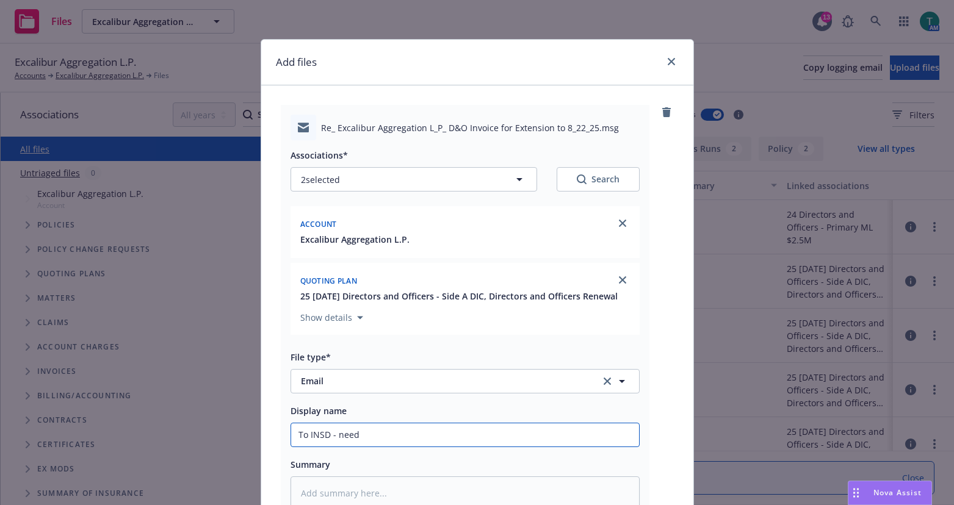
type input "To INSD - need a"
type textarea "x"
type input "To INSD - need ap"
type textarea "x"
type input "To INSD - need app"
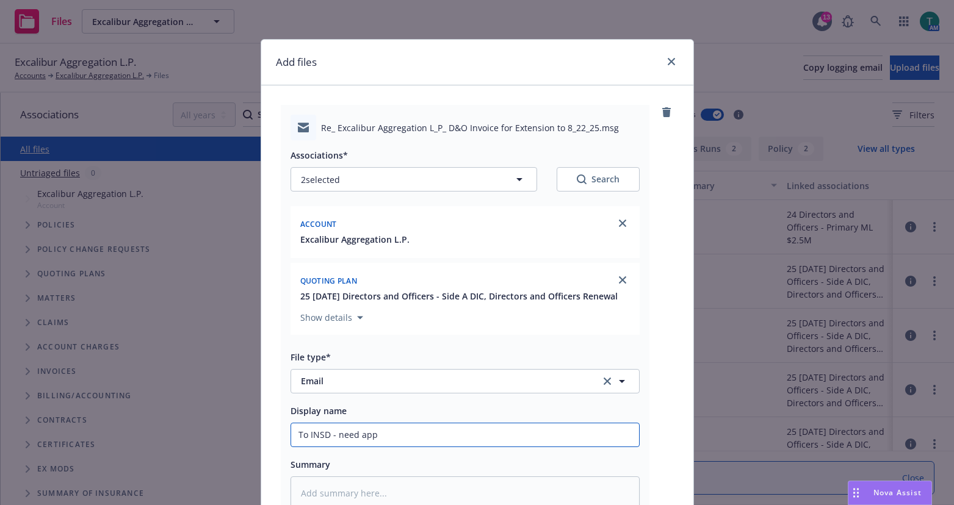
type textarea "x"
type input "To INSD - need appr"
type textarea "x"
type input "To INSD - need appro"
type textarea "x"
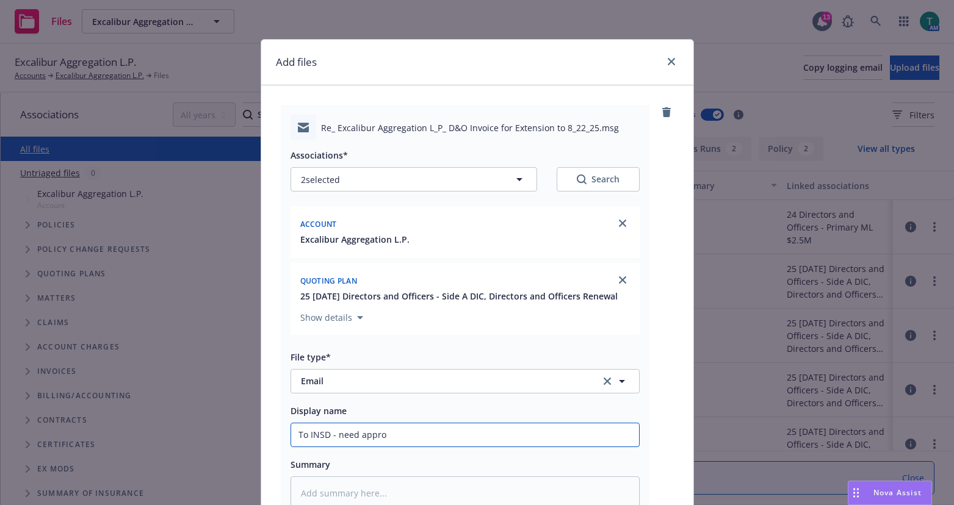
type input "To INSD - need approv"
type textarea "x"
type input "To INSD - need approva"
type textarea "x"
type input "To INSD - need approval"
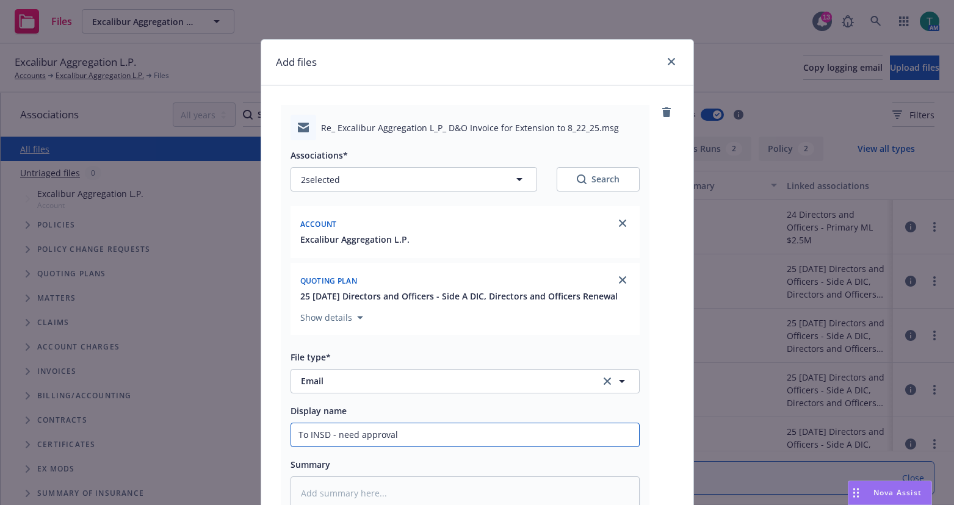
type textarea "x"
type input "To INSD - need approval"
type textarea "x"
type input "To INSD - need approval f"
type textarea "x"
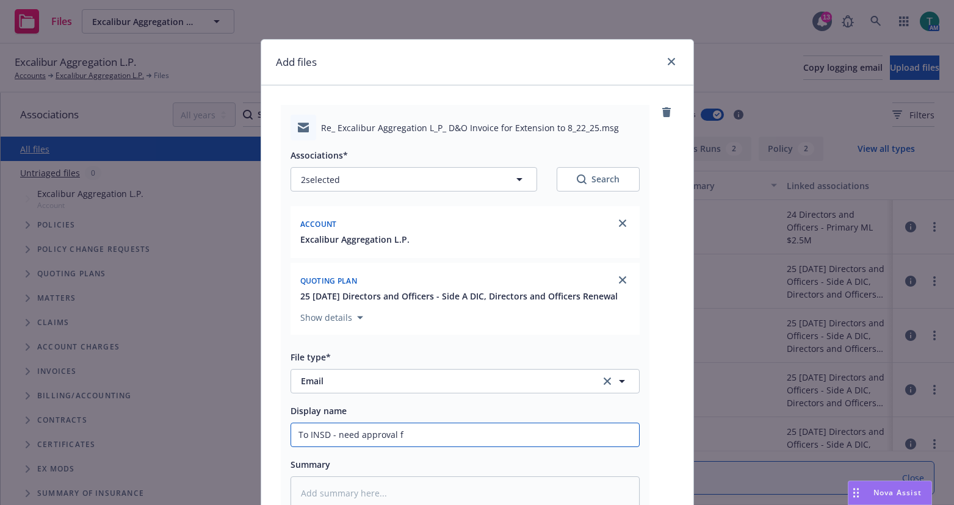
type input "To INSD - need approval fo"
type textarea "x"
type input "To INSD - need approval for"
type textarea "x"
type input "To INSD - need approval for a"
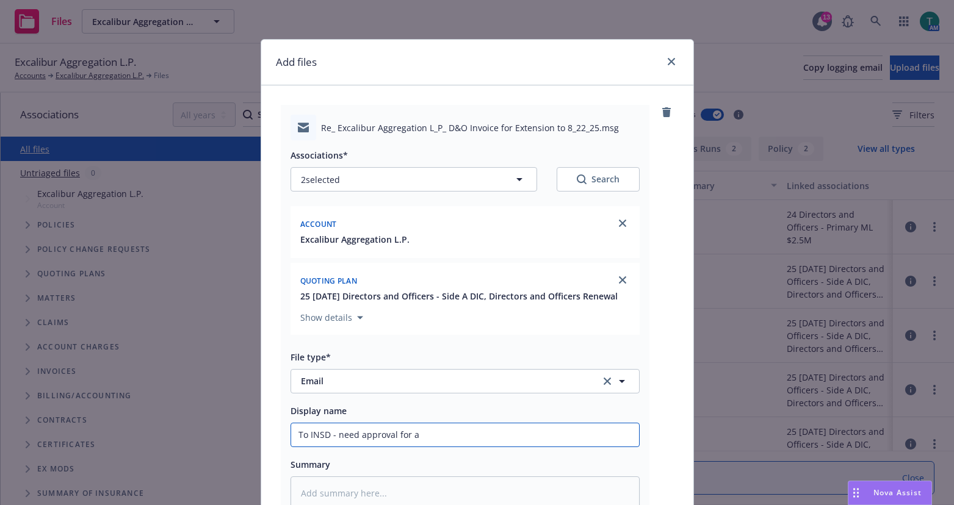
type textarea "x"
type input "To INSD - need approval for ano"
type textarea "x"
type input "To INSD - need approval for anot"
type textarea "x"
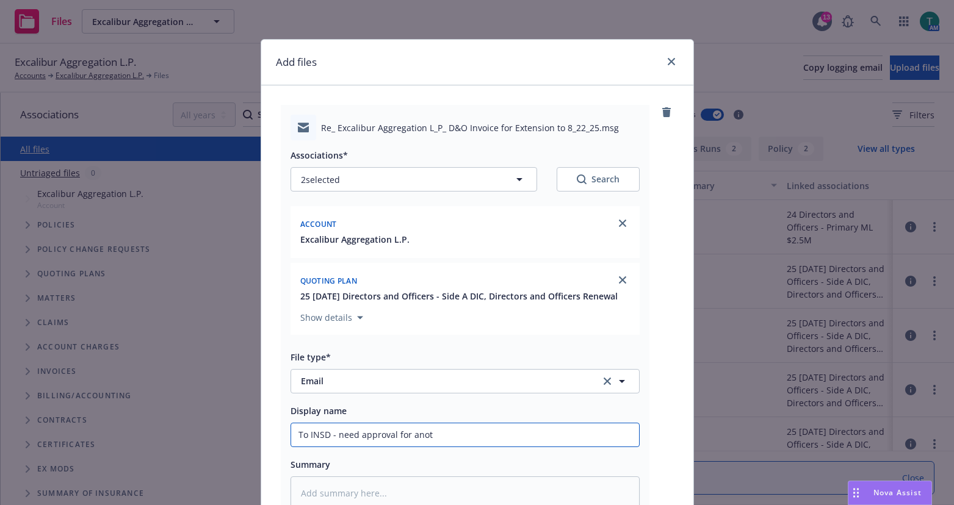
type input "To INSD - need approval for anoth"
type textarea "x"
type input "To INSD - need approval for anothe"
type textarea "x"
type input "To INSD - need approval for another"
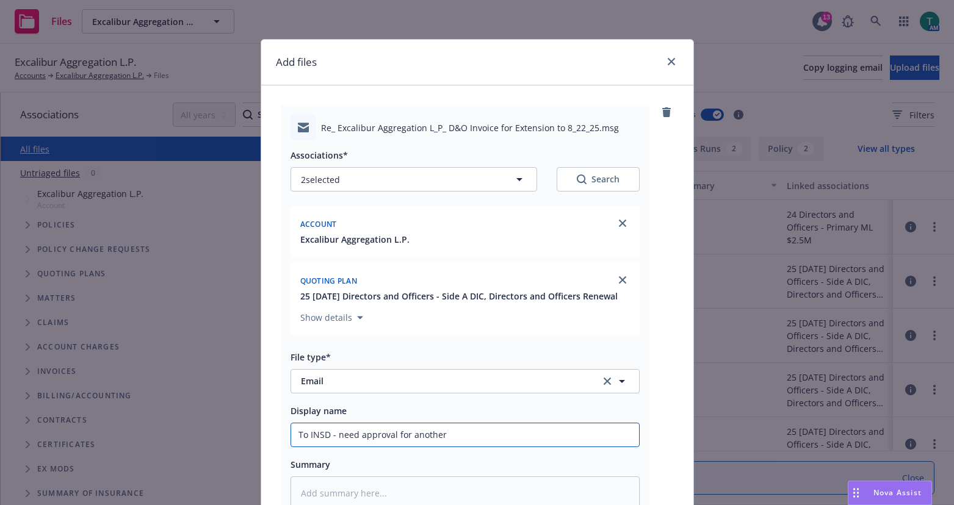
type textarea "x"
type input "To INSD - need approval for another"
type textarea "x"
type input "To INSD - need approval for another e"
type textarea "x"
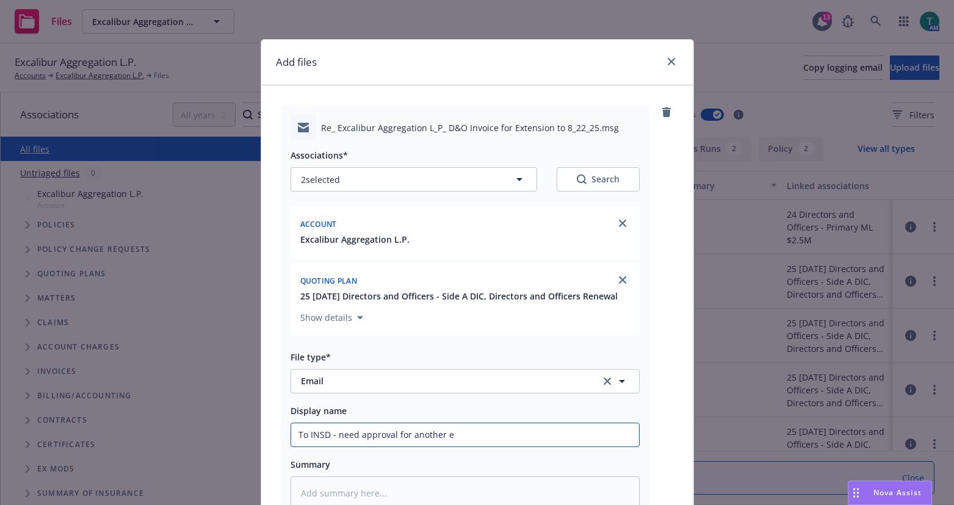
type input "To INSD - need approval for another ex"
type textarea "x"
type input "To INSD - need approval for another ext"
type textarea "x"
type input "To INSD - need approval for another exten"
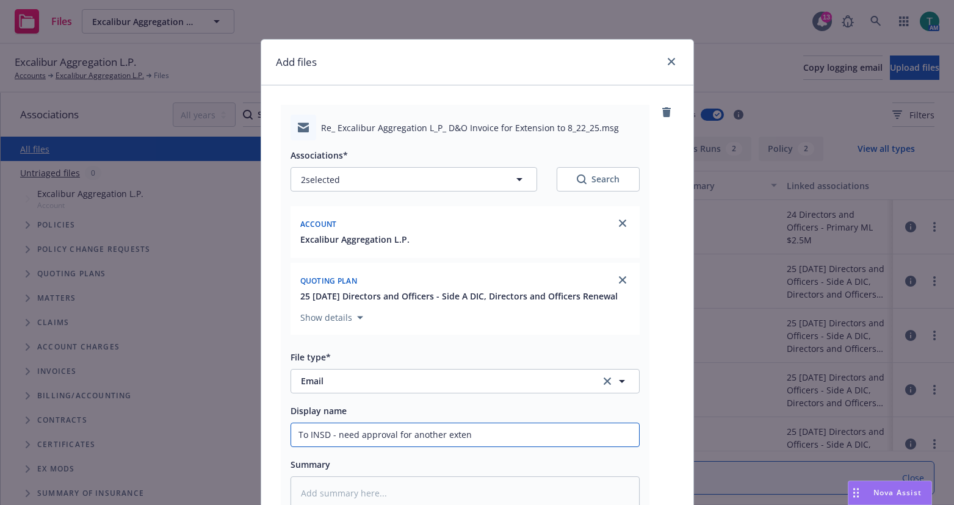
type textarea "x"
type input "To INSD - need approval for another extensi"
type textarea "x"
type input "To INSD - need approval for another extensio"
type textarea "x"
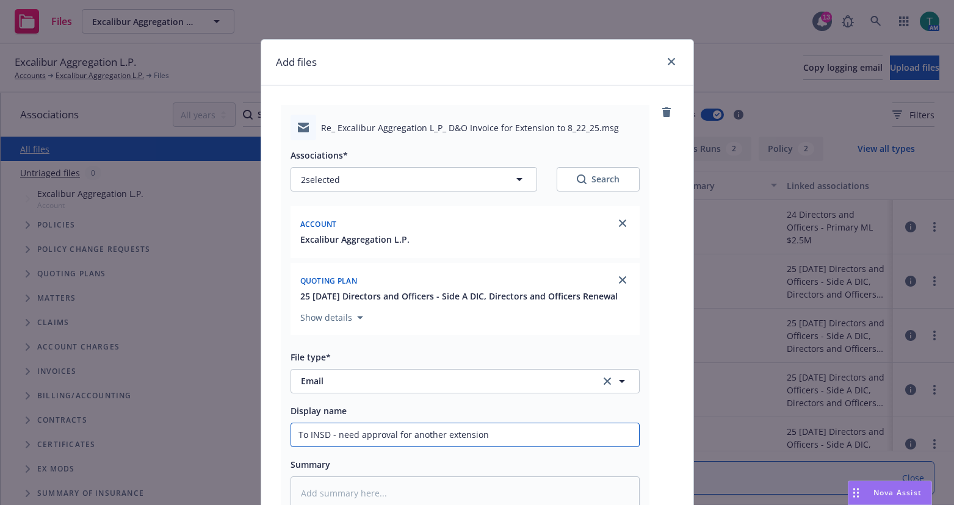
type input "To INSD - need approval for another extension"
type textarea "x"
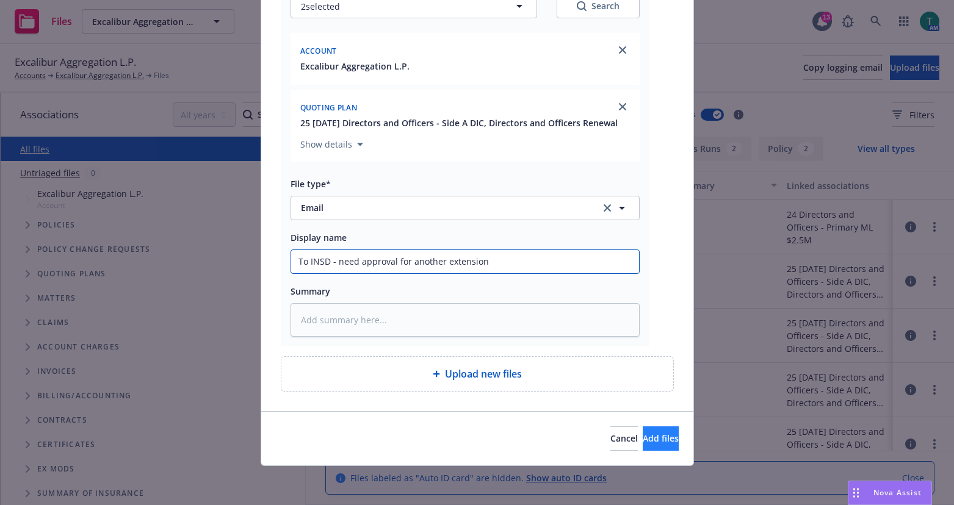
type input "To INSD - need approval for another extension"
click at [643, 447] on button "Add files" at bounding box center [661, 439] width 36 height 24
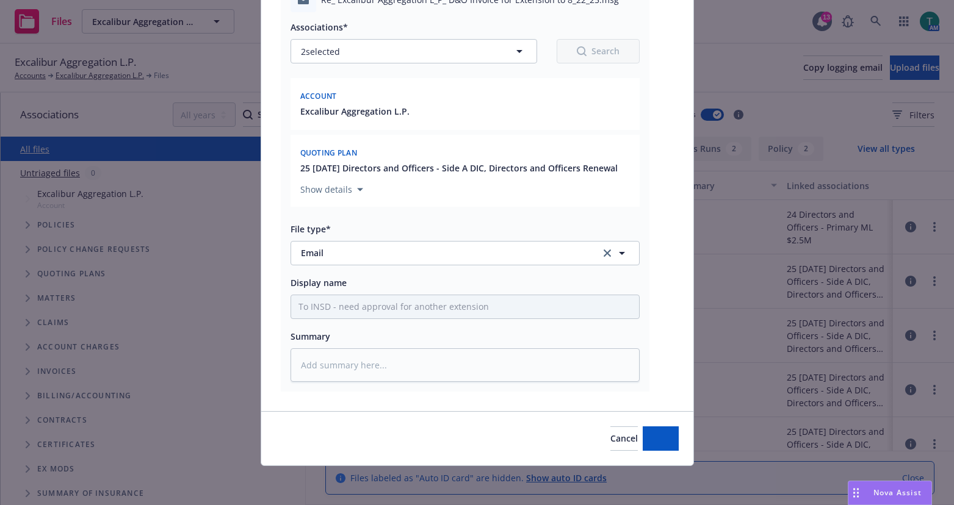
scroll to position [128, 0]
type textarea "x"
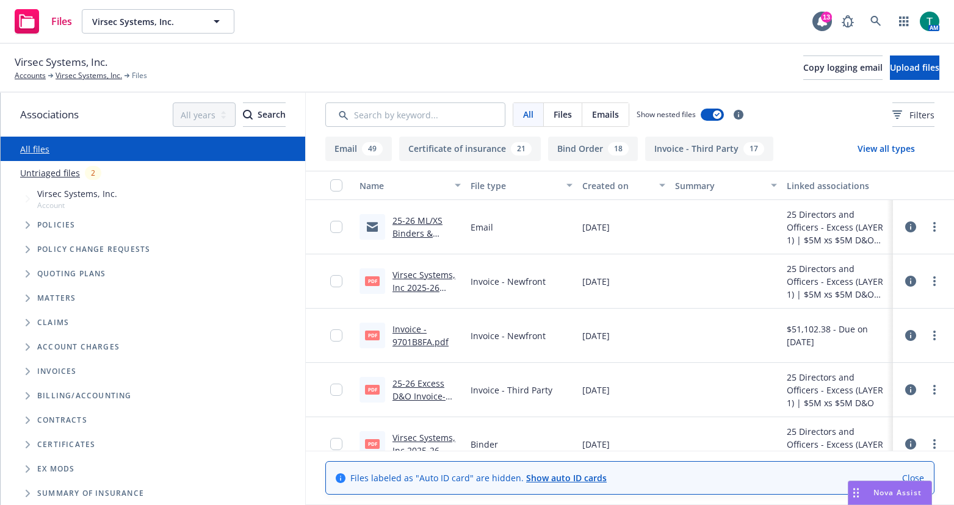
click at [23, 272] on span "Tree Example" at bounding box center [28, 274] width 20 height 20
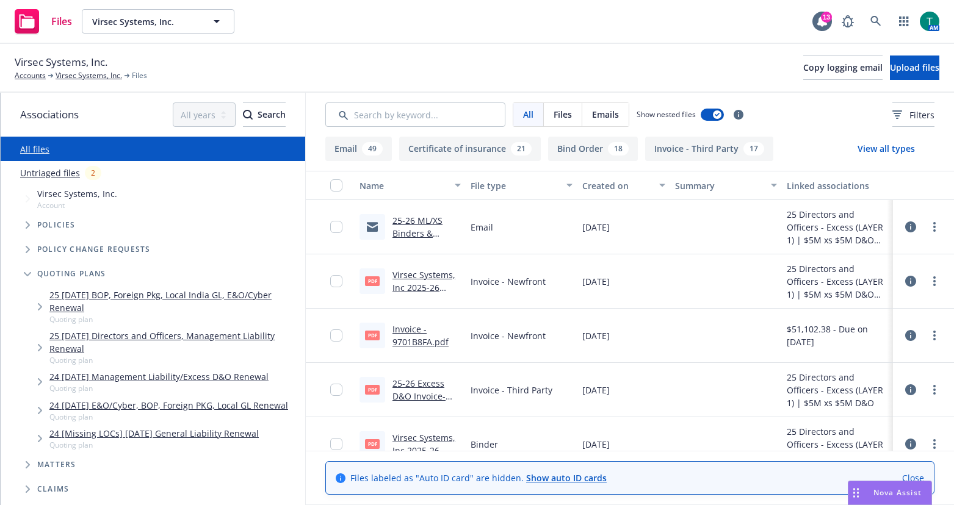
click at [173, 333] on link "25 [DATE] Directors and Officers, Management Liability Renewal" at bounding box center [174, 343] width 251 height 26
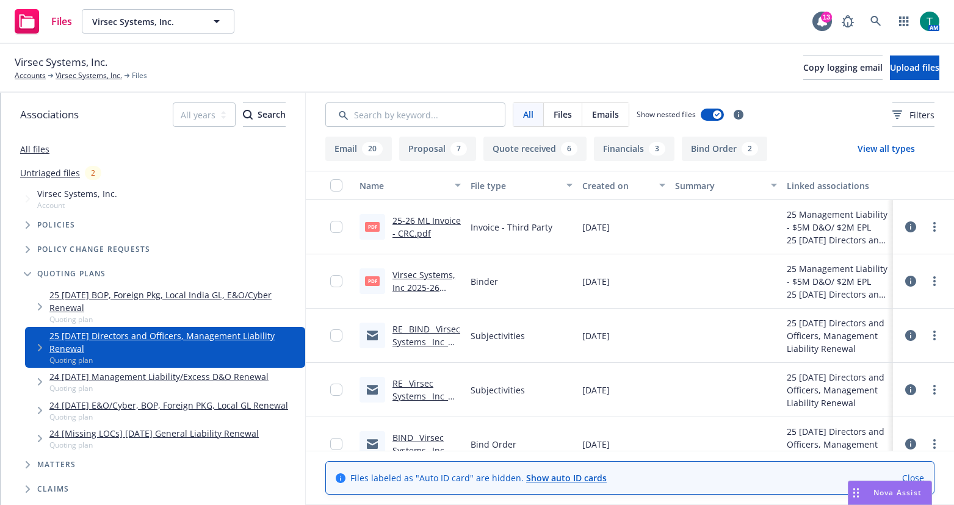
click at [422, 272] on link "Virsec Systems, Inc 2025-26 [PERSON_NAME].pdf" at bounding box center [427, 294] width 68 height 50
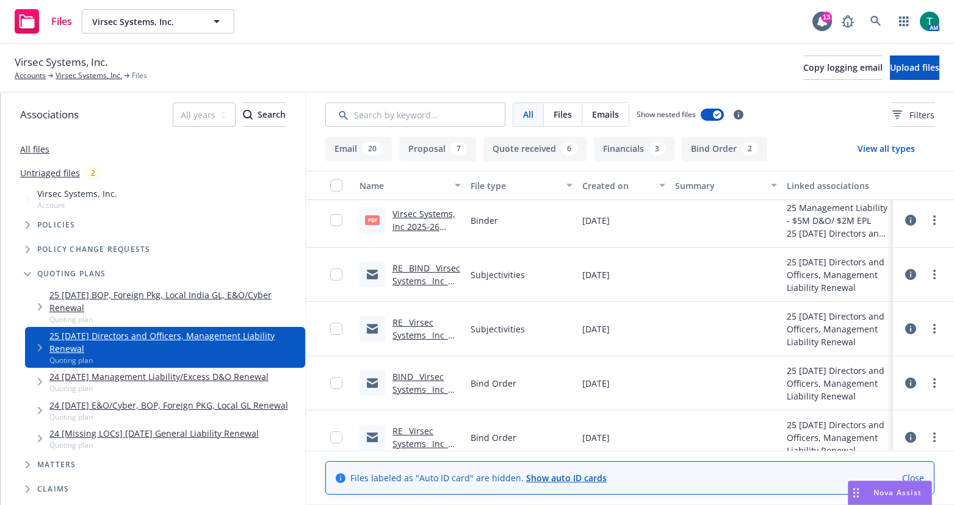
click at [426, 263] on link "RE_ BIND_ Virsec Systems_ Inc_ 07_20_2025 D&O-EPL Renewal Submission (AXIS Rene…" at bounding box center [427, 313] width 68 height 101
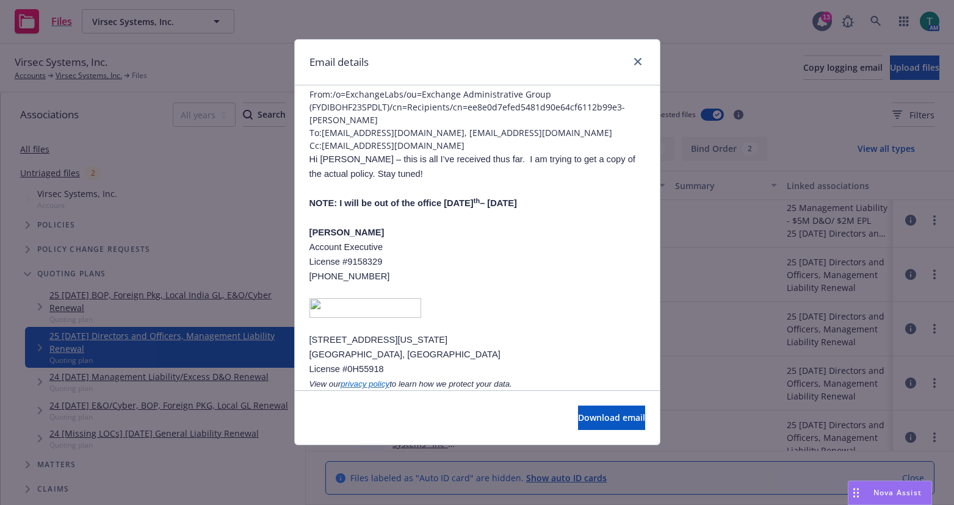
scroll to position [0, 0]
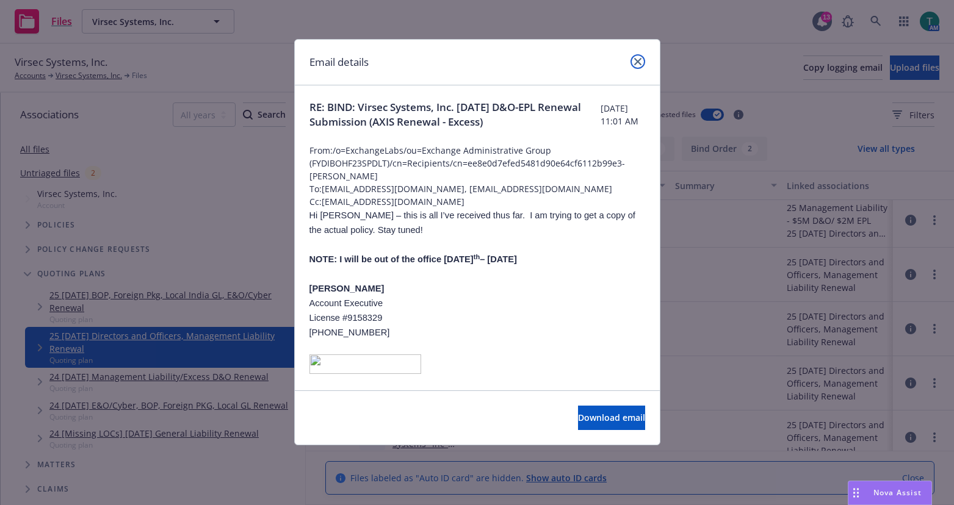
click at [634, 62] on icon "close" at bounding box center [637, 61] width 7 height 7
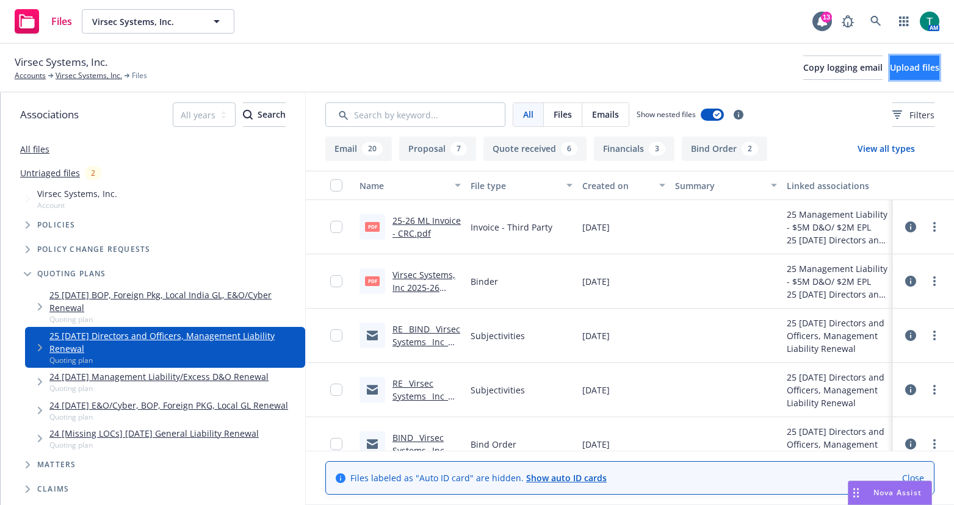
click at [908, 70] on span "Upload files" at bounding box center [914, 68] width 49 height 12
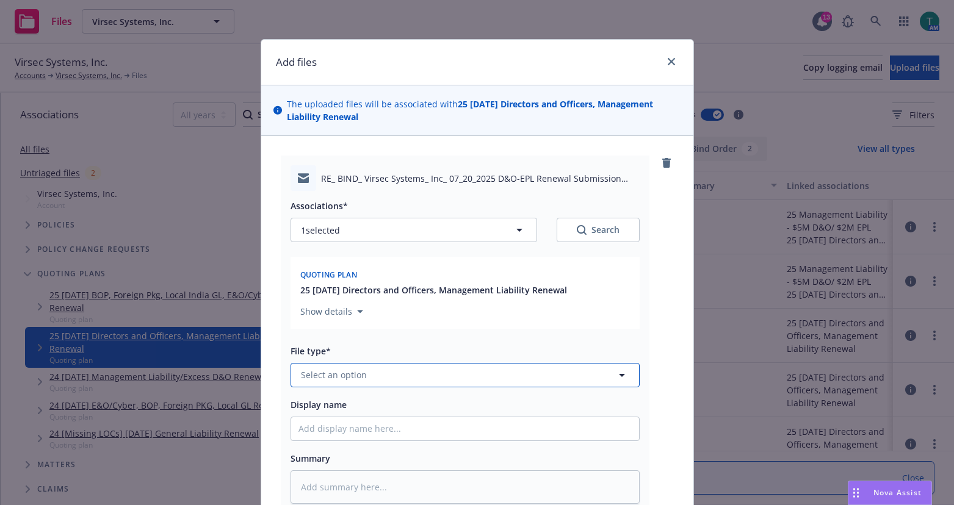
click at [358, 380] on span "Select an option" at bounding box center [334, 375] width 66 height 13
type input "email"
click at [364, 347] on div "Email" at bounding box center [465, 342] width 333 height 18
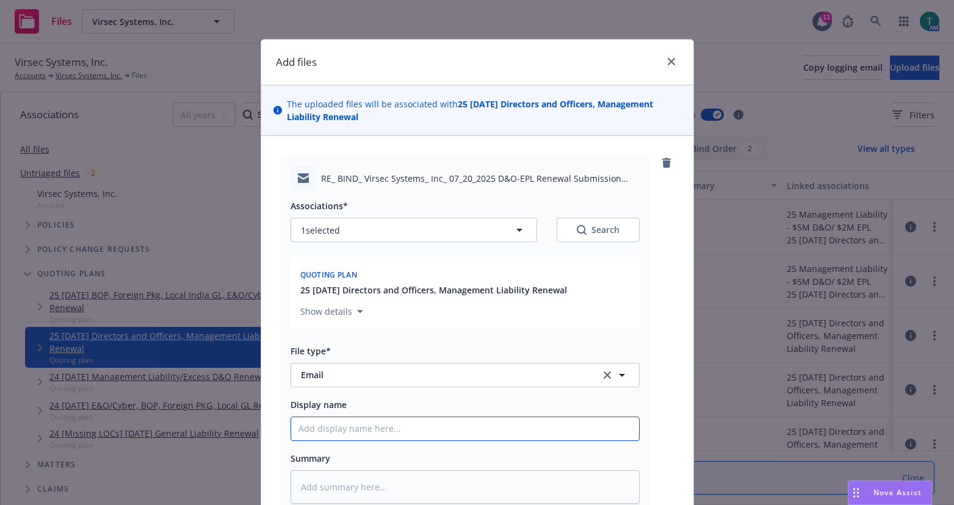
click at [347, 422] on input "Display name" at bounding box center [465, 429] width 348 height 23
type textarea "x"
type input "Z"
type textarea "x"
type input "Zu"
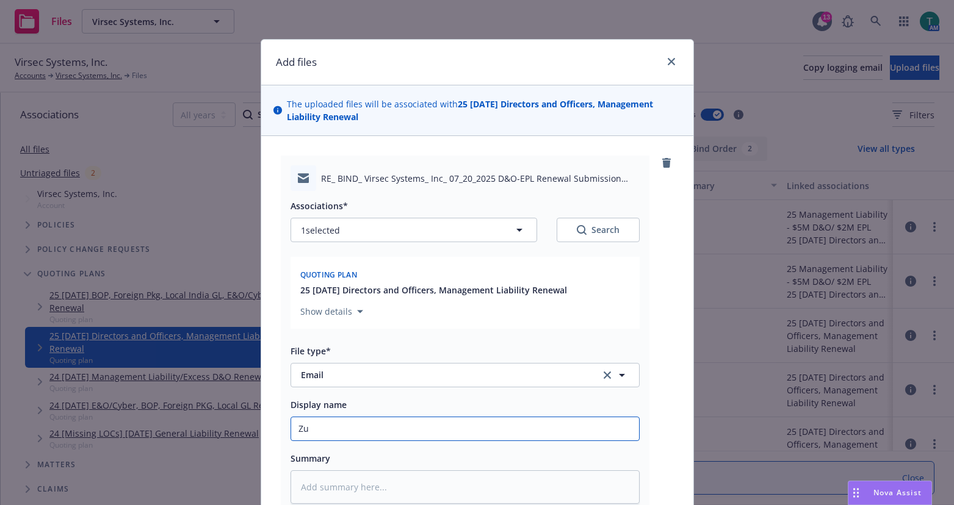
type textarea "x"
type input "Zuri"
type textarea "x"
type input "[GEOGRAPHIC_DATA]"
type textarea "x"
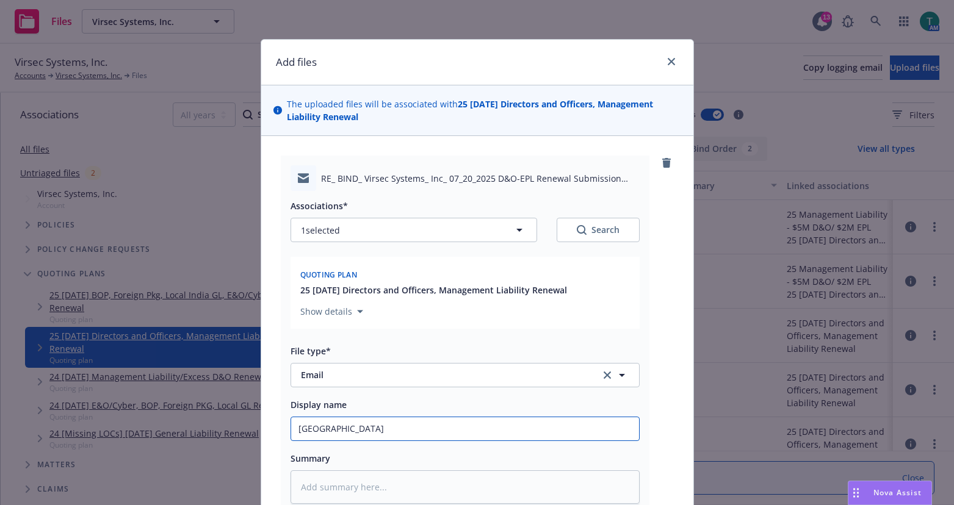
type input "[GEOGRAPHIC_DATA]"
type textarea "x"
type input "Zurich t"
type textarea "x"
type input "[GEOGRAPHIC_DATA] to"
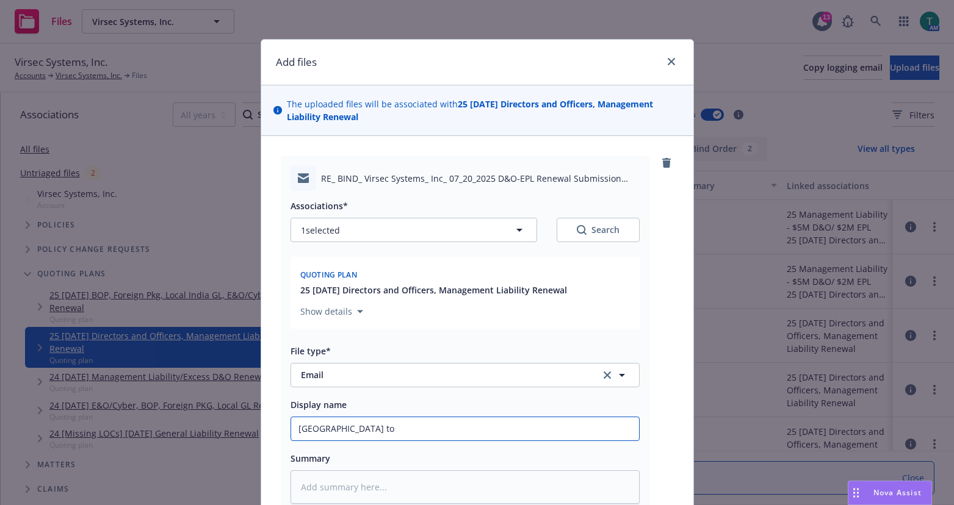
type textarea "x"
type input "[GEOGRAPHIC_DATA] to"
type textarea "x"
type input "[GEOGRAPHIC_DATA] to rm"
type textarea "x"
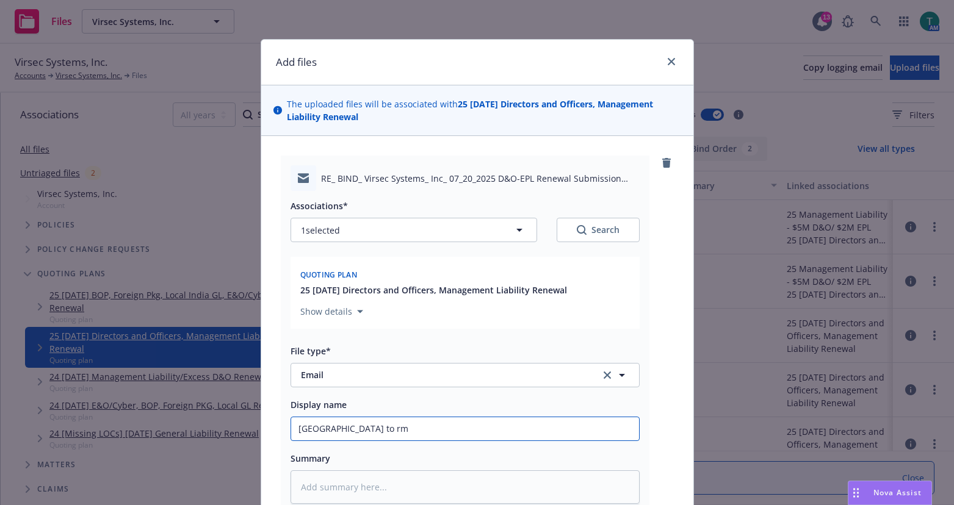
type input "[GEOGRAPHIC_DATA] to rmo"
type textarea "x"
type input "[GEOGRAPHIC_DATA] to rm"
type textarea "x"
type input "Zurich to r"
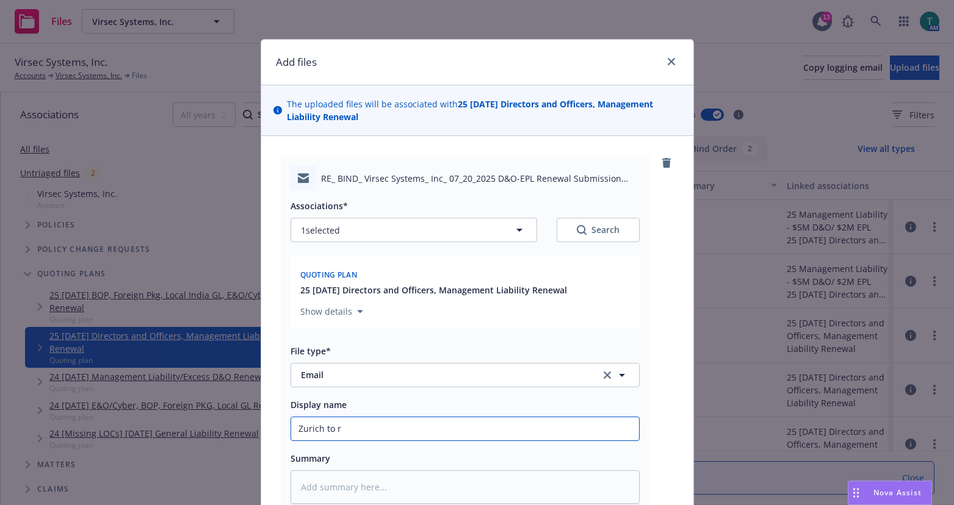
type textarea "x"
type input "[GEOGRAPHIC_DATA] to re"
type textarea "x"
type input "[GEOGRAPHIC_DATA] to rem"
type textarea "x"
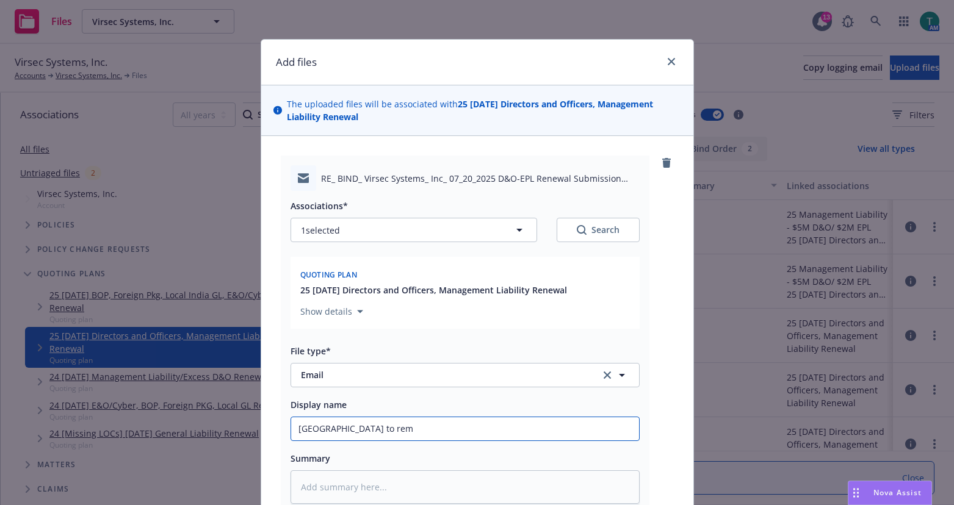
type input "[GEOGRAPHIC_DATA] to remo"
type textarea "x"
type input "[GEOGRAPHIC_DATA] to remov"
type textarea "x"
type input "[GEOGRAPHIC_DATA] to remove"
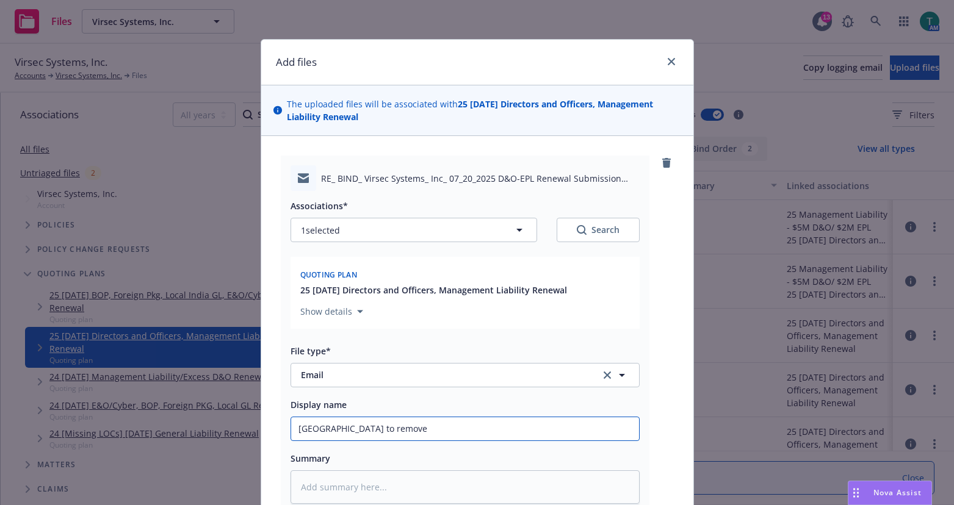
type textarea "x"
type input "[GEOGRAPHIC_DATA] to remove"
type textarea "x"
type input "[GEOGRAPHIC_DATA] to remove c"
type textarea "x"
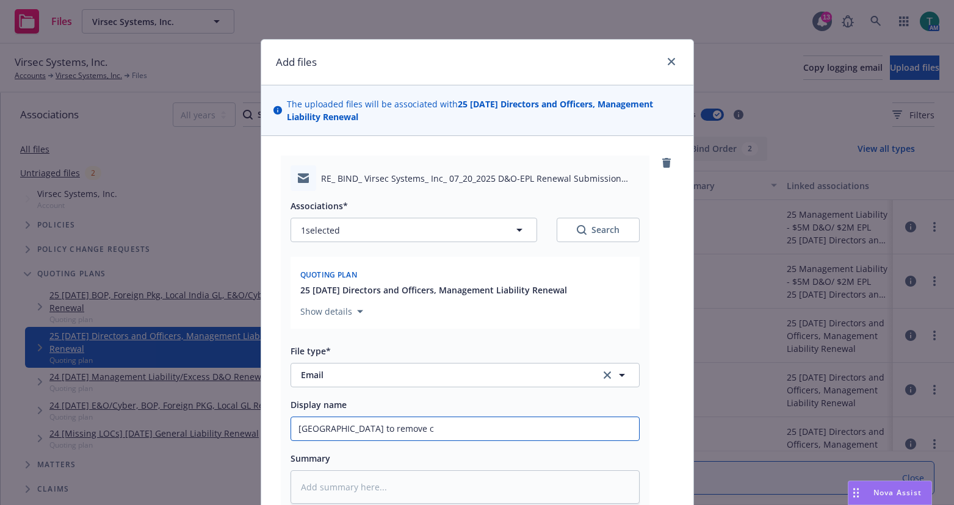
type input "[GEOGRAPHIC_DATA] to remove co"
type textarea "x"
type input "[GEOGRAPHIC_DATA] to remove con"
type textarea "x"
type input "[GEOGRAPHIC_DATA] to remove conf"
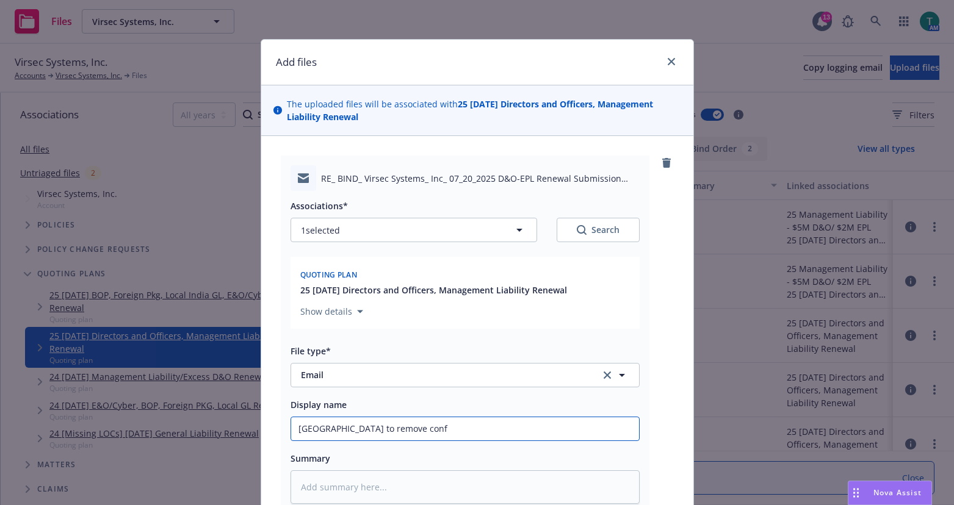
type textarea "x"
type input "[GEOGRAPHIC_DATA] to remove confi"
type textarea "x"
type input "[GEOGRAPHIC_DATA] to remove conf"
type textarea "x"
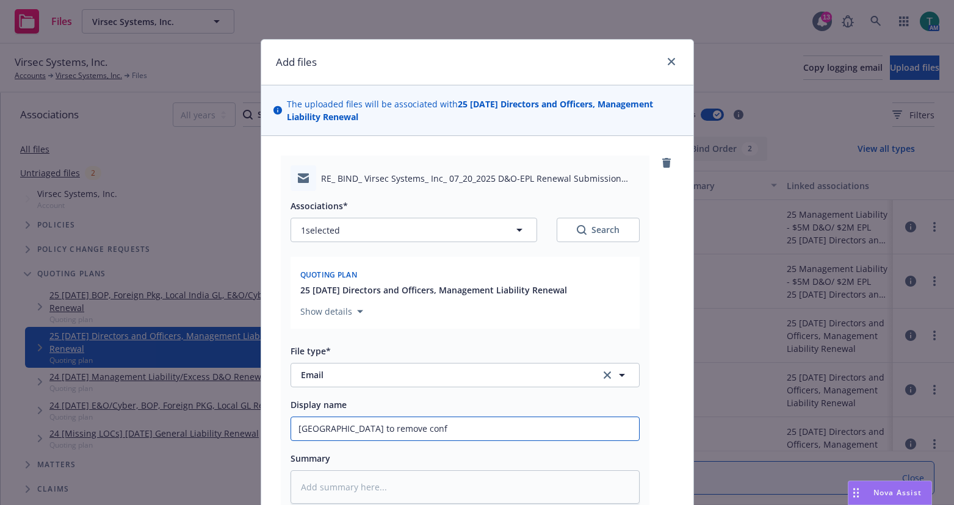
type input "[GEOGRAPHIC_DATA] to remove confl"
type textarea "x"
type input "[GEOGRAPHIC_DATA] to remove confli"
type textarea "x"
type input "[GEOGRAPHIC_DATA] to remove conflic"
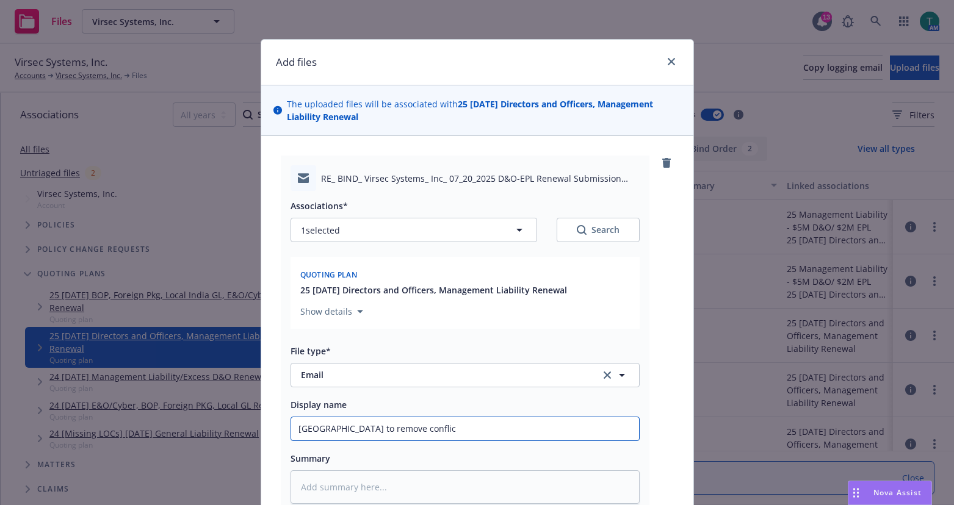
type textarea "x"
type input "Zurich to remove conflict"
type textarea "x"
type input "Zurich to remove conflicti"
type textarea "x"
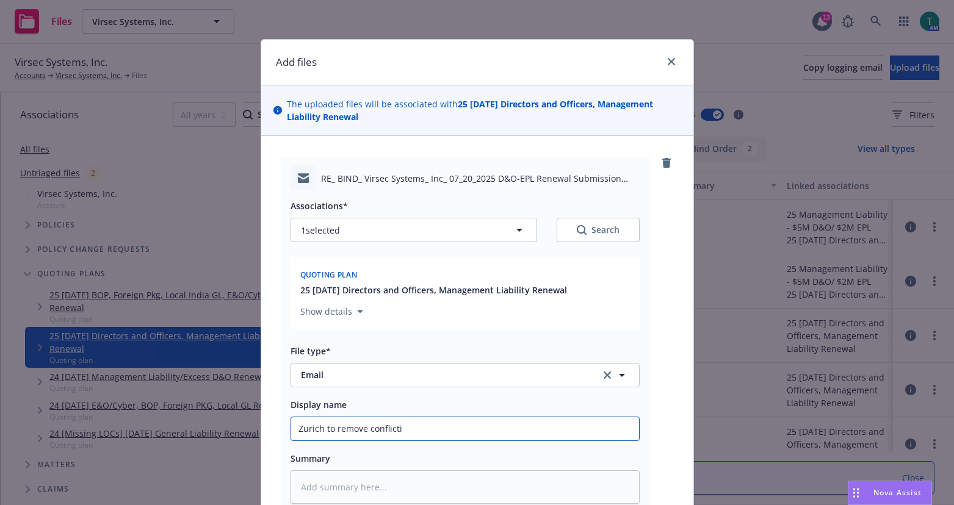
type input "[GEOGRAPHIC_DATA] to remove conflictin"
type textarea "x"
type input "[GEOGRAPHIC_DATA] to remove conflicting"
type textarea "x"
type input "[GEOGRAPHIC_DATA] to remove conflicting"
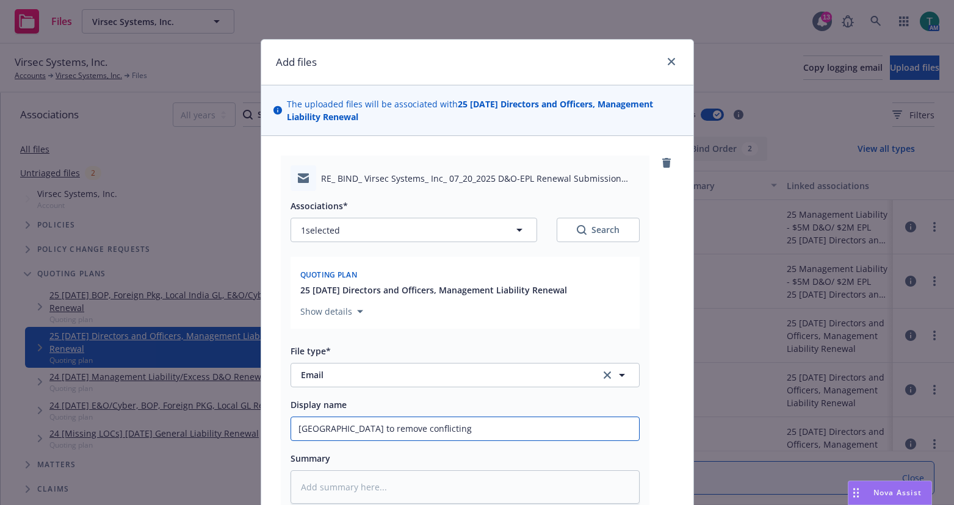
type textarea "x"
type input "Zurich to remove conflicting l"
type textarea "x"
type input "[GEOGRAPHIC_DATA] to remove conflicting la"
type textarea "x"
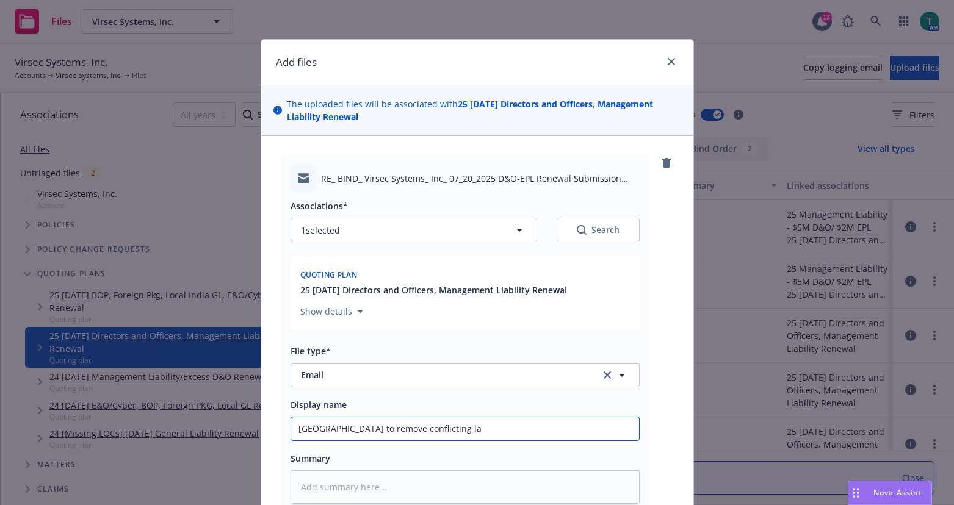
type input "[GEOGRAPHIC_DATA] to remove conflicting lan"
type textarea "x"
type input "[GEOGRAPHIC_DATA] to remove conflicting langu"
type textarea "x"
type input "[GEOGRAPHIC_DATA] to remove conflicting languag"
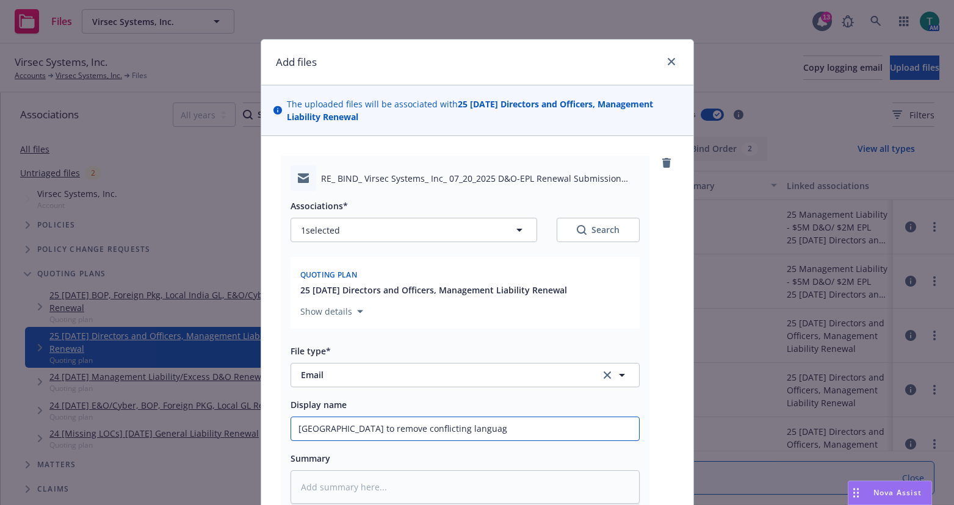
type textarea "x"
type input "[GEOGRAPHIC_DATA] to remove conflicting language"
type textarea "x"
type input "[GEOGRAPHIC_DATA] to remove conflicting language"
type textarea "x"
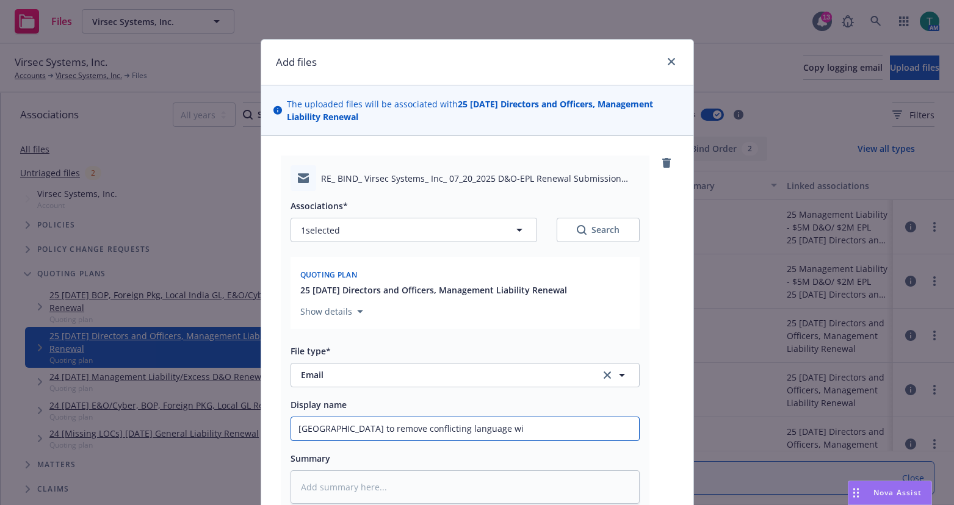
type input "Zurich to remove conflicting language wit"
type textarea "x"
type input "[GEOGRAPHIC_DATA] to remove conflicting language with"
type textarea "x"
type input "[GEOGRAPHIC_DATA] to remove conflicting language with"
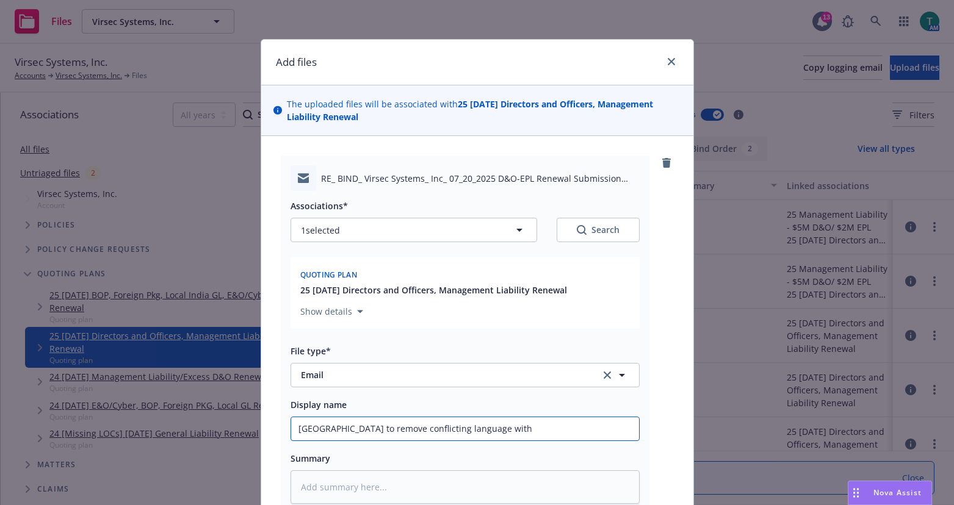
type textarea "x"
type input "Zurich to remove conflicting language with P"
type textarea "x"
type input "Zurich to remove conflicting language with PEO"
type textarea "x"
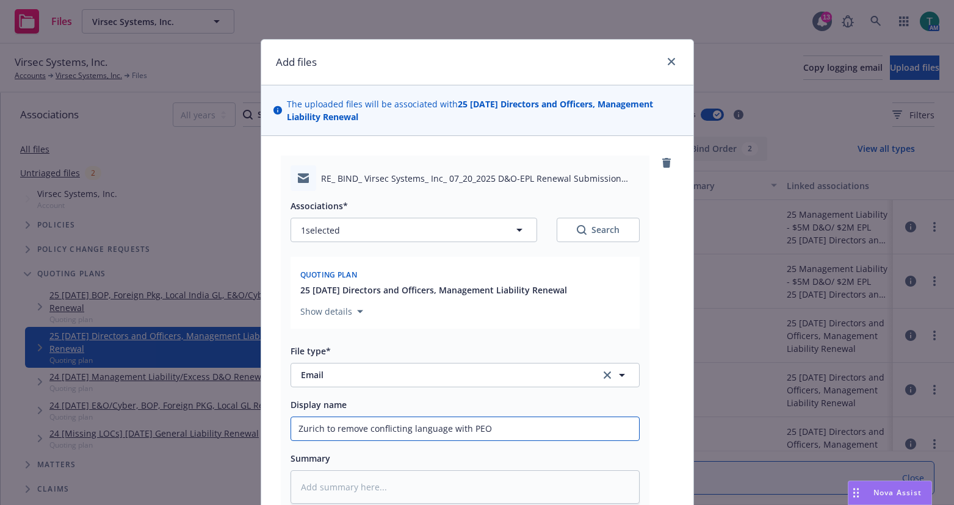
type input "Zurich to remove conflicting language with PEO"
type textarea "x"
type input "Zurich to remove conflicting language with PEO p"
type textarea "x"
type input "Zurich to remove conflicting language with PEO po"
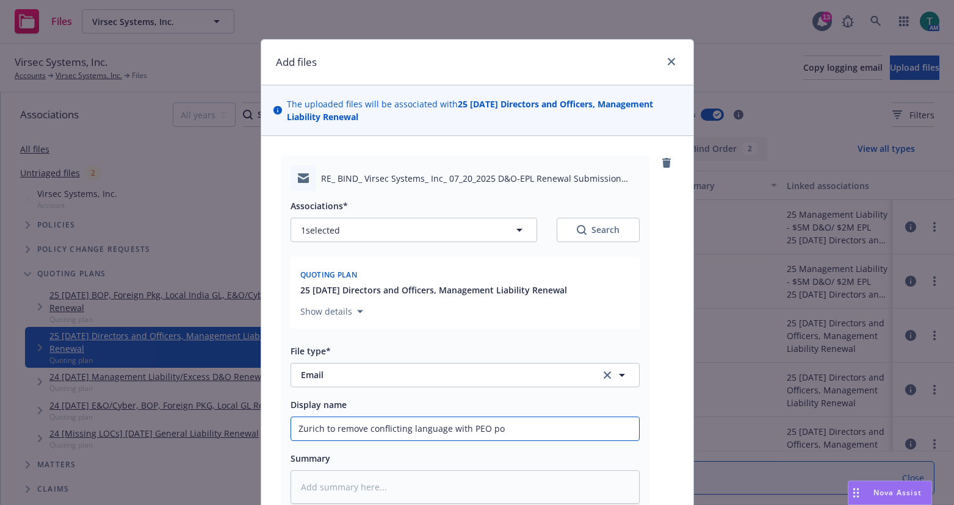
type textarea "x"
type input "Zurich to remove conflicting language with PEO pol"
type textarea "x"
type input "Zurich to remove conflicting language with PEO poli"
type textarea "x"
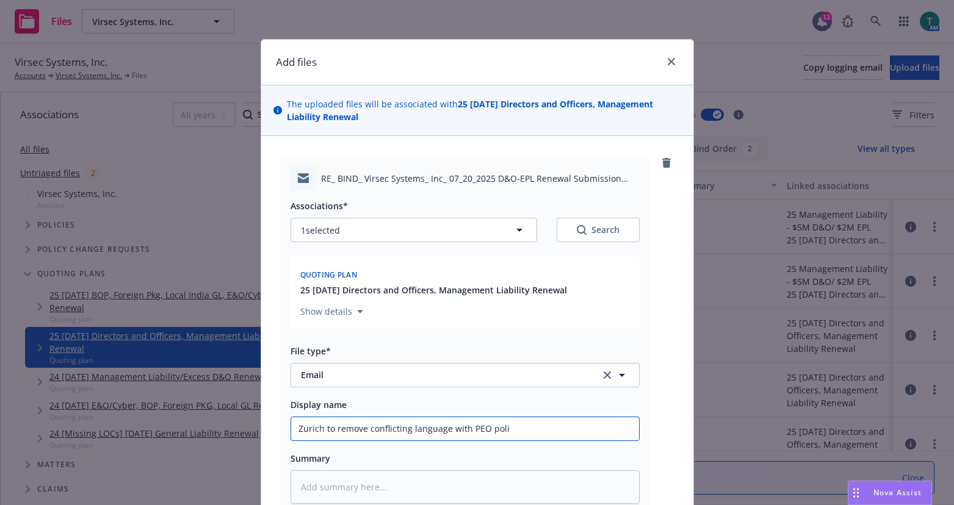
type input "Zurich to remove conflicting language with PEO polic"
type textarea "x"
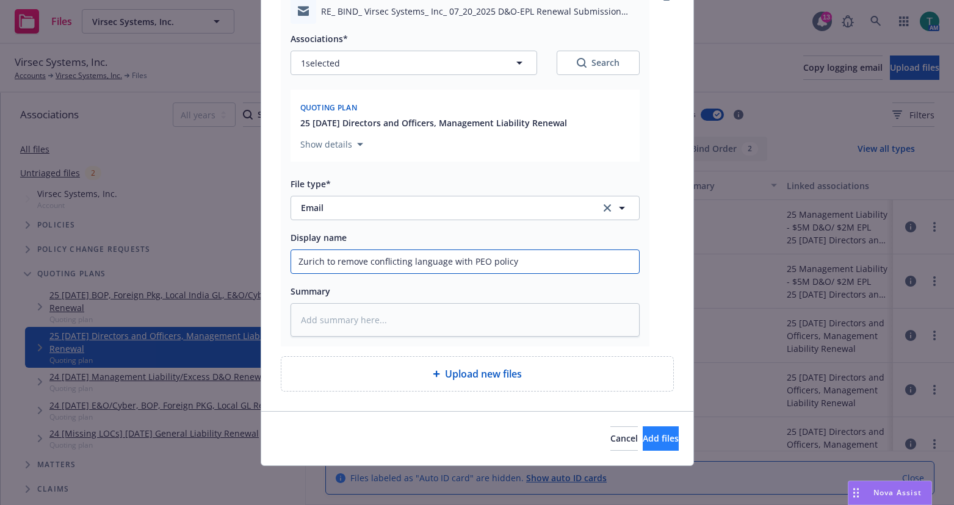
type input "Zurich to remove conflicting language with PEO policy"
click at [650, 437] on span "Add files" at bounding box center [661, 439] width 36 height 12
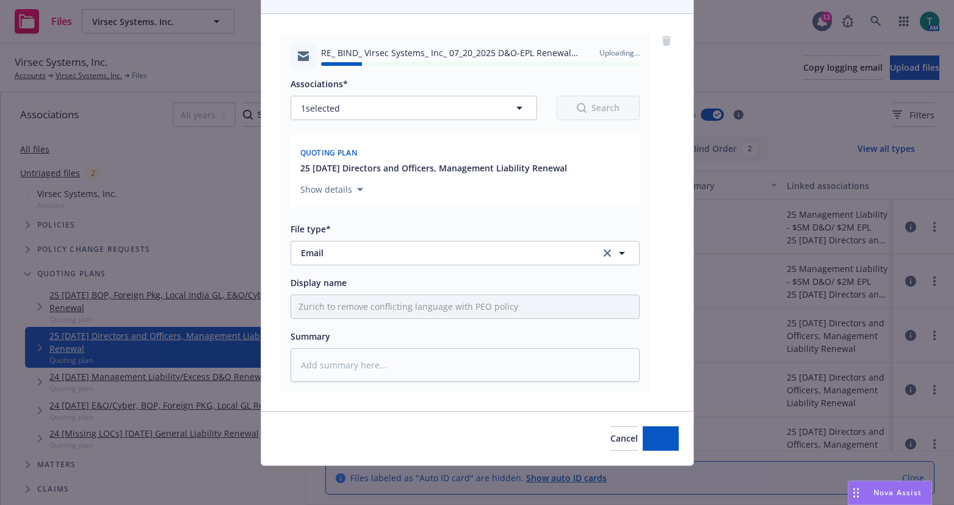
type textarea "x"
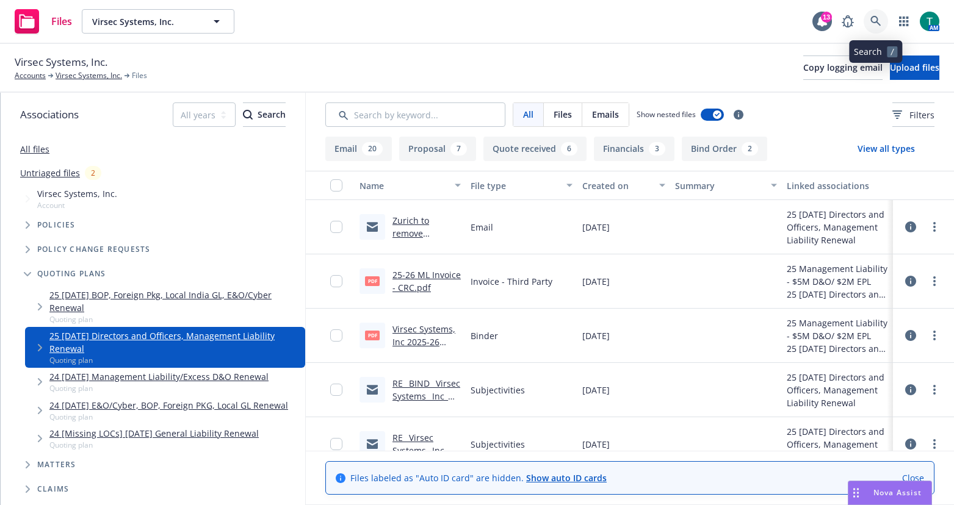
click at [877, 24] on icon at bounding box center [876, 21] width 11 height 11
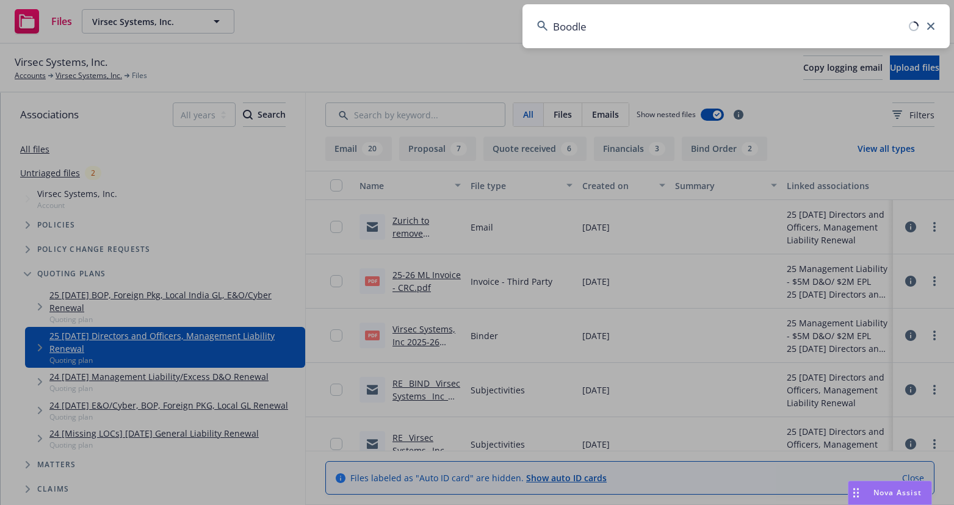
type input "Boodle"
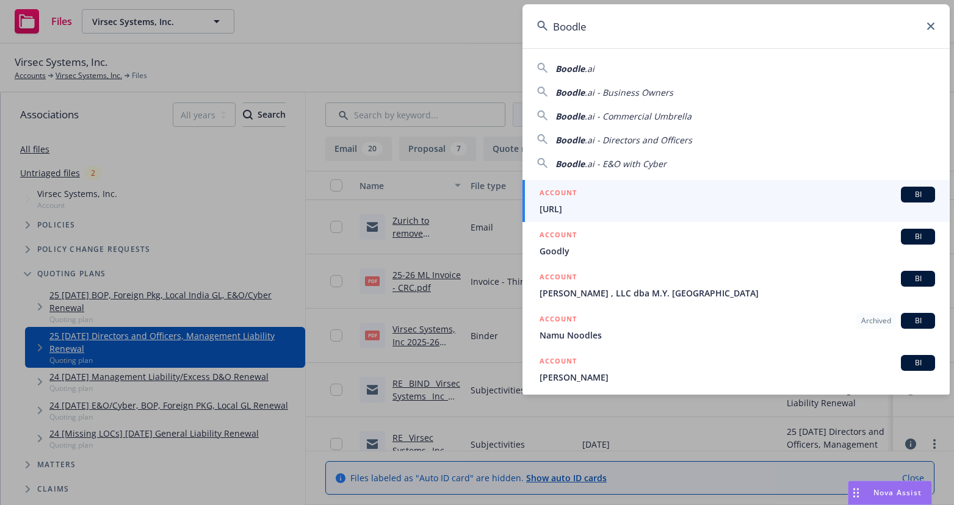
click at [909, 199] on span "BI" at bounding box center [918, 194] width 24 height 11
